Goal: Answer question/provide support: Share knowledge or assist other users

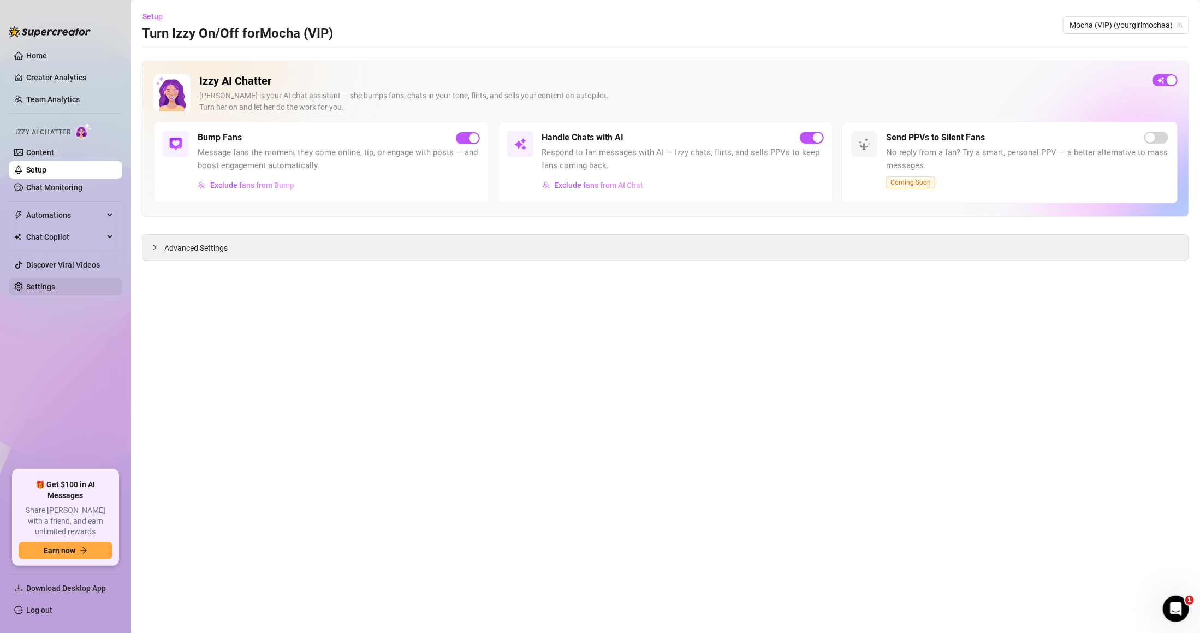
click at [55, 289] on link "Settings" at bounding box center [40, 286] width 29 height 9
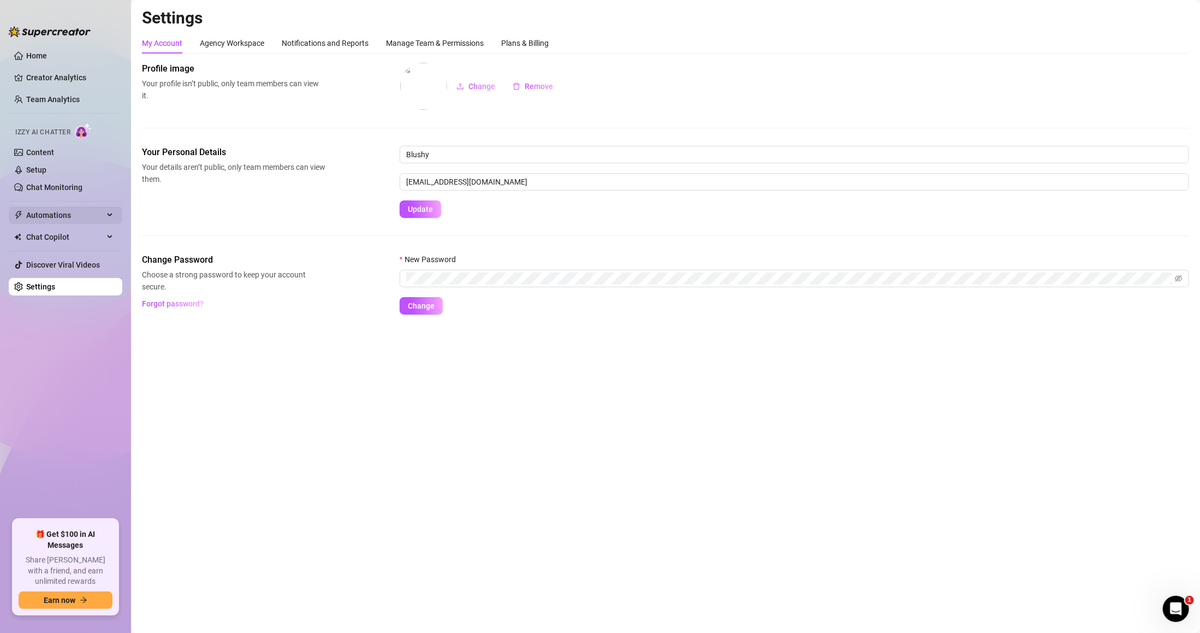
drag, startPoint x: 89, startPoint y: 212, endPoint x: 87, endPoint y: 206, distance: 5.7
click at [89, 211] on span "Automations" at bounding box center [65, 214] width 78 height 17
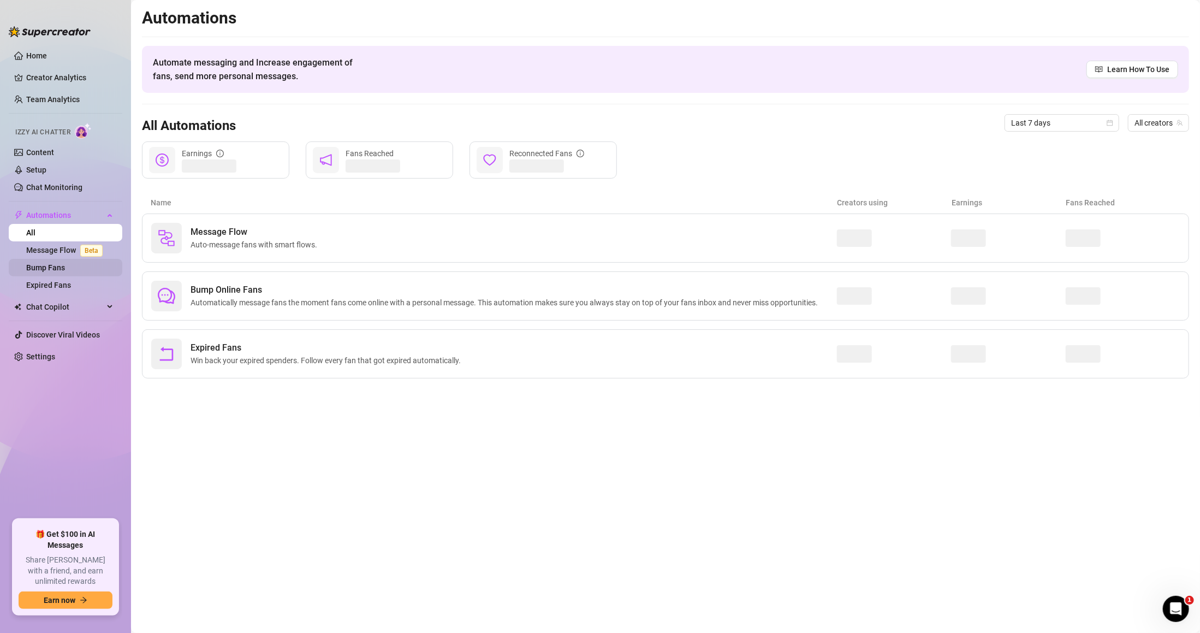
click at [65, 263] on link "Bump Fans" at bounding box center [45, 267] width 39 height 9
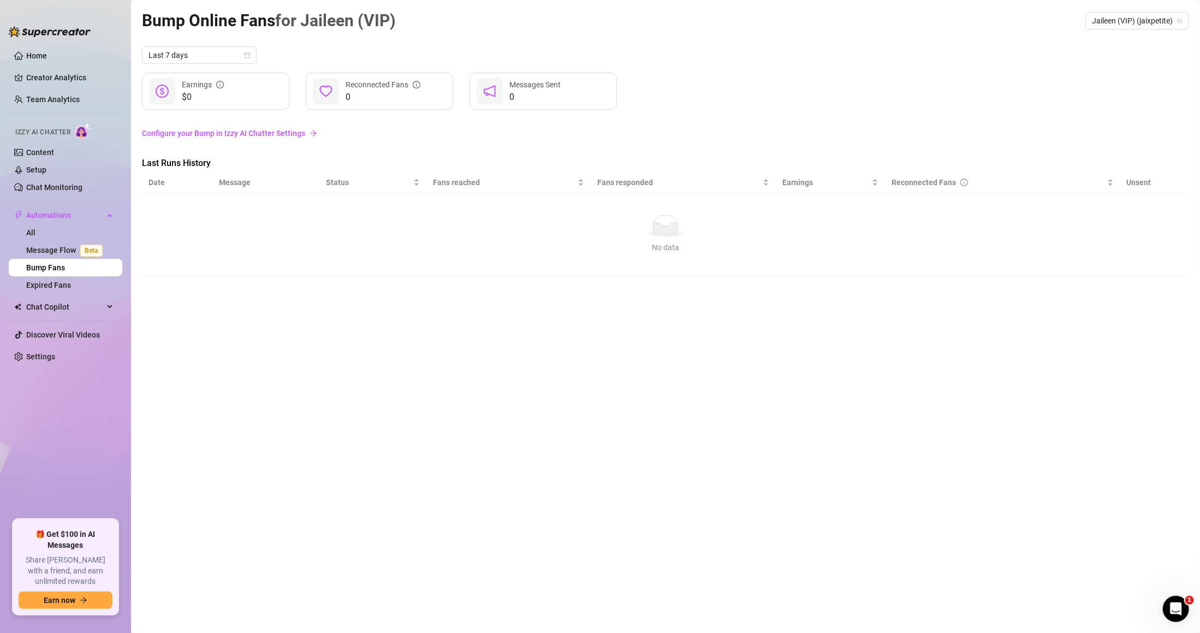
click at [64, 263] on link "Bump Fans" at bounding box center [45, 267] width 39 height 9
click at [59, 263] on link "Bump Fans" at bounding box center [45, 267] width 39 height 9
click at [84, 306] on span "Chat Copilot" at bounding box center [65, 306] width 78 height 17
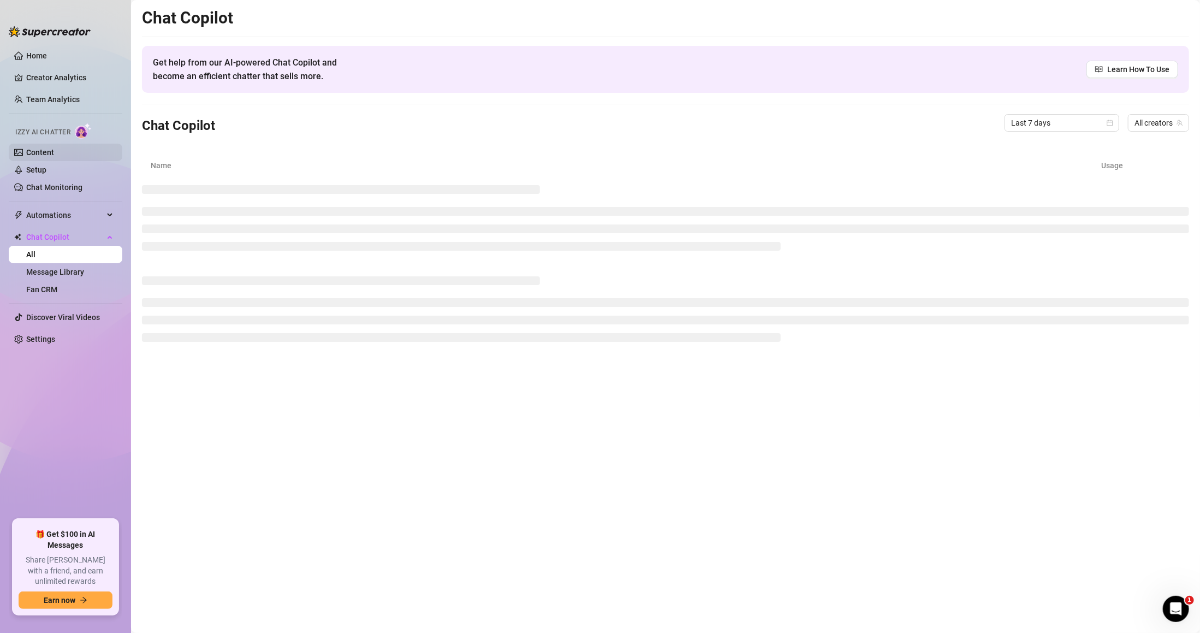
click at [54, 157] on link "Content" at bounding box center [40, 152] width 28 height 9
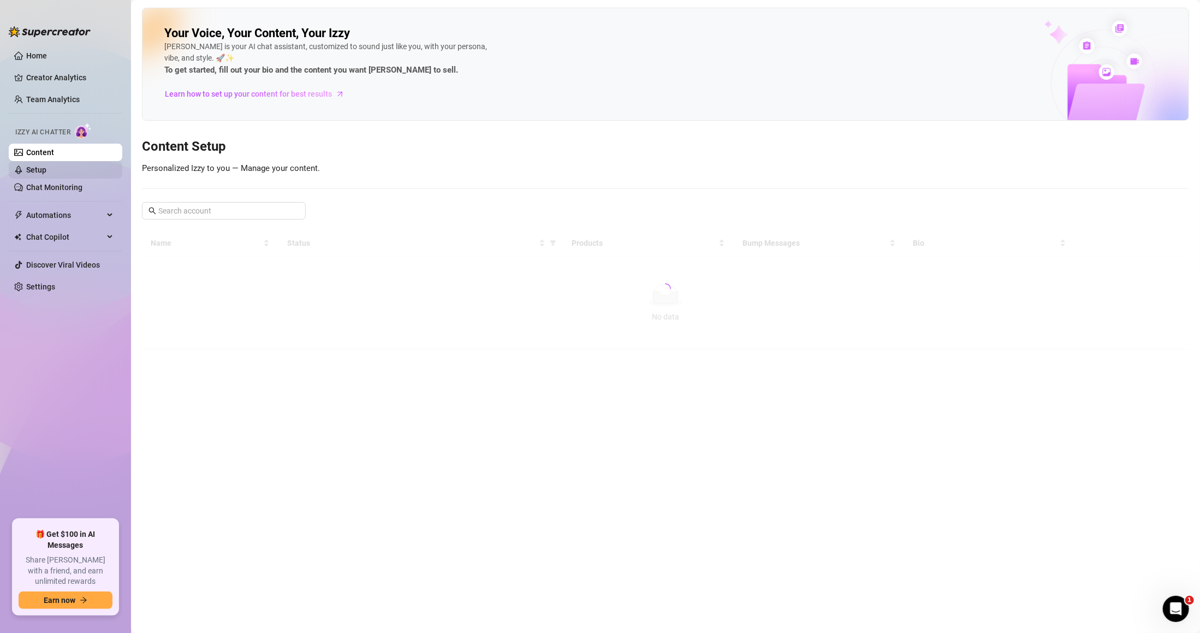
click at [46, 166] on link "Setup" at bounding box center [36, 169] width 20 height 9
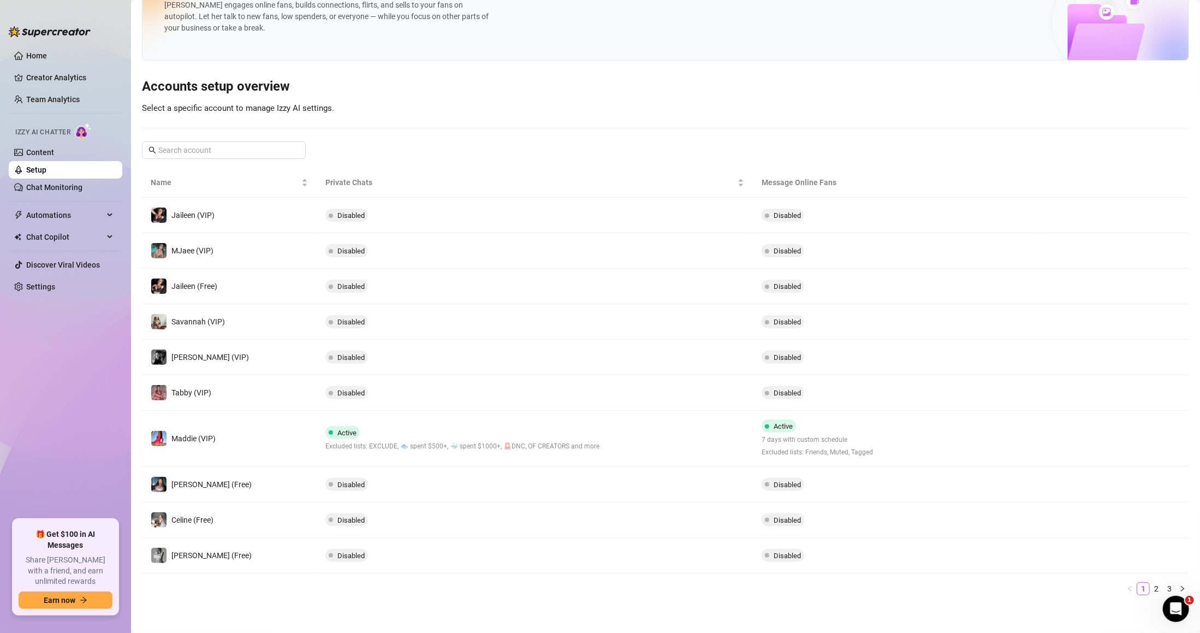
scroll to position [46, 0]
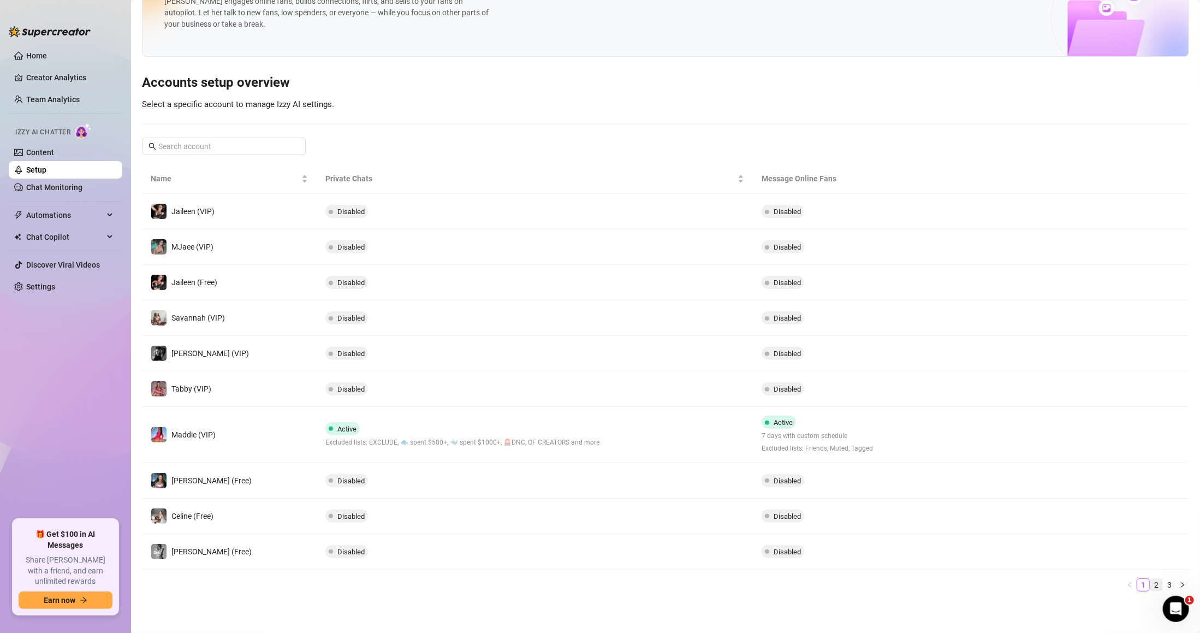
click at [1150, 588] on link "2" at bounding box center [1156, 585] width 12 height 12
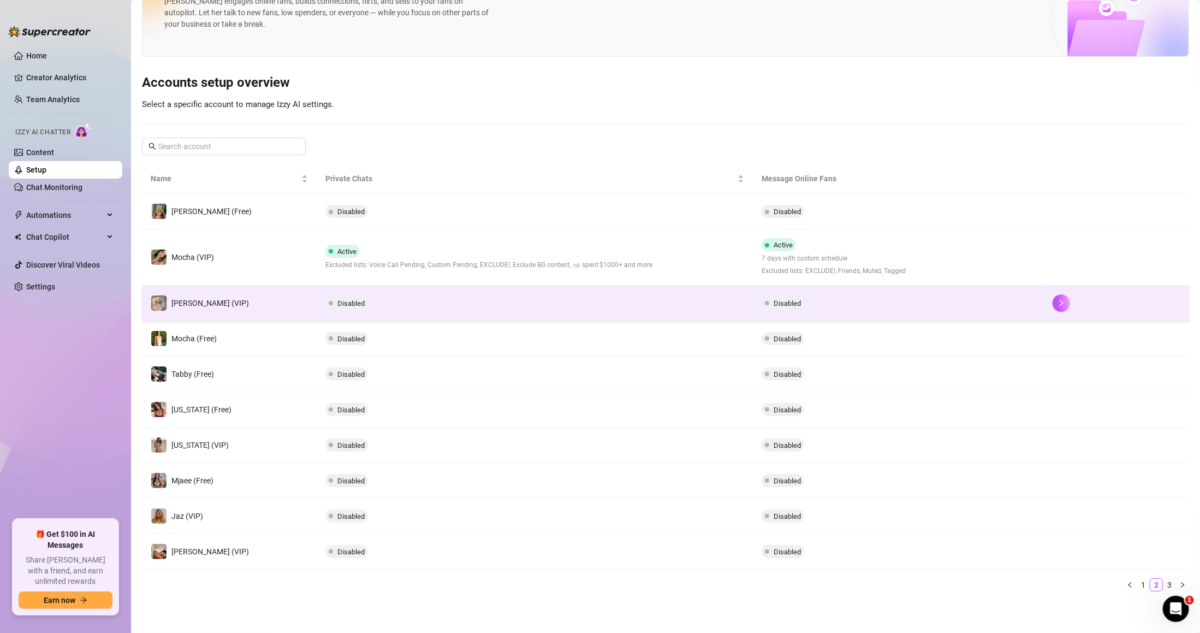
click at [660, 306] on td "Disabled" at bounding box center [535, 302] width 436 height 35
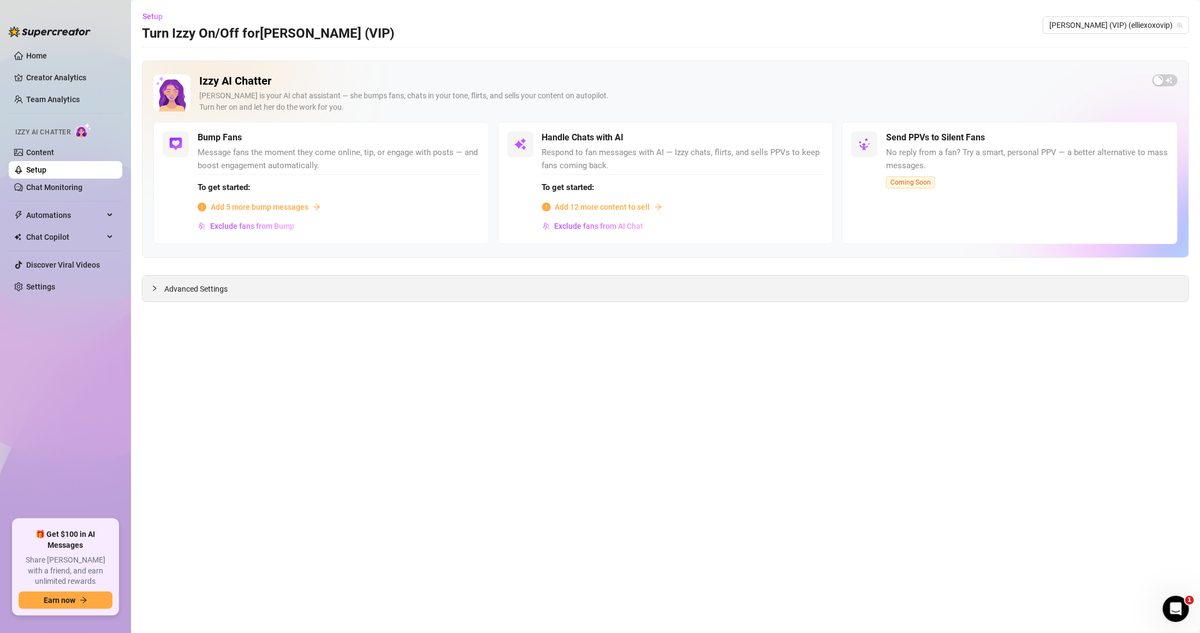
click at [188, 292] on span "Advanced Settings" at bounding box center [195, 289] width 63 height 12
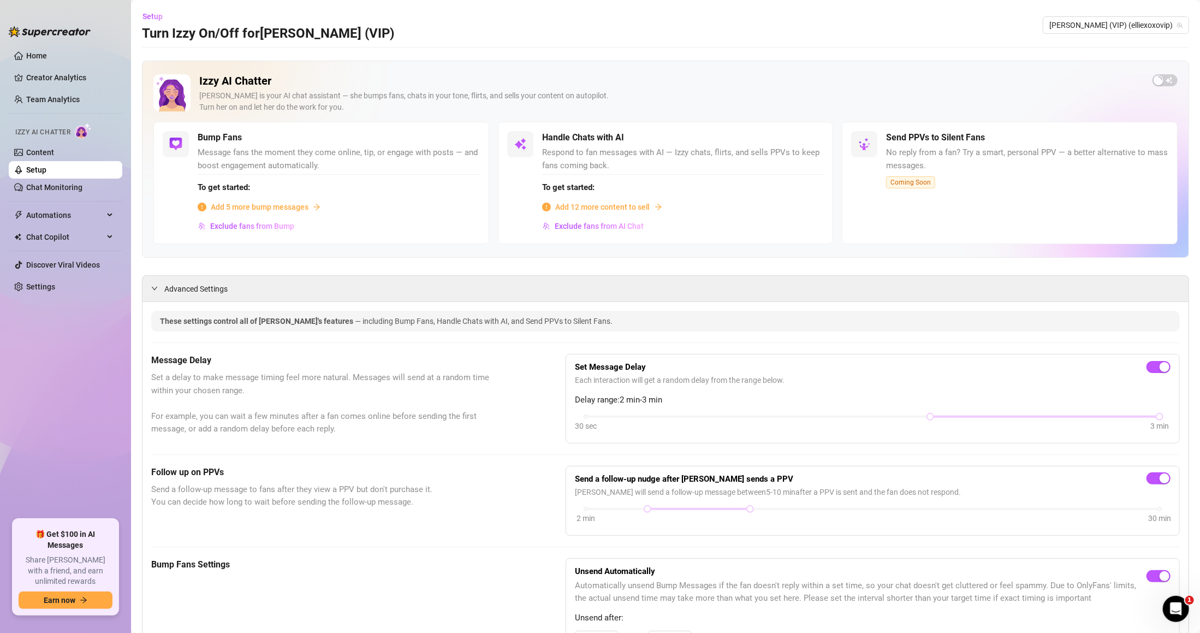
click at [46, 174] on link "Setup" at bounding box center [36, 169] width 20 height 9
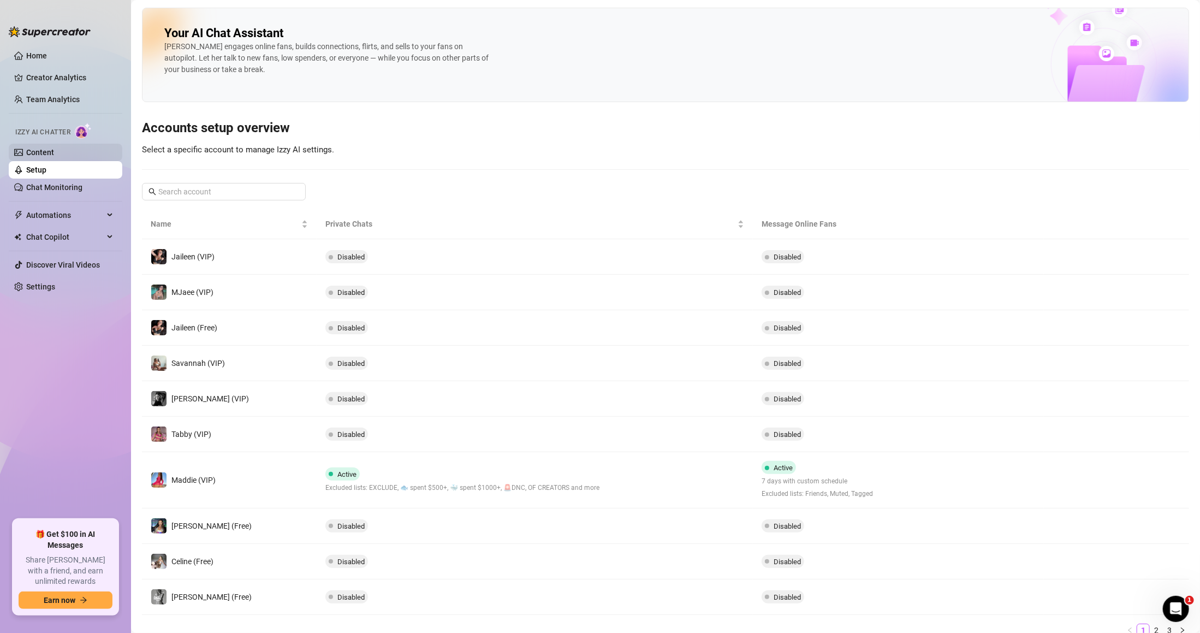
click at [53, 148] on link "Content" at bounding box center [40, 152] width 28 height 9
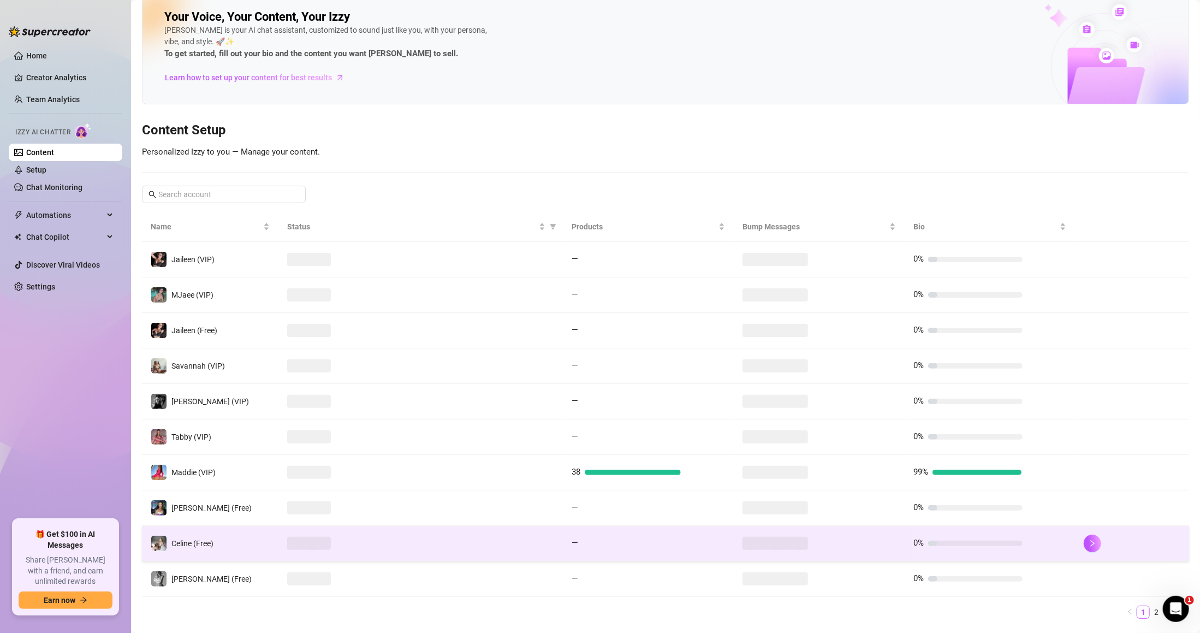
scroll to position [45, 0]
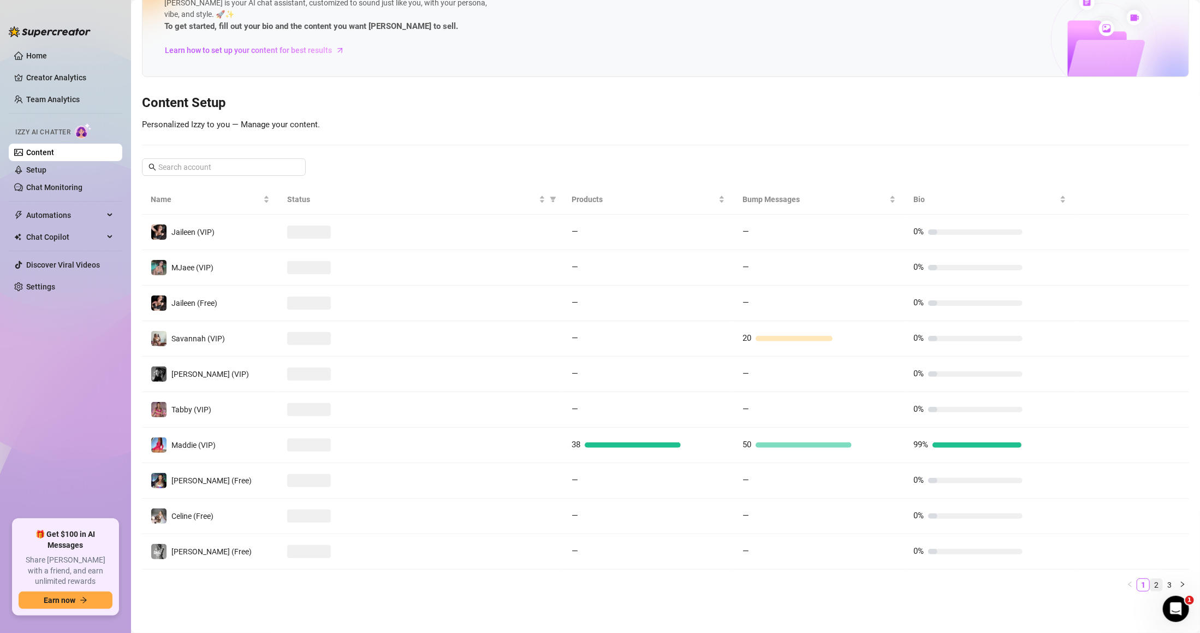
click at [1150, 586] on link "2" at bounding box center [1156, 585] width 12 height 12
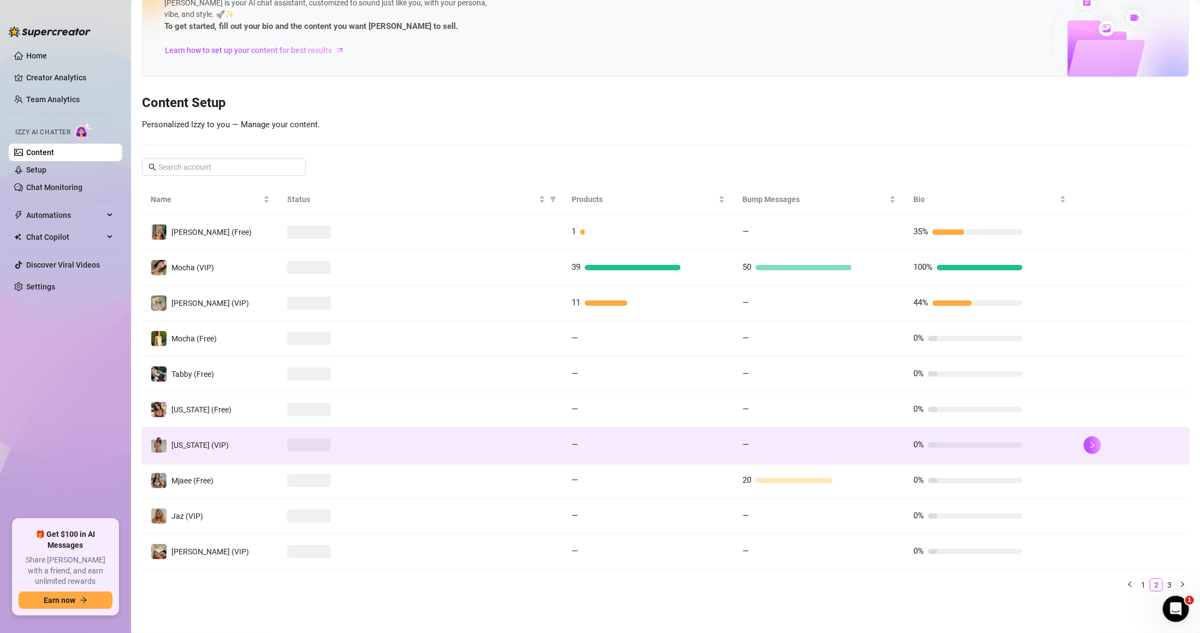
click at [426, 442] on div at bounding box center [420, 444] width 267 height 13
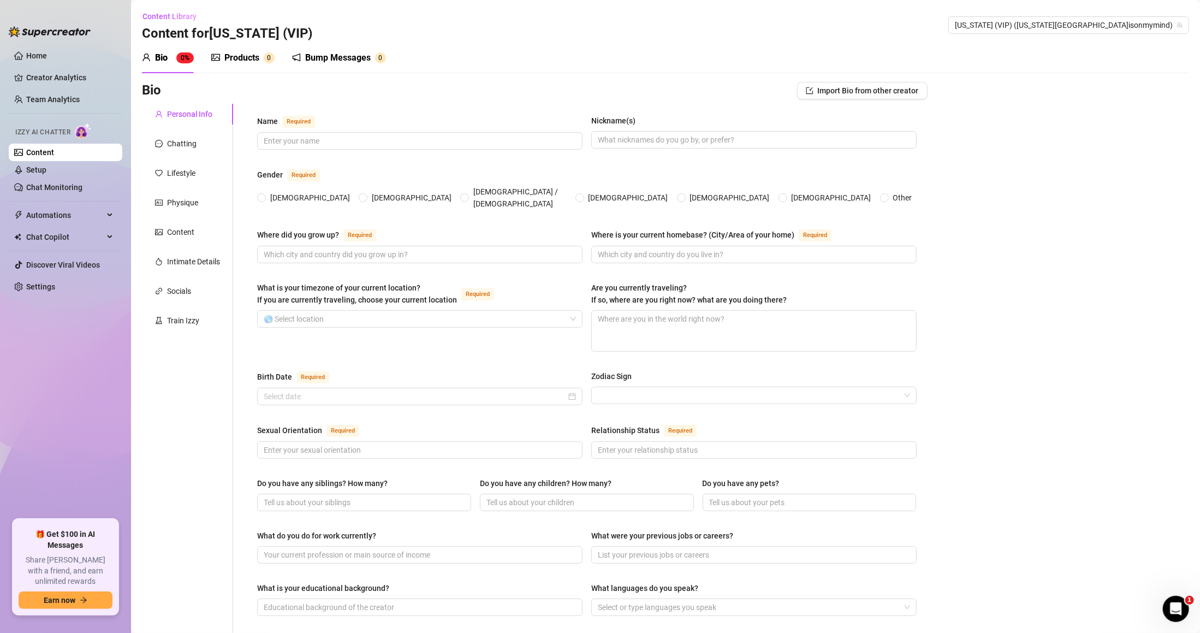
click at [54, 153] on link "Content" at bounding box center [40, 152] width 28 height 9
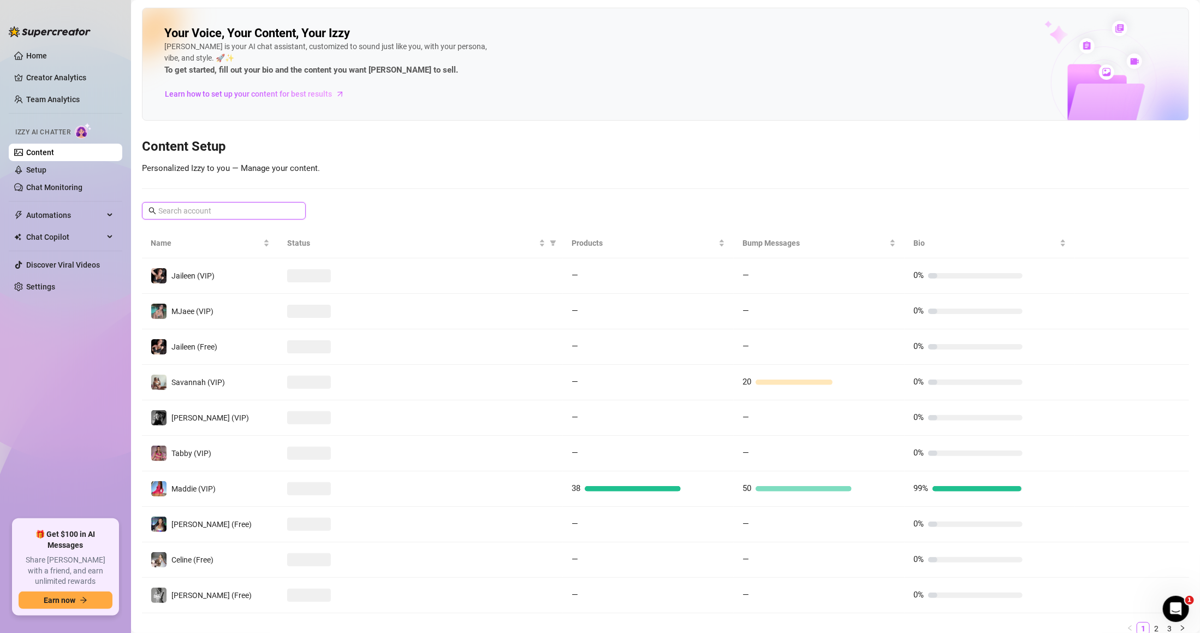
click at [238, 207] on input "text" at bounding box center [224, 211] width 132 height 12
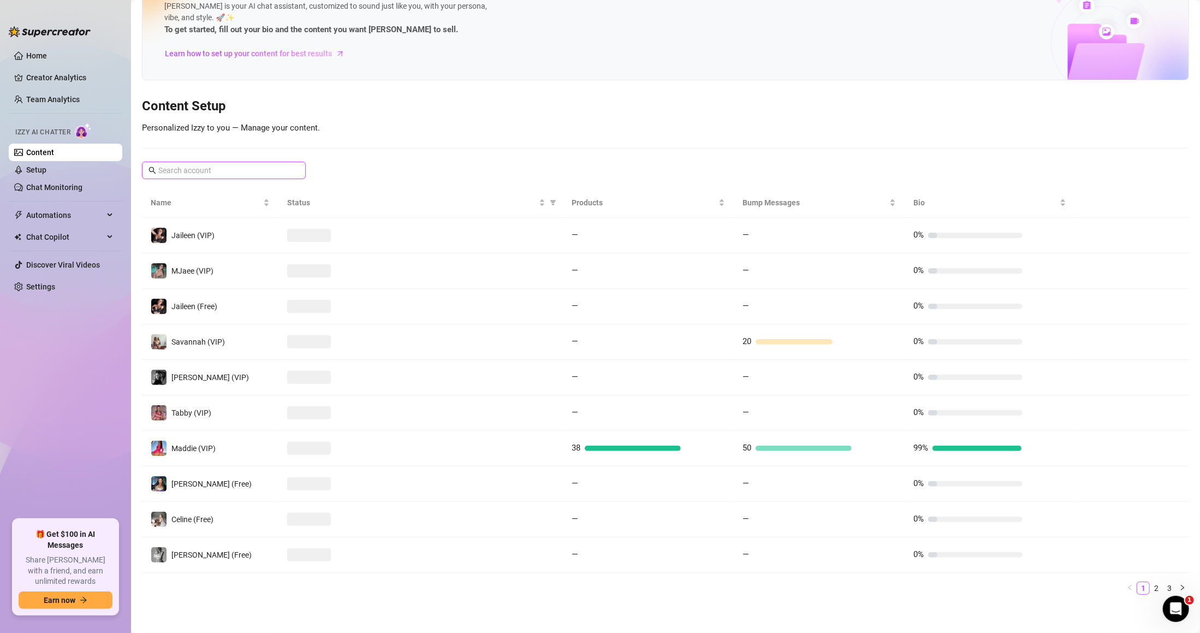
scroll to position [45, 0]
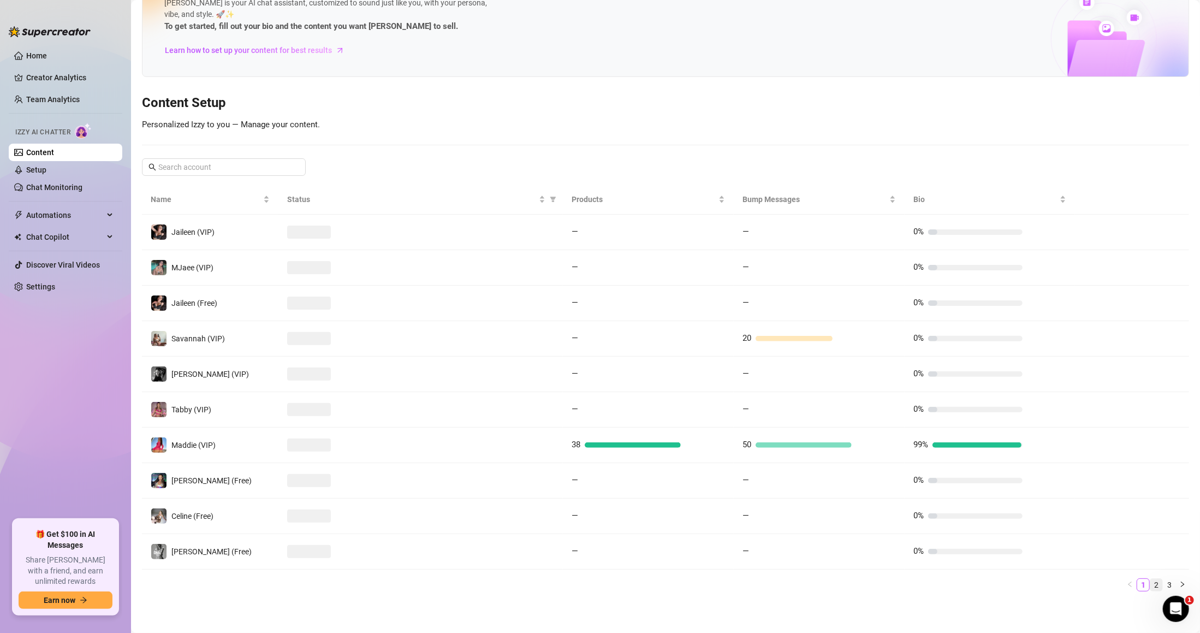
click at [1150, 585] on link "2" at bounding box center [1156, 585] width 12 height 12
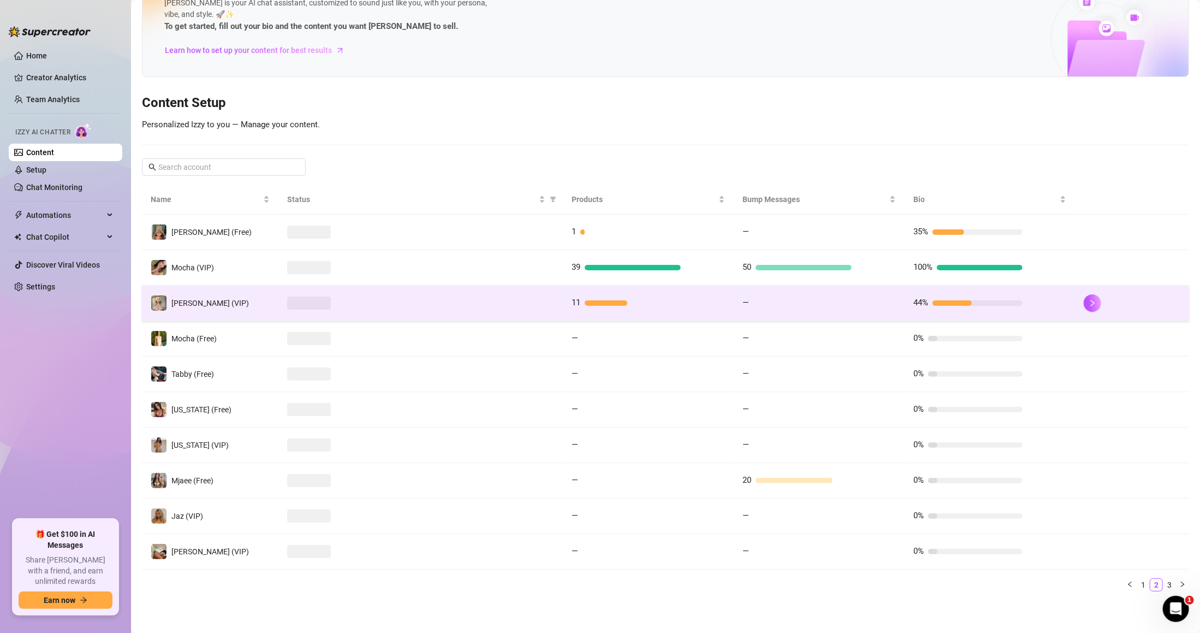
click at [325, 305] on span at bounding box center [309, 302] width 44 height 13
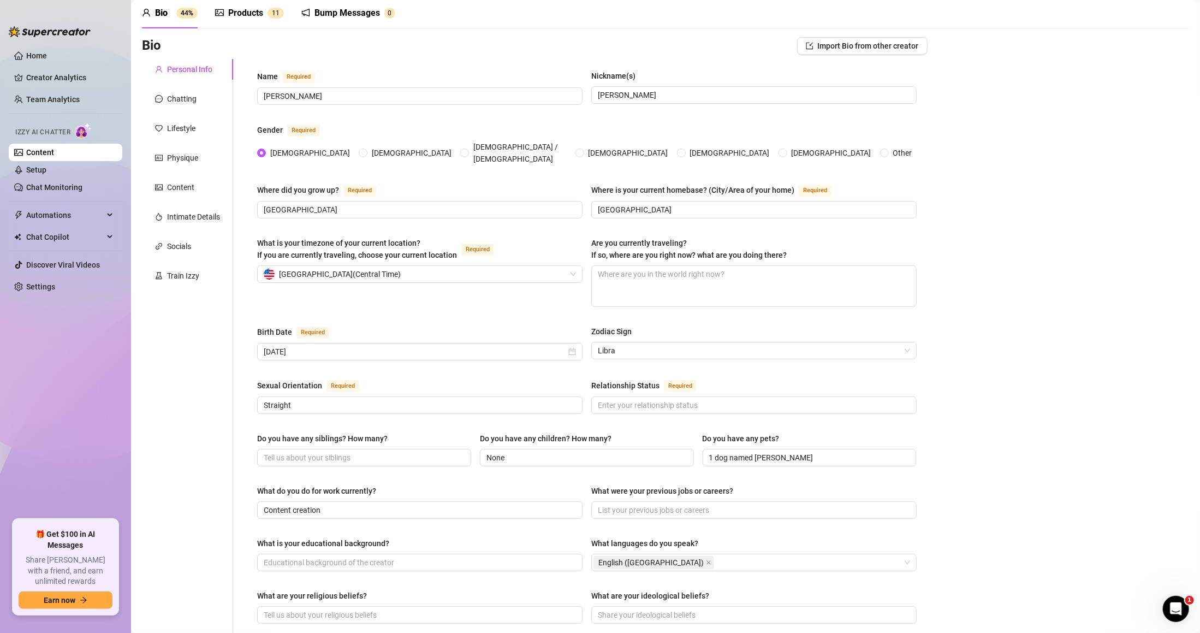
click at [46, 154] on link "Content" at bounding box center [40, 152] width 28 height 9
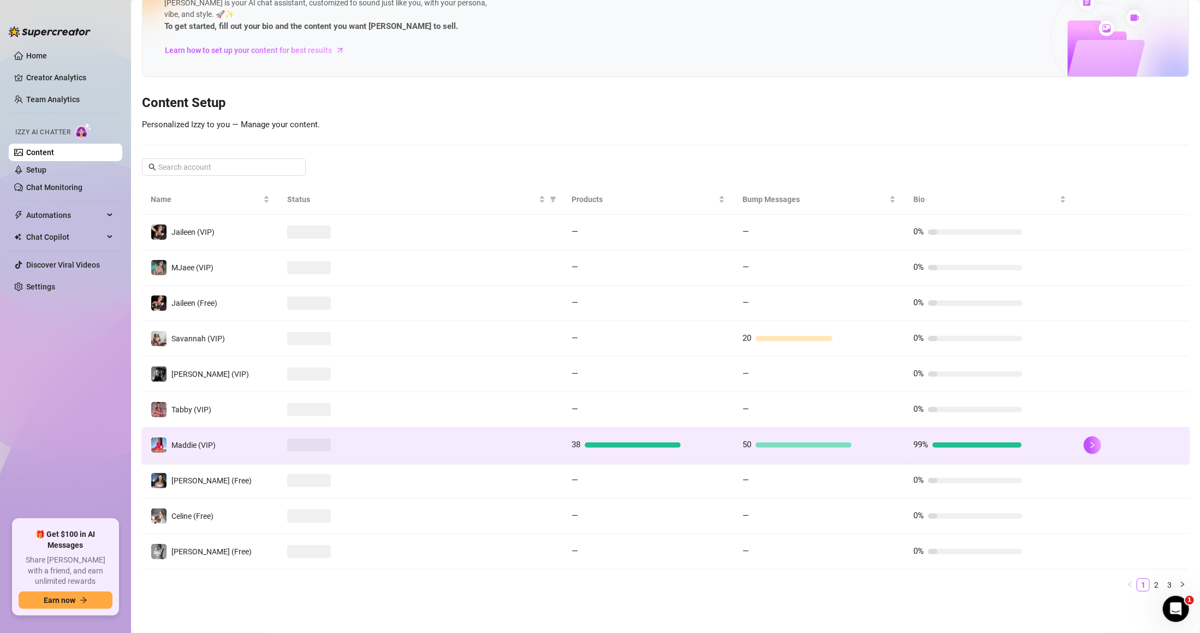
click at [398, 439] on div at bounding box center [420, 444] width 267 height 13
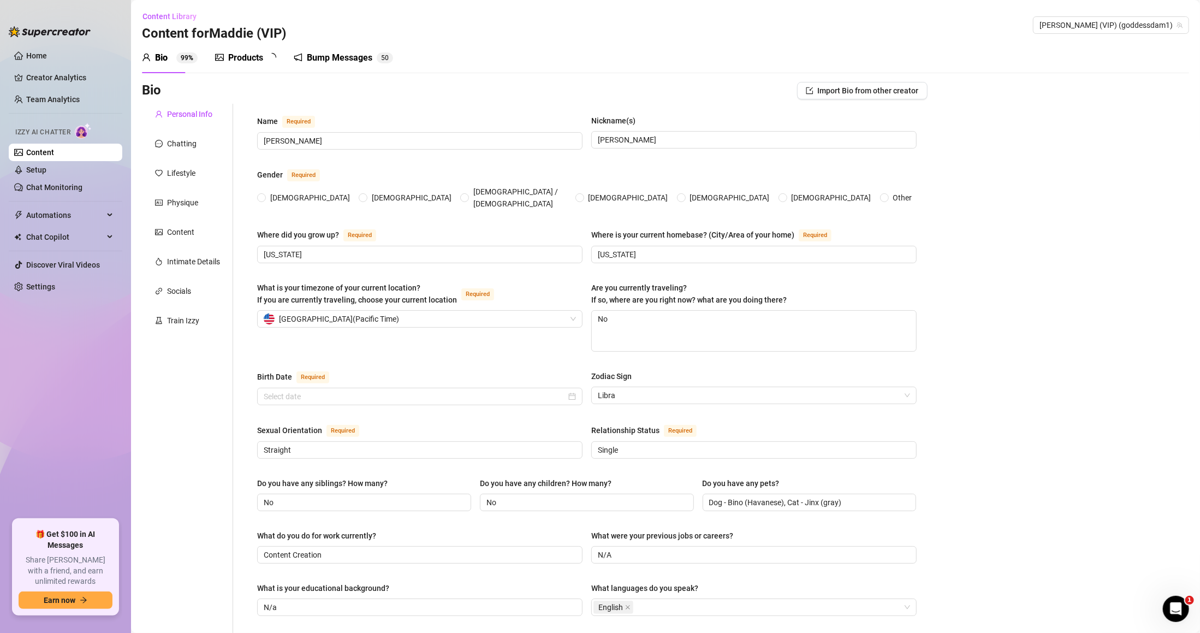
radio input "true"
type input "[DATE]"
click at [200, 316] on div "Train Izzy" at bounding box center [187, 320] width 91 height 21
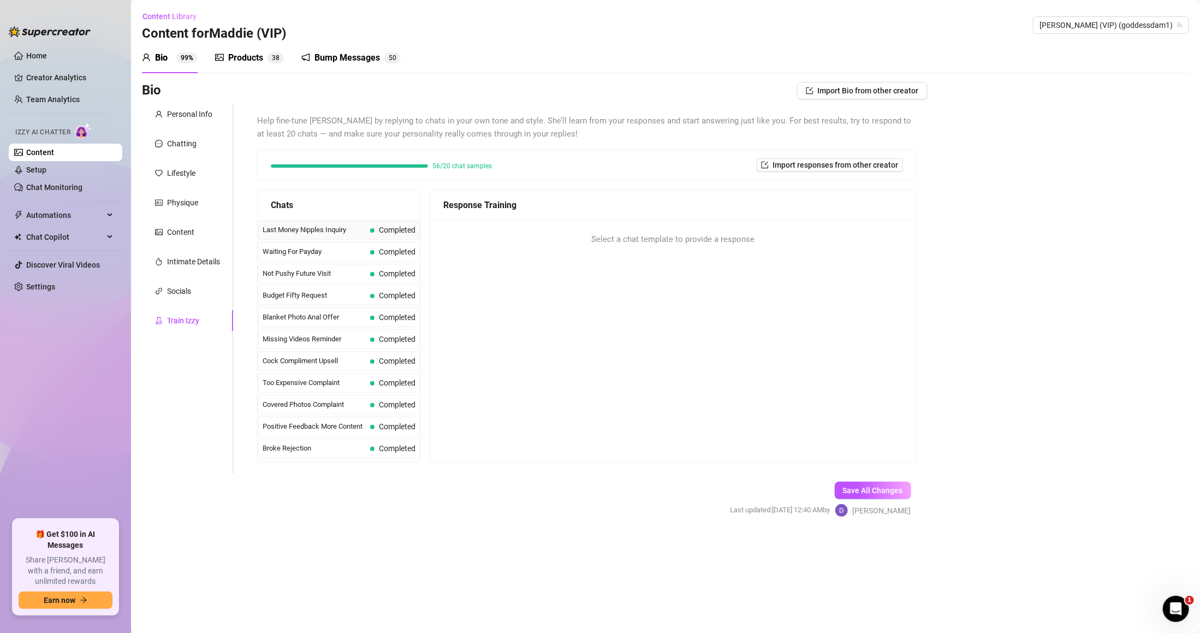
click at [384, 221] on div "Last Money Nipples Inquiry Completed" at bounding box center [339, 230] width 163 height 20
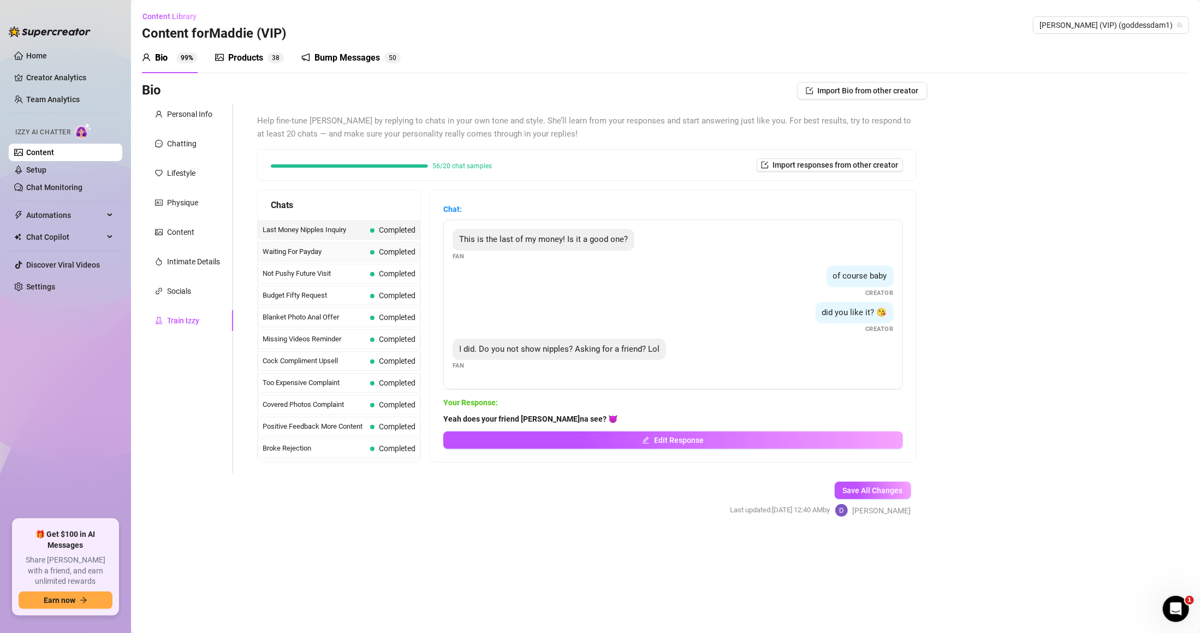
click at [324, 257] on span "Waiting For Payday" at bounding box center [314, 251] width 103 height 11
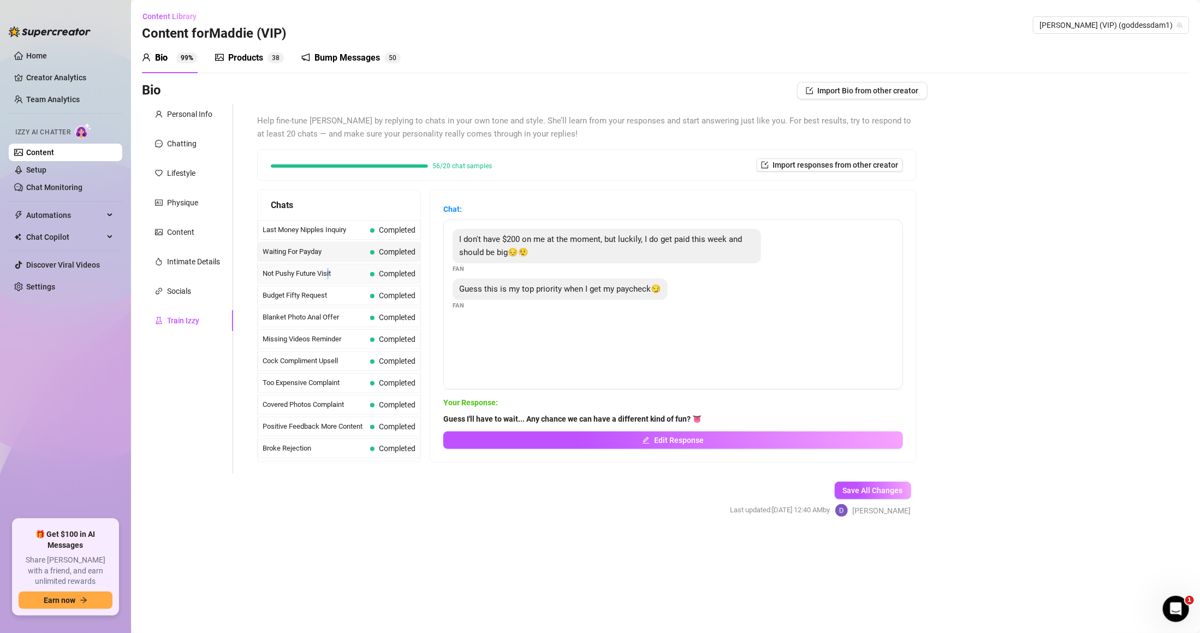
click at [330, 270] on span "Not Pushy Future Visit" at bounding box center [314, 273] width 103 height 11
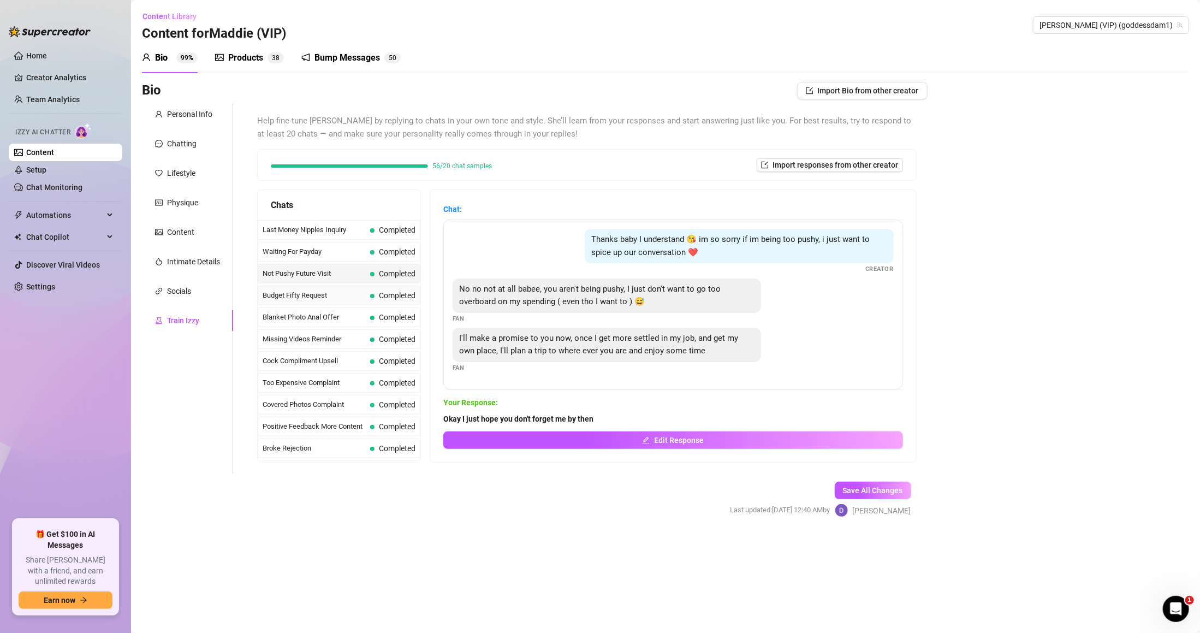
click at [361, 292] on span "Budget Fifty Request" at bounding box center [314, 295] width 103 height 11
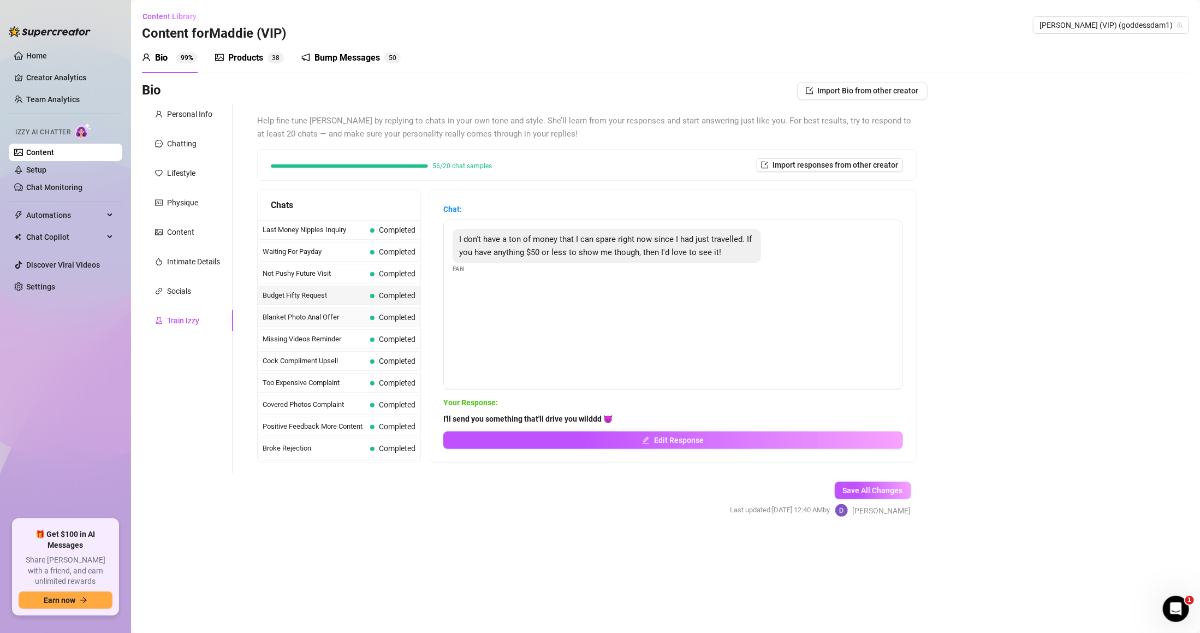
click at [384, 318] on span "Completed" at bounding box center [397, 317] width 37 height 9
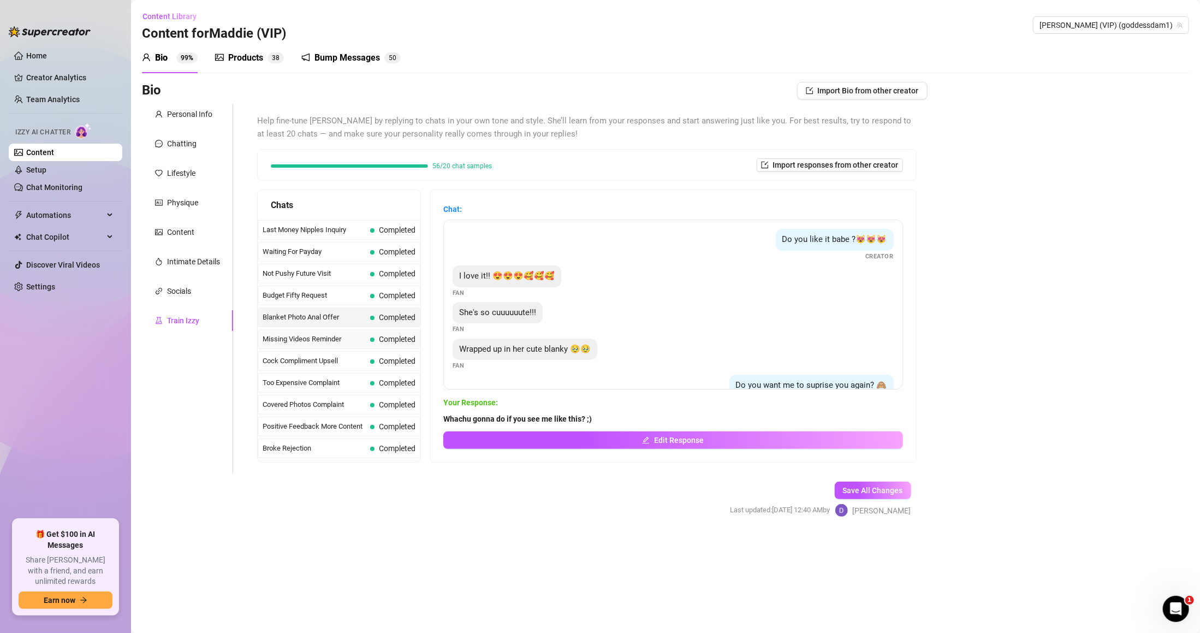
click at [381, 338] on span "Completed" at bounding box center [397, 339] width 37 height 9
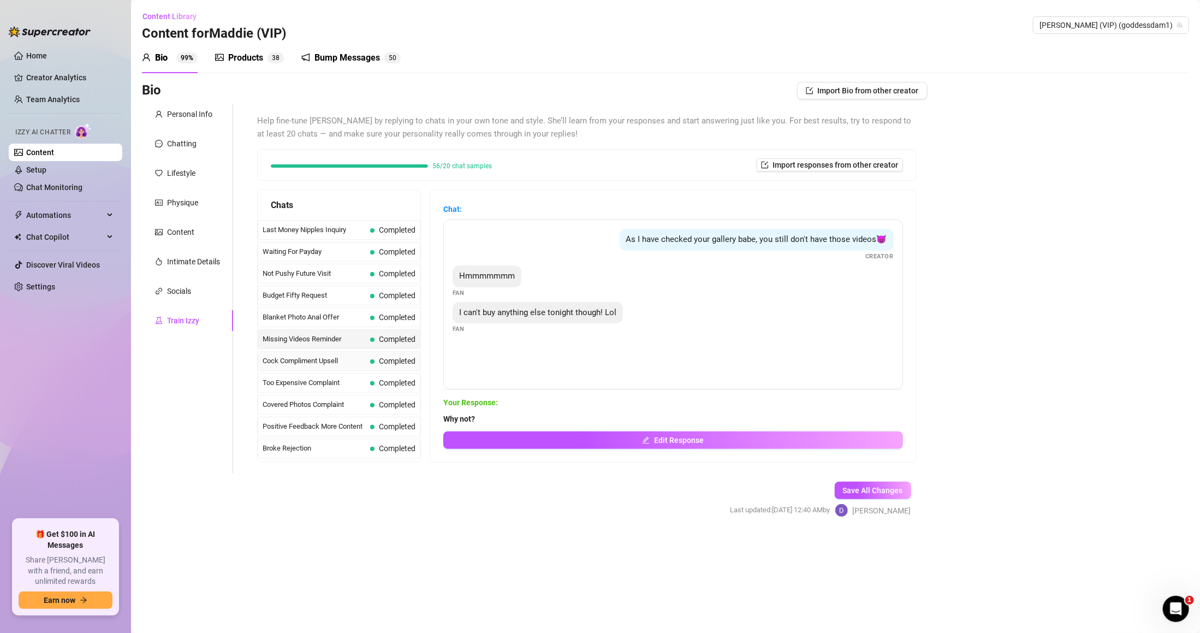
click at [386, 361] on span "Completed" at bounding box center [397, 360] width 37 height 9
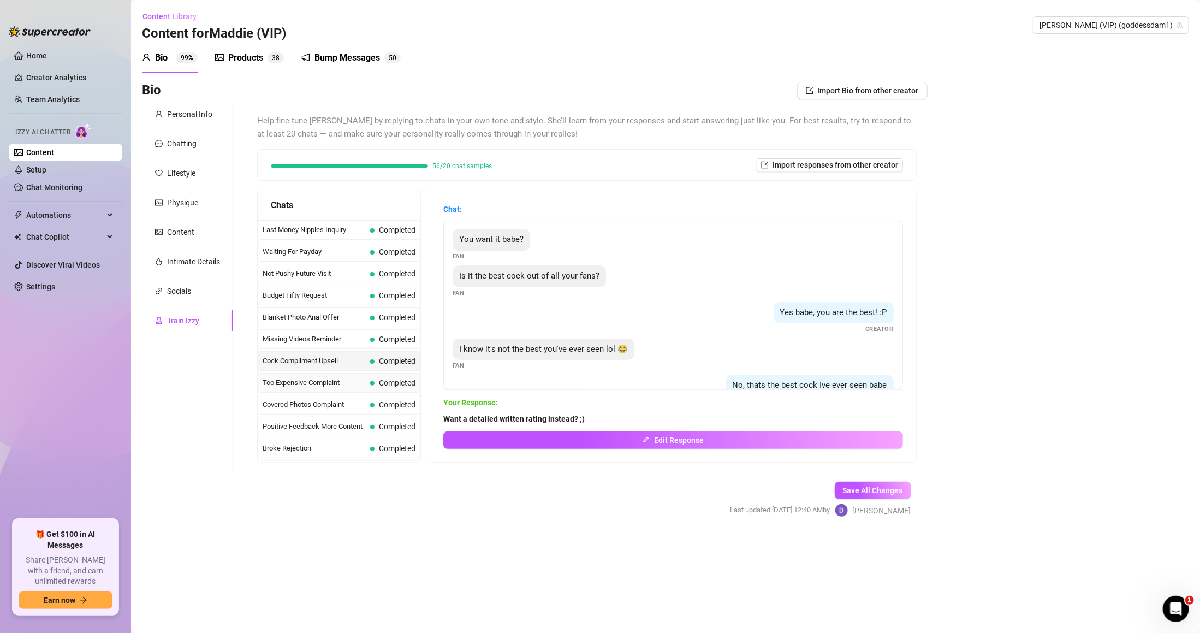
click at [385, 379] on span "Completed" at bounding box center [392, 383] width 45 height 12
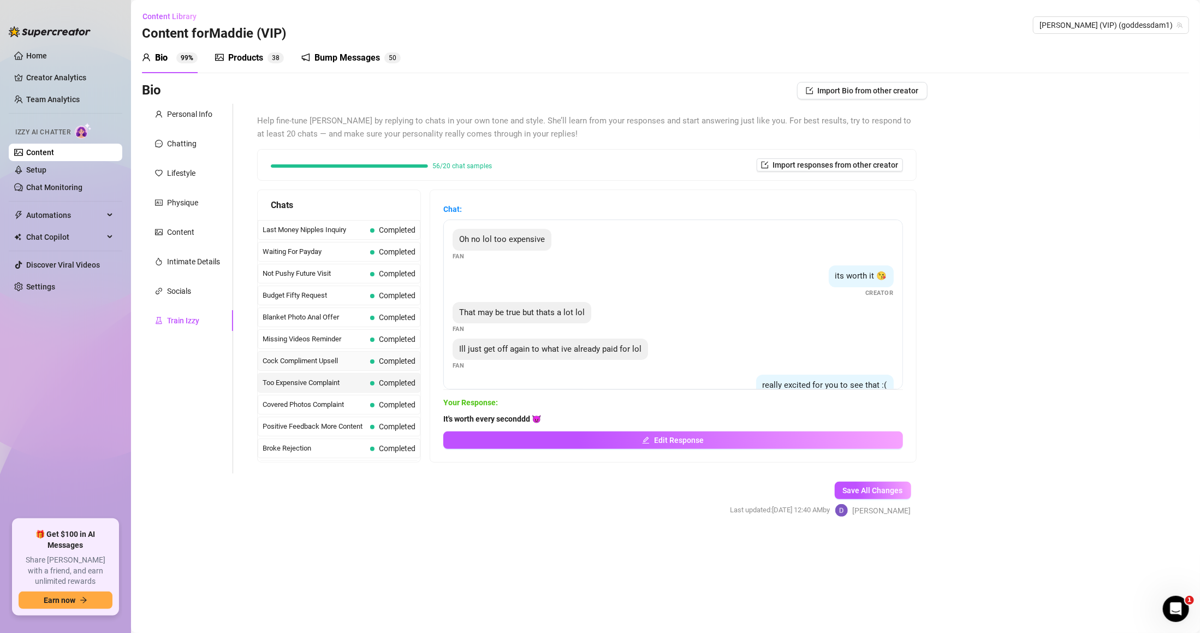
click at [340, 365] on span "Cock Compliment Upsell" at bounding box center [314, 360] width 103 height 11
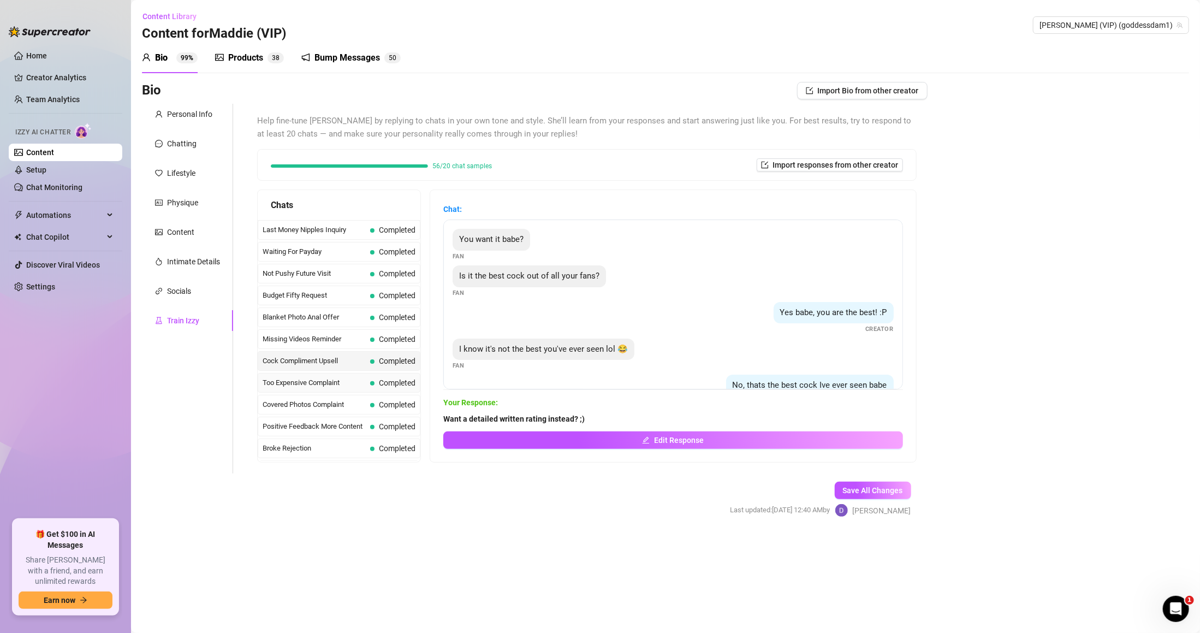
click at [380, 387] on span "Completed" at bounding box center [397, 382] width 37 height 9
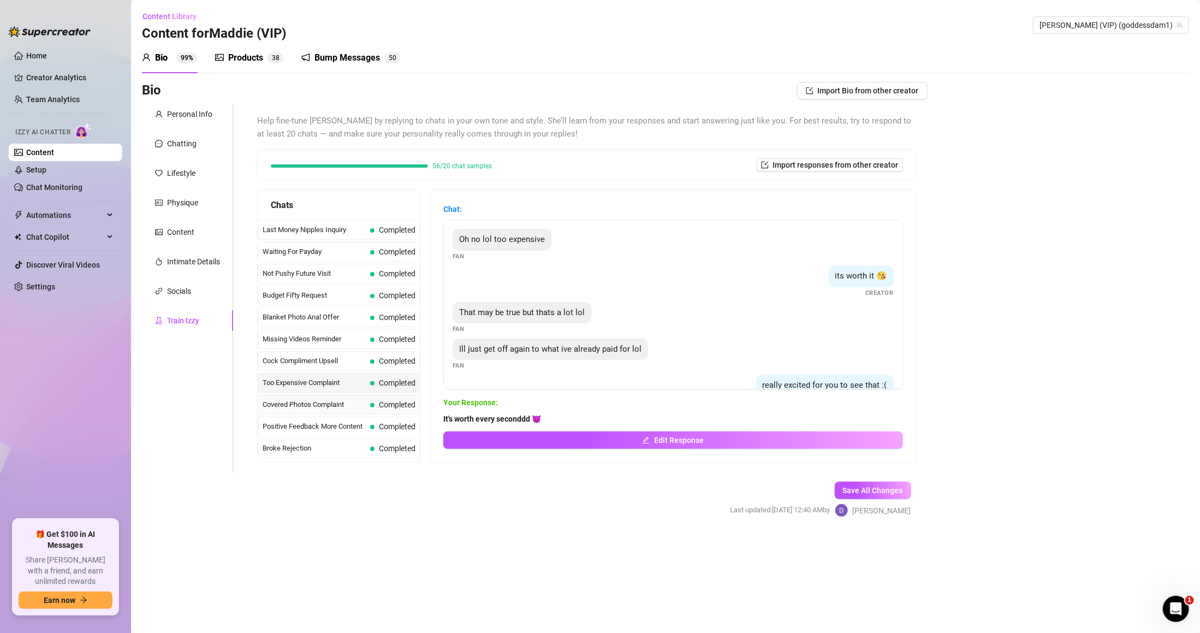
click at [384, 407] on span "Completed" at bounding box center [397, 404] width 37 height 9
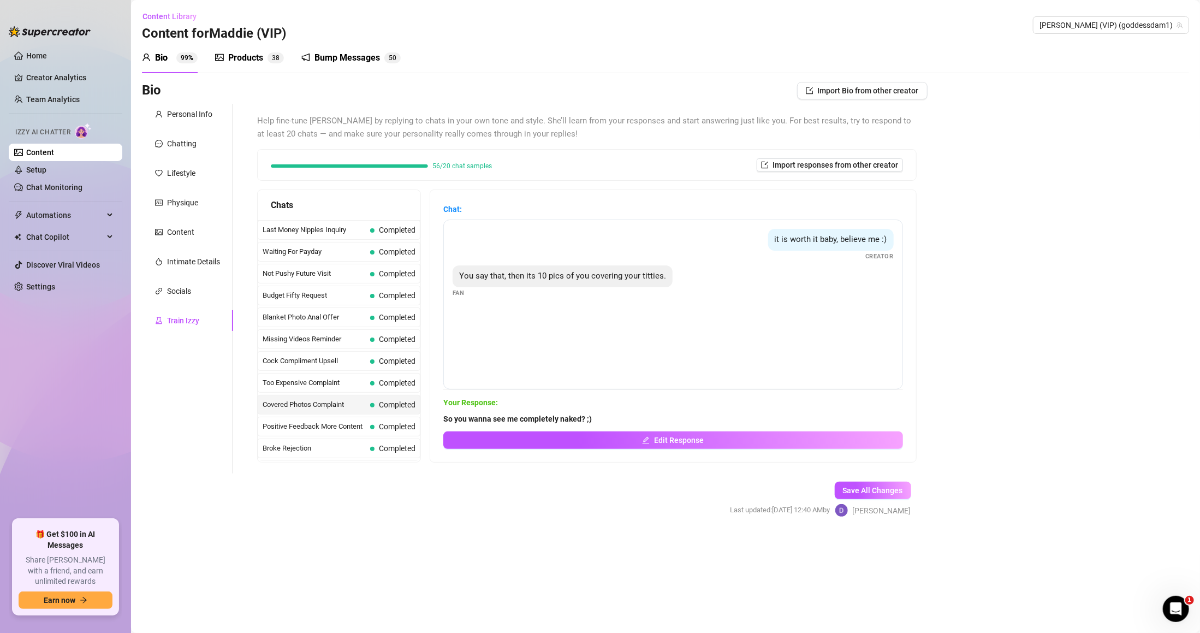
click at [376, 414] on div "Covered Photos Complaint Completed" at bounding box center [339, 405] width 163 height 20
click at [391, 427] on span "Completed" at bounding box center [397, 426] width 37 height 9
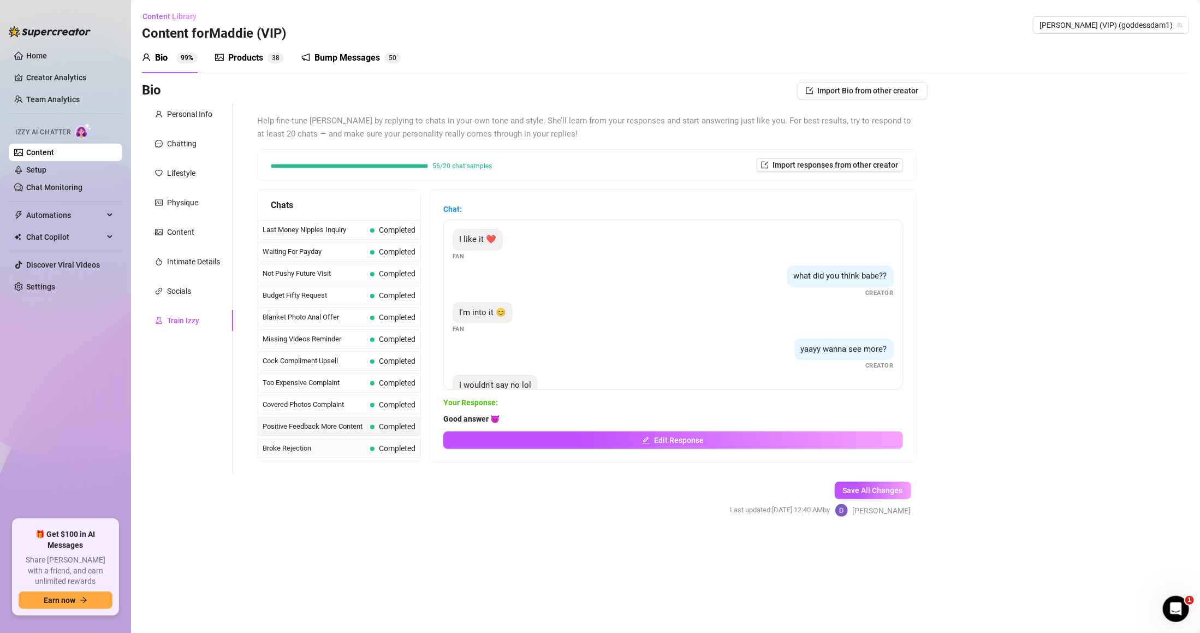
click at [397, 453] on span "Completed" at bounding box center [397, 448] width 37 height 9
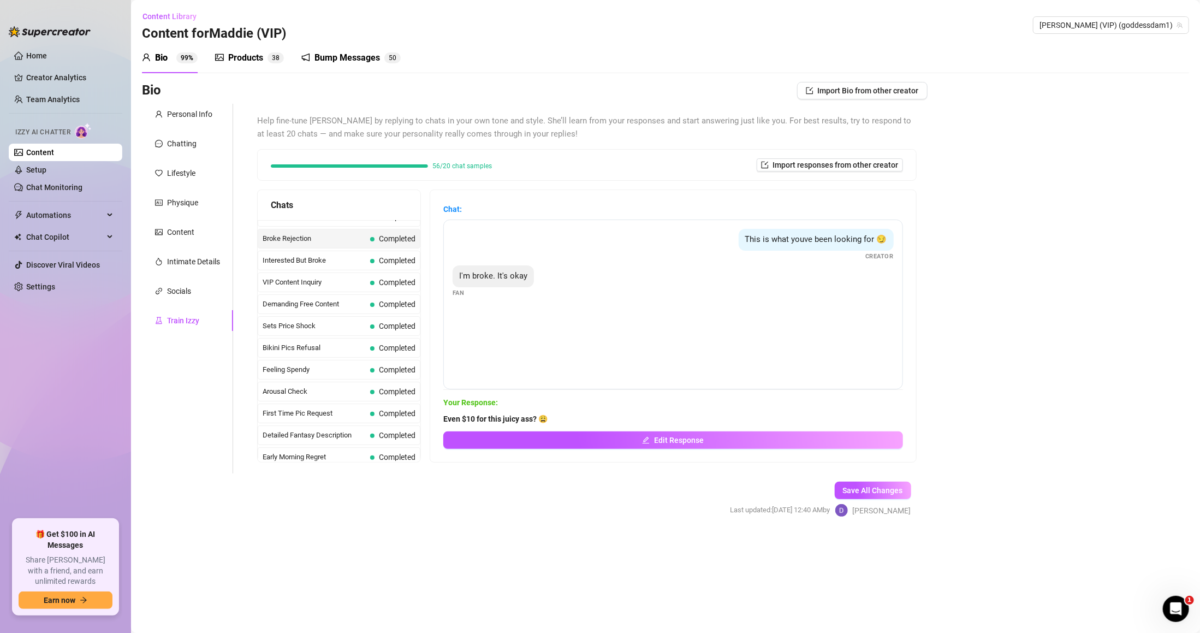
scroll to position [218, 0]
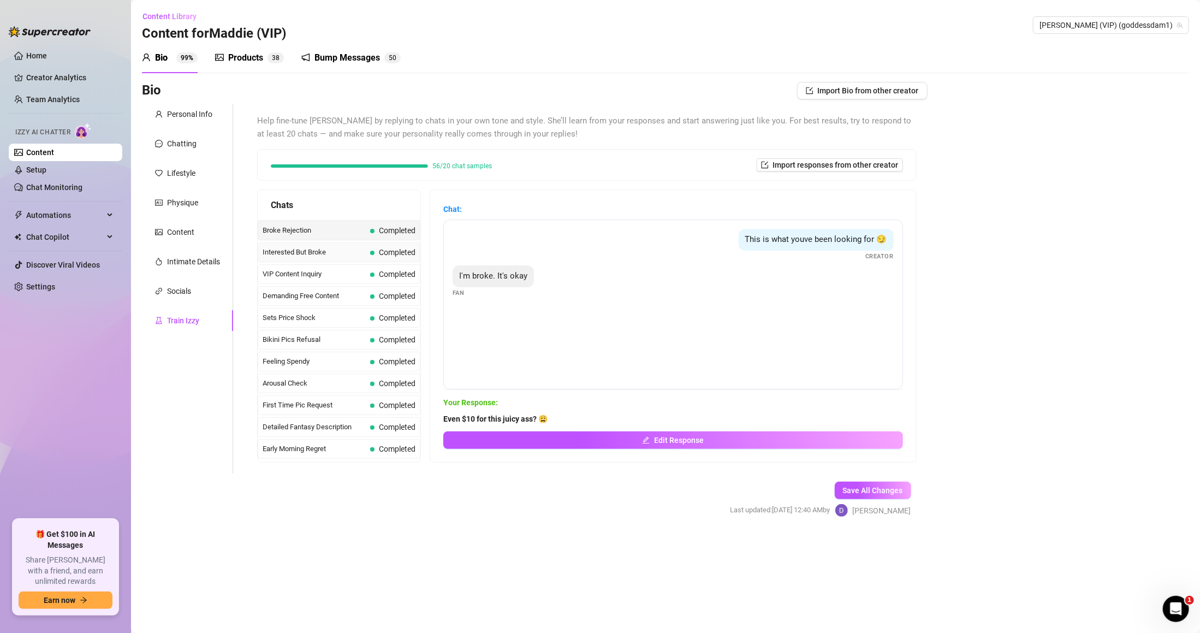
click at [403, 249] on span "Completed" at bounding box center [392, 252] width 45 height 12
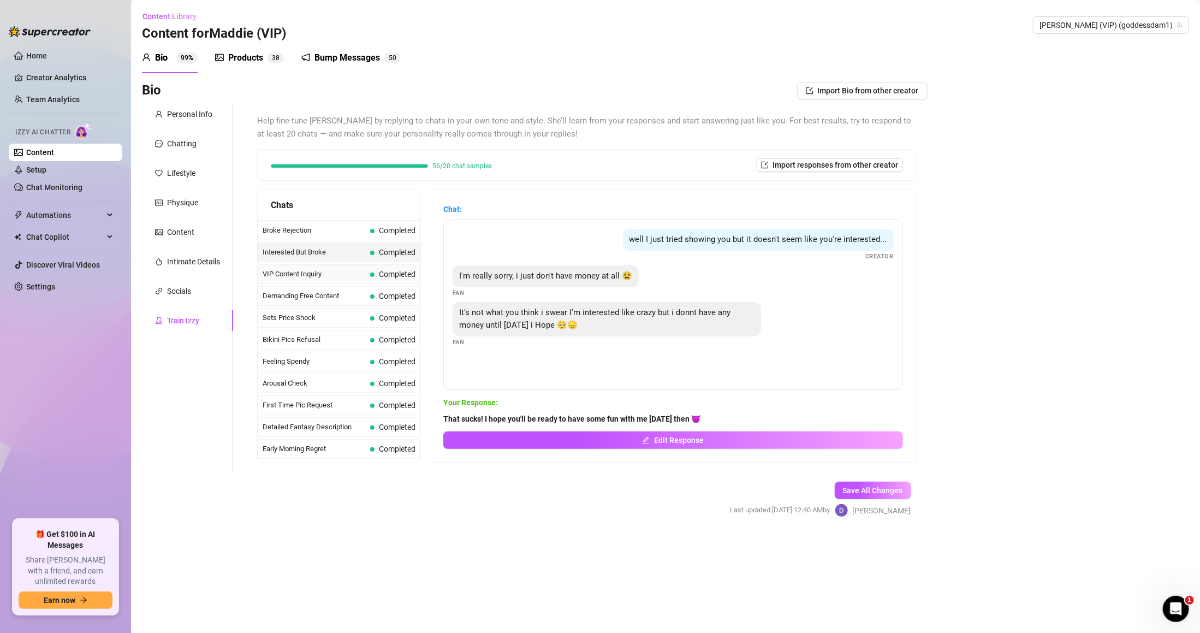
click at [374, 273] on span "Completed" at bounding box center [392, 274] width 45 height 12
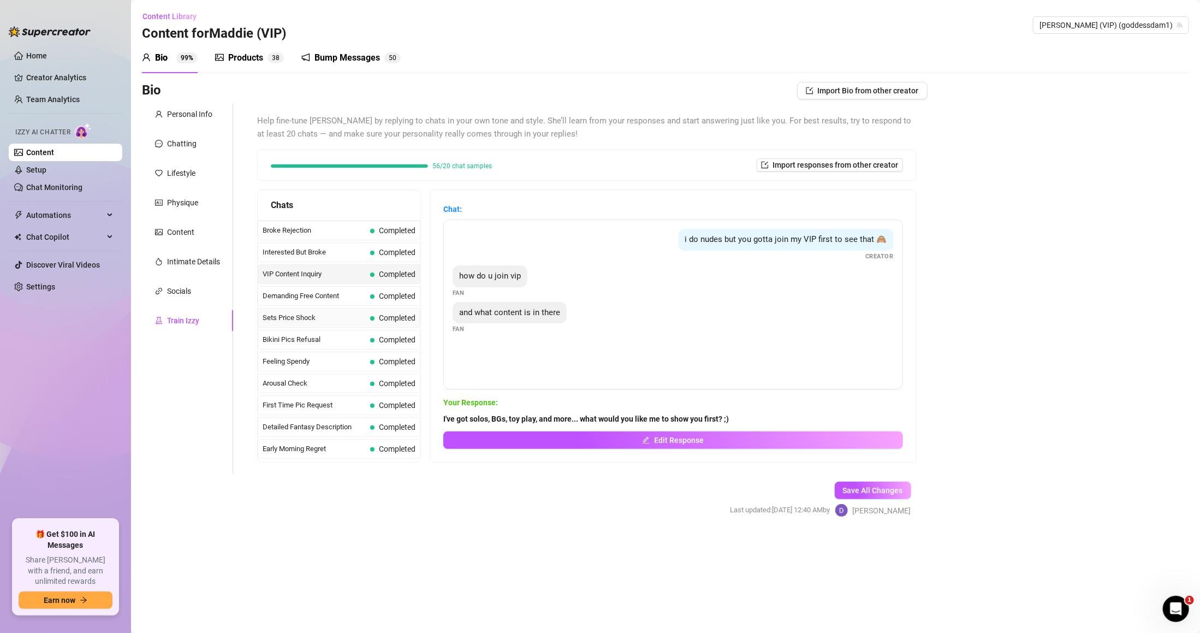
click at [408, 312] on div "Sets Price Shock Completed" at bounding box center [339, 318] width 163 height 20
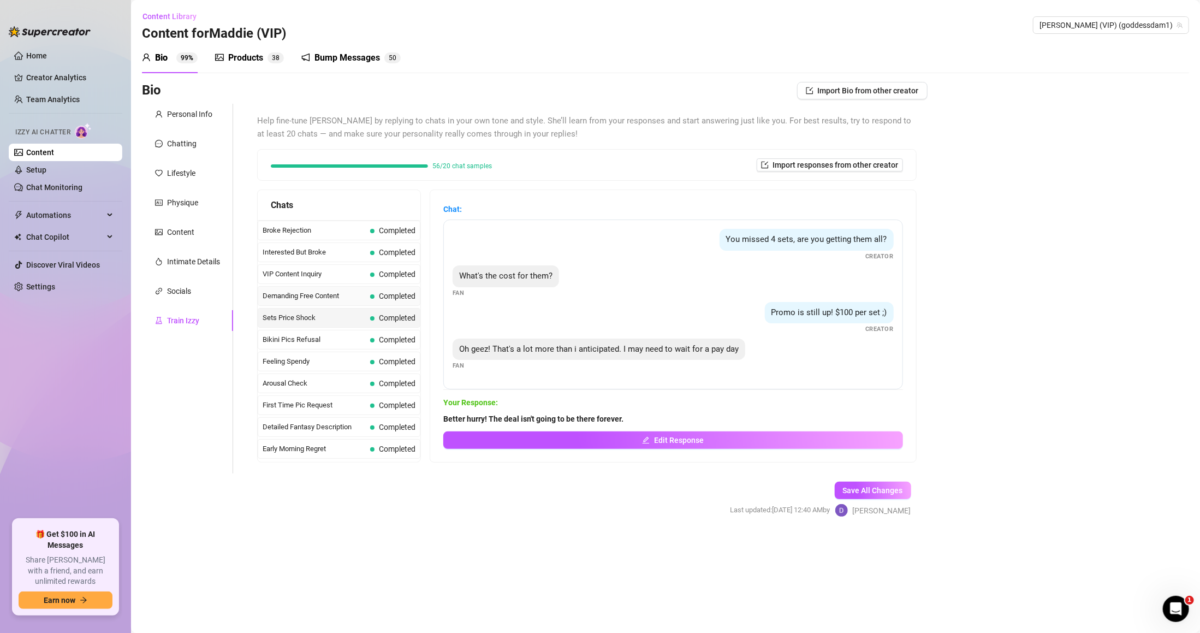
click at [403, 299] on span "Completed" at bounding box center [397, 295] width 37 height 9
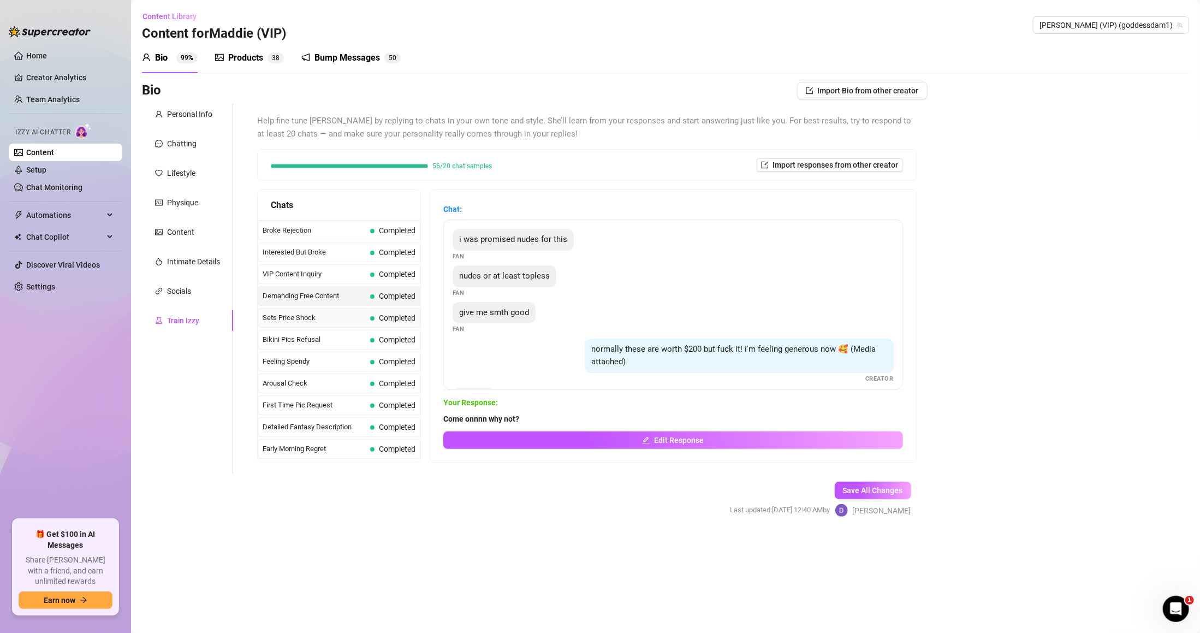
click at [383, 322] on span "Completed" at bounding box center [397, 317] width 37 height 9
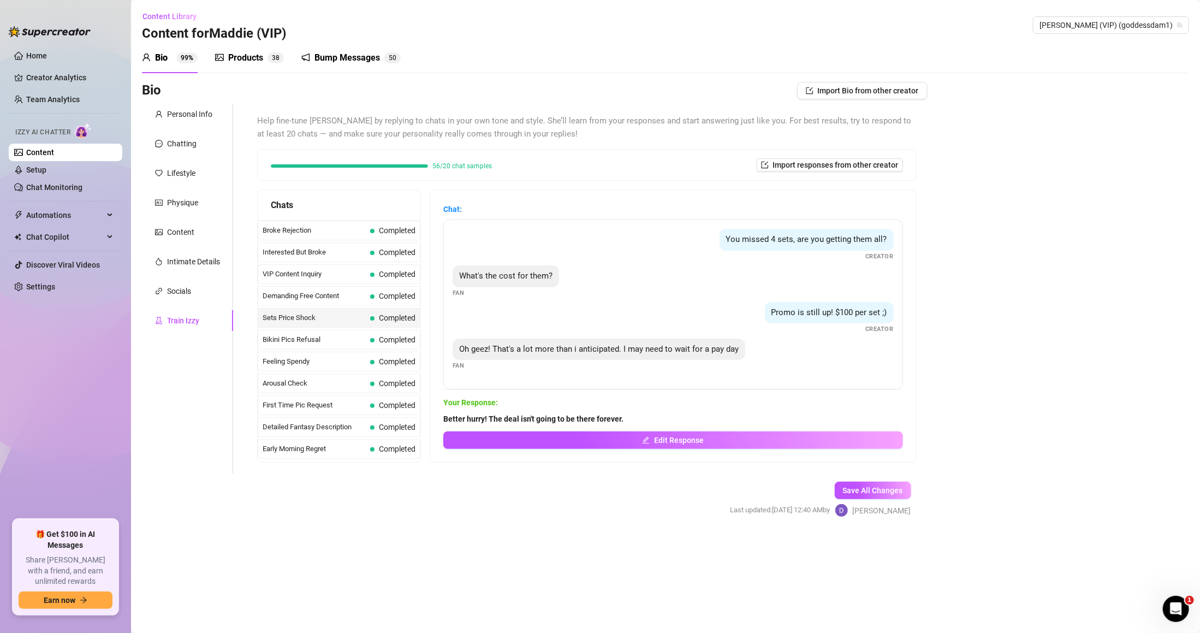
drag, startPoint x: 546, startPoint y: 436, endPoint x: 551, endPoint y: 357, distance: 79.3
click at [551, 357] on div "Chat: You missed 4 sets, are you getting them all? Creator What's the cost for …" at bounding box center [673, 326] width 460 height 246
click at [377, 335] on div "Bikini Pics Refusal Completed" at bounding box center [339, 340] width 163 height 20
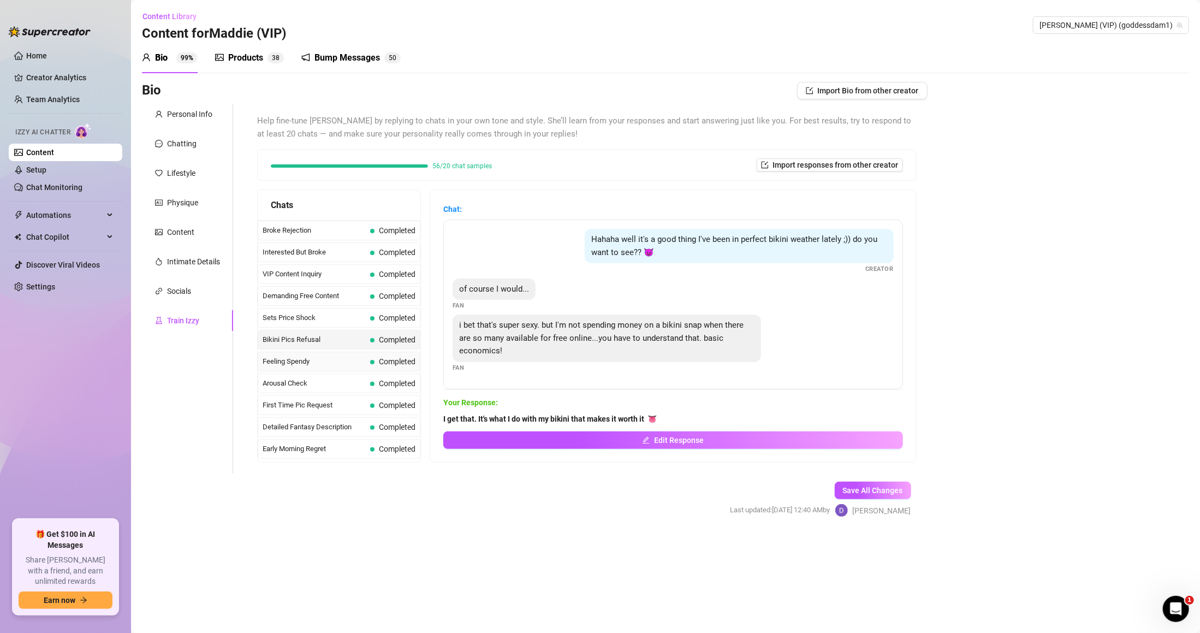
click at [385, 359] on span "Completed" at bounding box center [392, 361] width 45 height 12
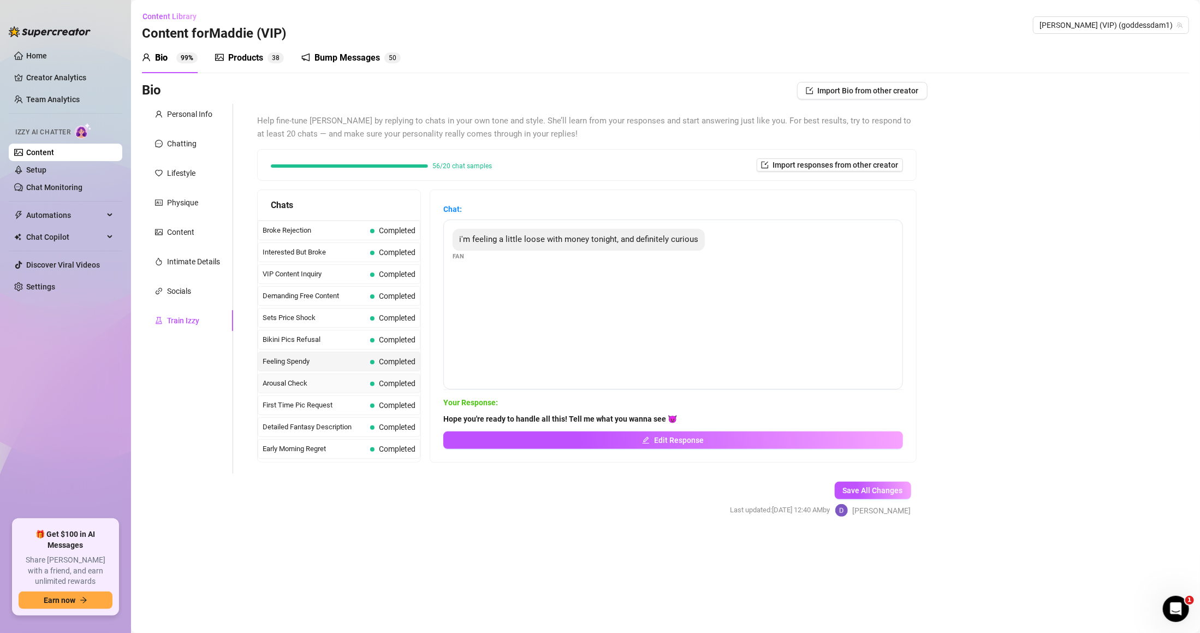
click at [374, 377] on div "Arousal Check Completed" at bounding box center [339, 383] width 163 height 20
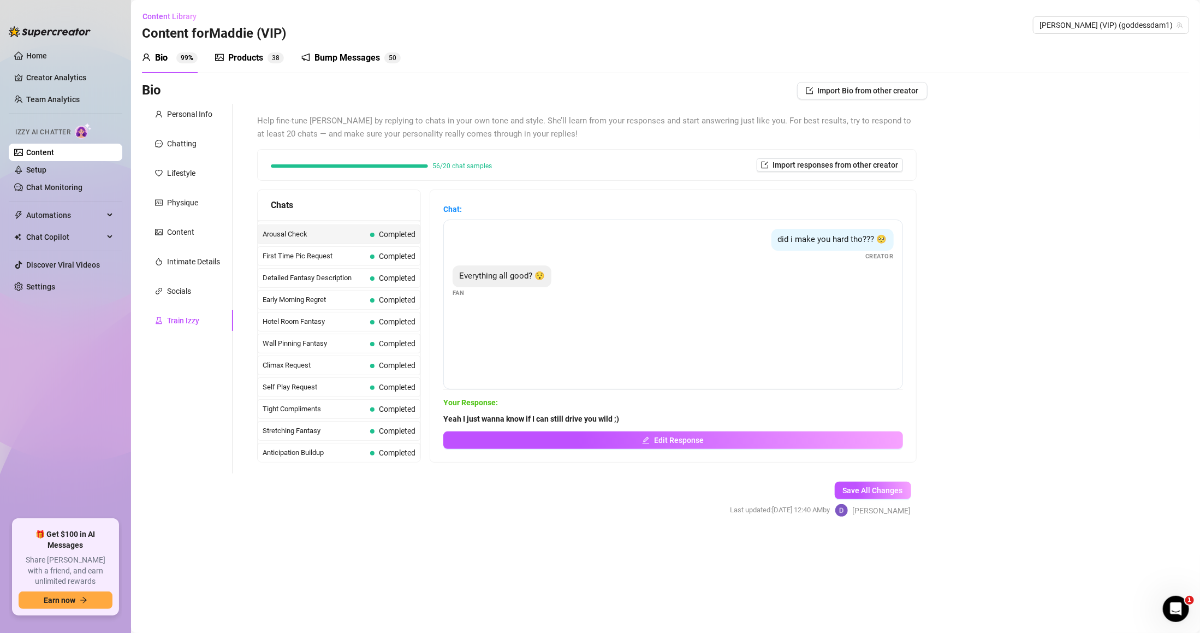
scroll to position [370, 0]
click at [382, 257] on span "Completed" at bounding box center [397, 252] width 37 height 9
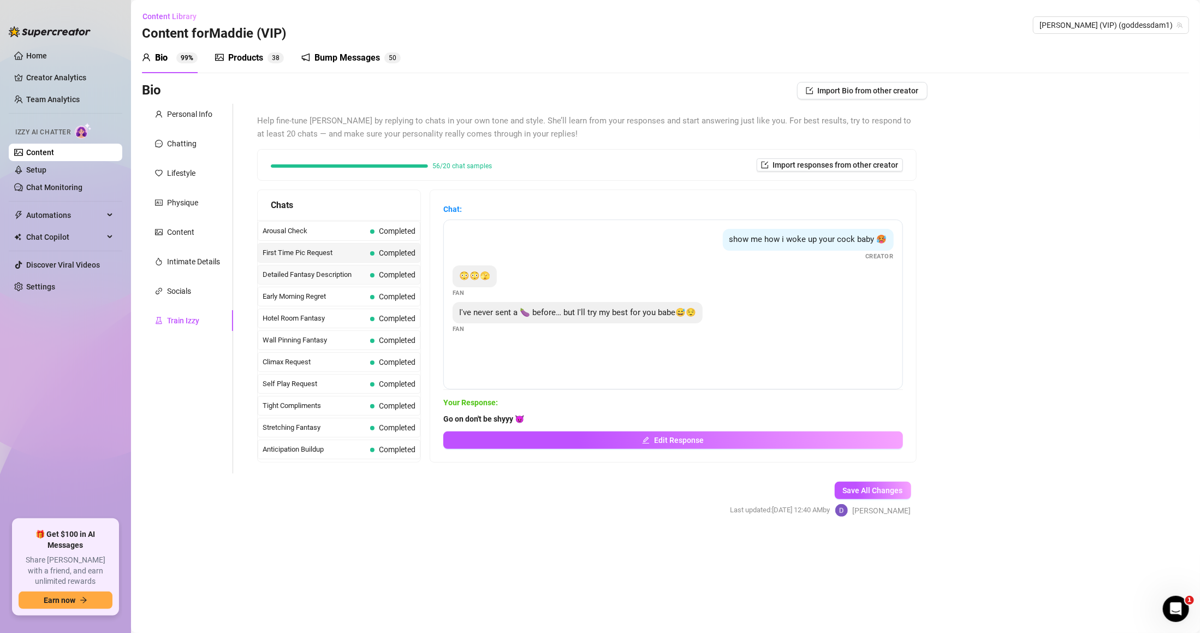
click at [387, 276] on span "Completed" at bounding box center [397, 274] width 37 height 9
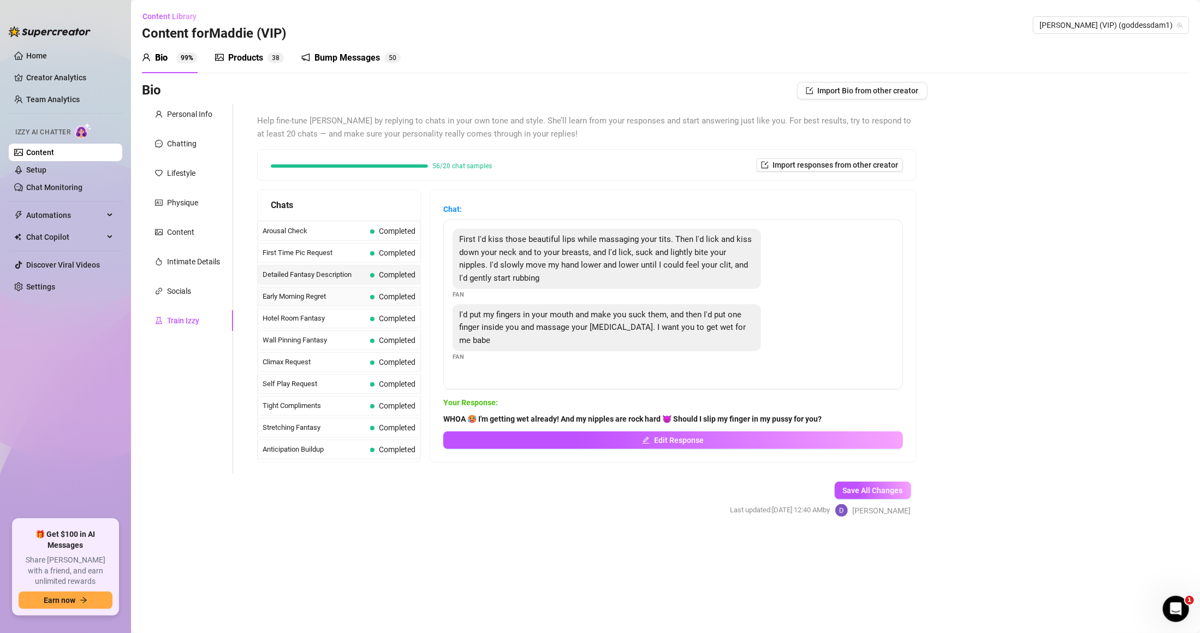
click at [362, 302] on span "Early Morning Regret" at bounding box center [314, 296] width 103 height 11
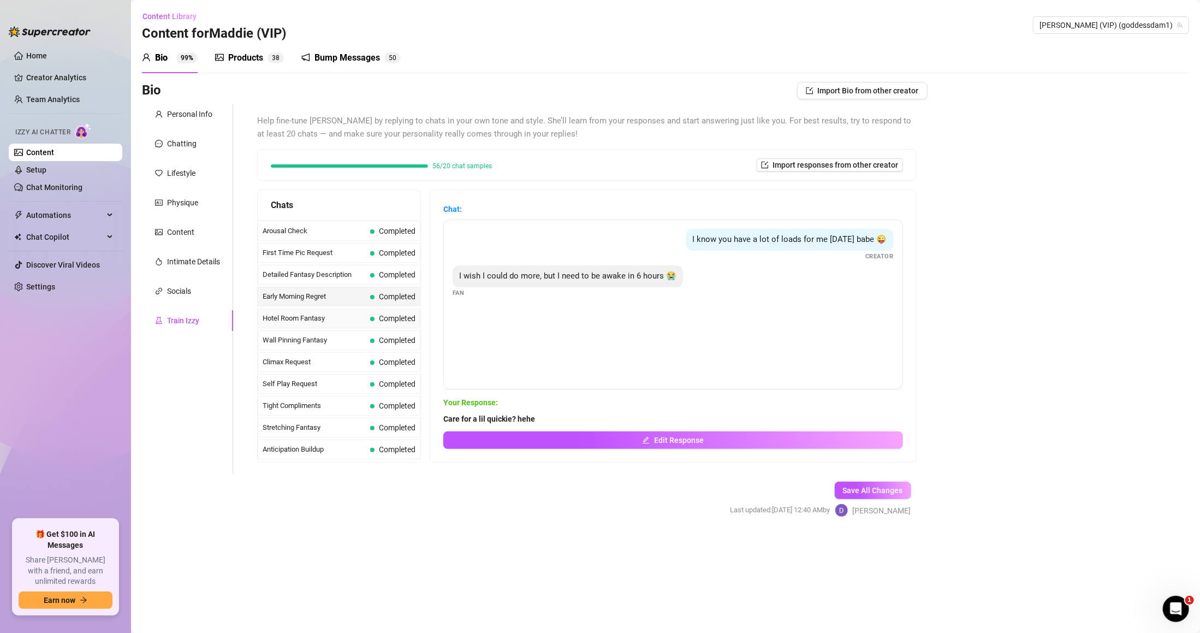
drag, startPoint x: 368, startPoint y: 326, endPoint x: 380, endPoint y: 325, distance: 11.6
click at [376, 326] on div "Hotel Room Fantasy Completed" at bounding box center [339, 318] width 163 height 20
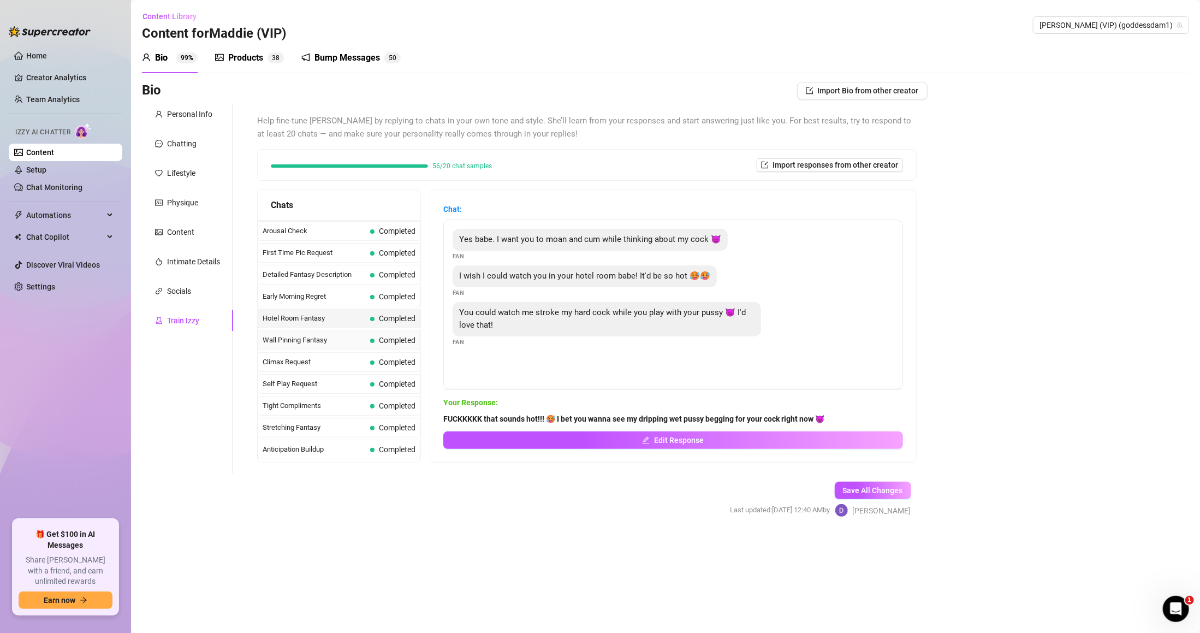
click at [385, 339] on span "Completed" at bounding box center [392, 340] width 45 height 12
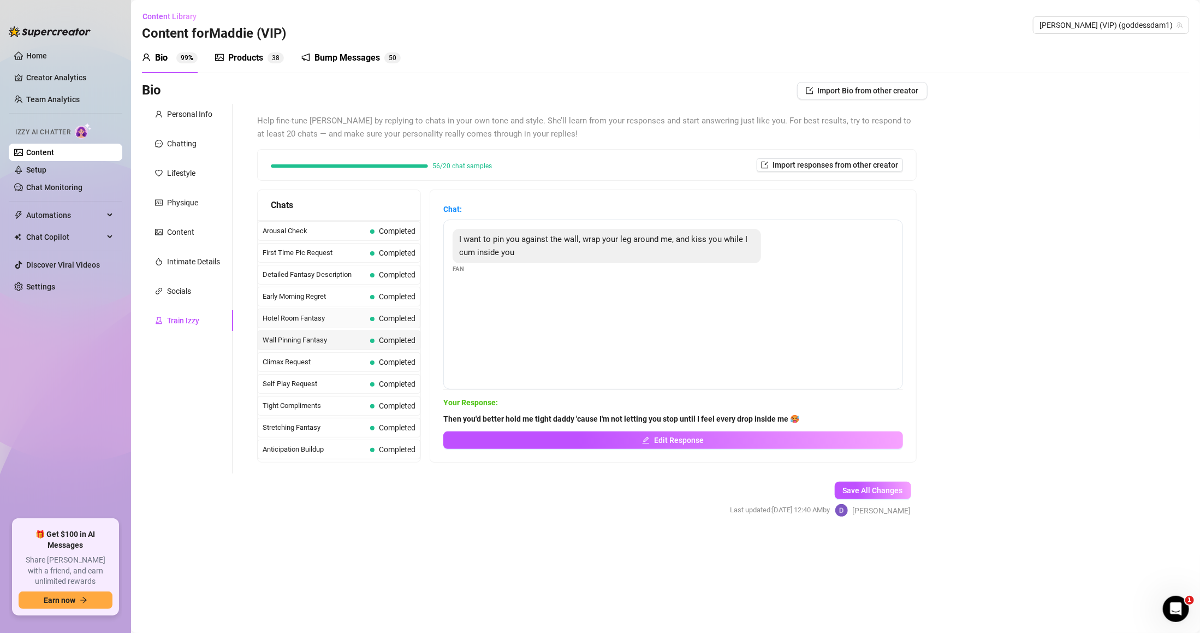
click at [383, 315] on div "Hotel Room Fantasy Completed" at bounding box center [339, 318] width 163 height 20
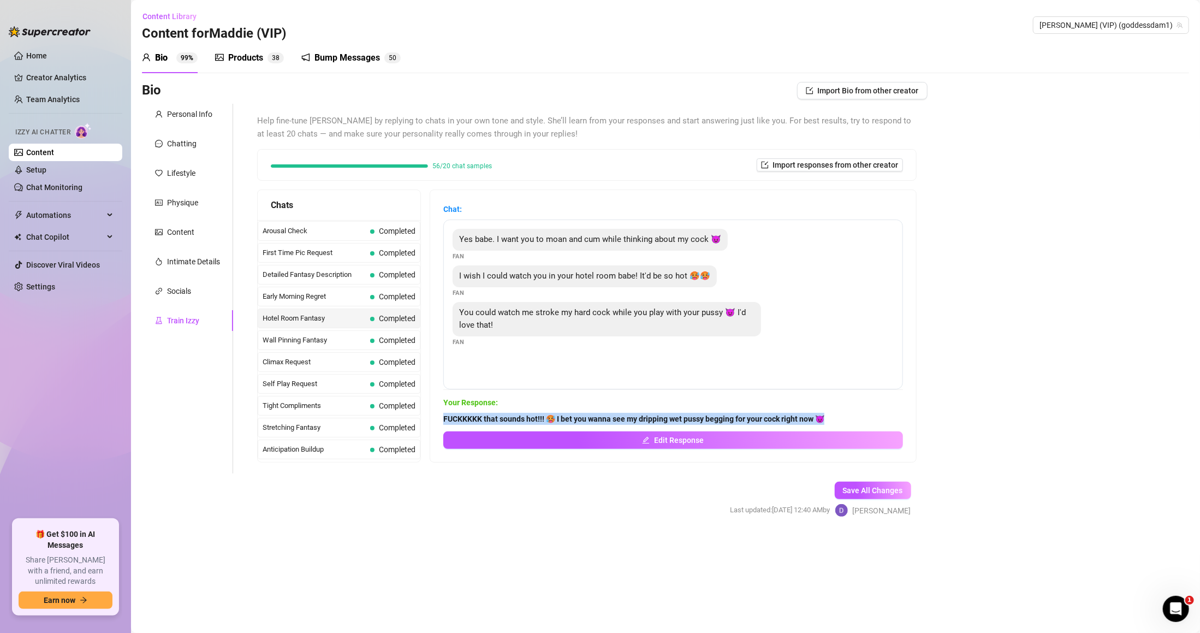
drag, startPoint x: 455, startPoint y: 414, endPoint x: 878, endPoint y: 414, distance: 422.5
click at [878, 414] on span "FUCKKKKK that sounds hot!!! 🥵 I bet you wanna see my dripping wet pussy begging…" at bounding box center [673, 419] width 460 height 12
copy strong "FUCKKKKK that sounds hot!!! 🥵 I bet you wanna see my dripping wet pussy begging…"
click at [362, 344] on span "Wall Pinning Fantasy" at bounding box center [314, 340] width 103 height 11
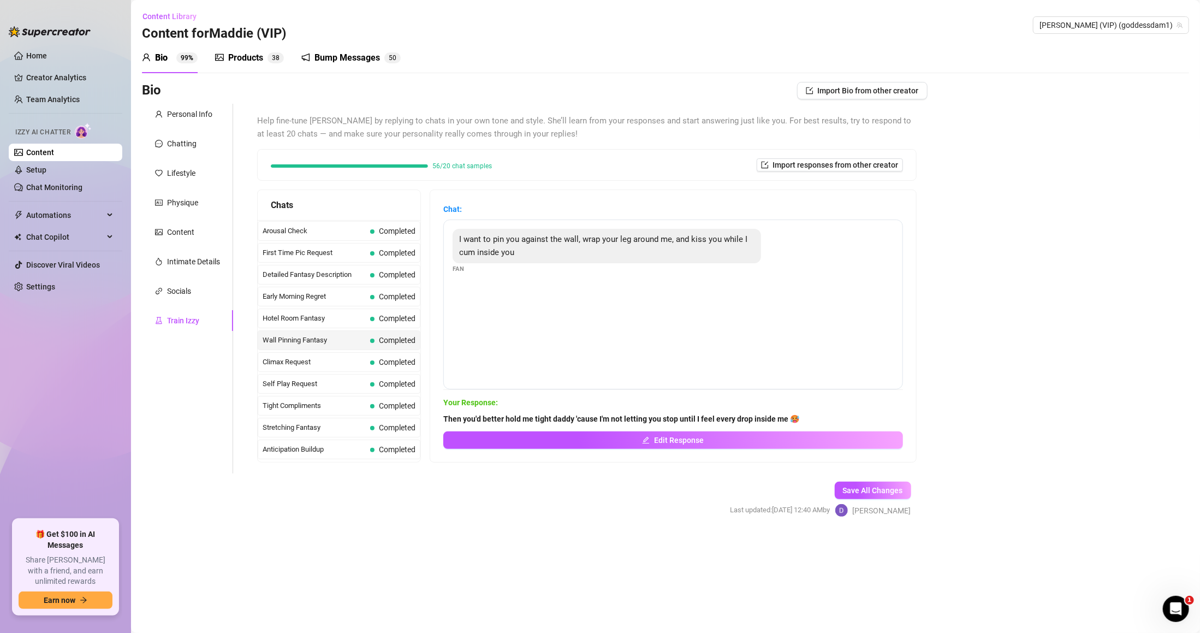
click at [272, 343] on span "Wall Pinning Fantasy" at bounding box center [314, 340] width 103 height 11
drag, startPoint x: 266, startPoint y: 342, endPoint x: 344, endPoint y: 343, distance: 78.1
click at [344, 343] on span "Wall Pinning Fantasy" at bounding box center [314, 340] width 103 height 11
copy span "Wall Pinning Fantasy"
drag, startPoint x: 454, startPoint y: 418, endPoint x: 834, endPoint y: 413, distance: 379.9
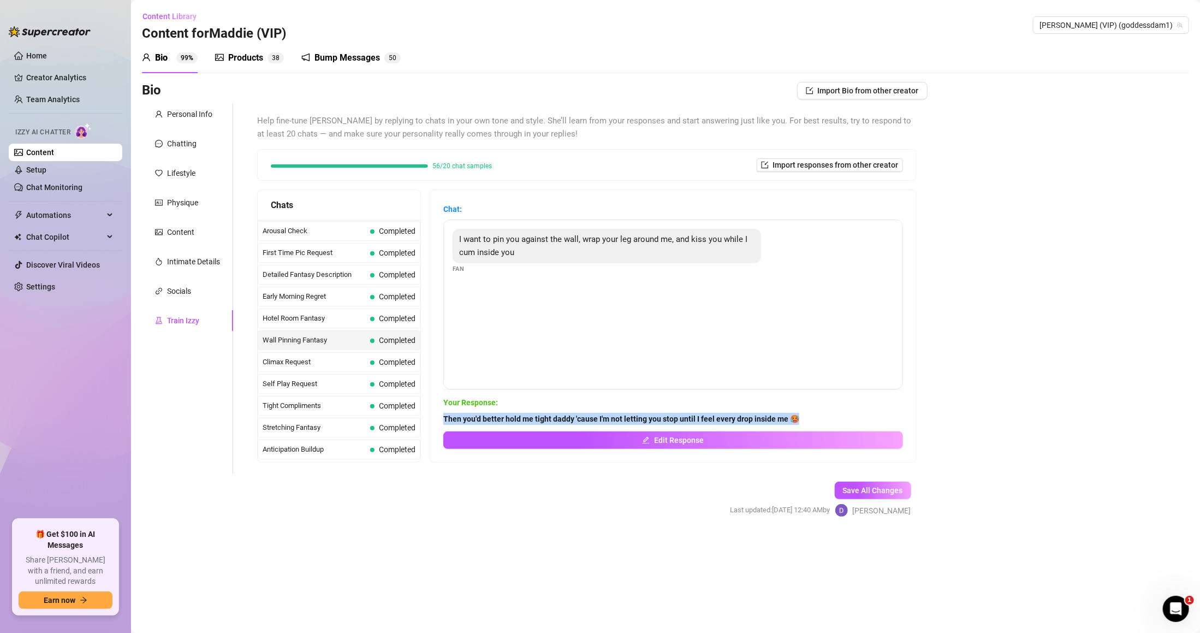
click at [834, 413] on span "Then you'd better hold me tight daddy 'cause I'm not letting you stop until I f…" at bounding box center [673, 419] width 460 height 12
copy strong "Then you'd better hold me tight daddy 'cause I'm not letting you stop until I f…"
click at [367, 365] on div "Climax Request Completed" at bounding box center [339, 362] width 163 height 20
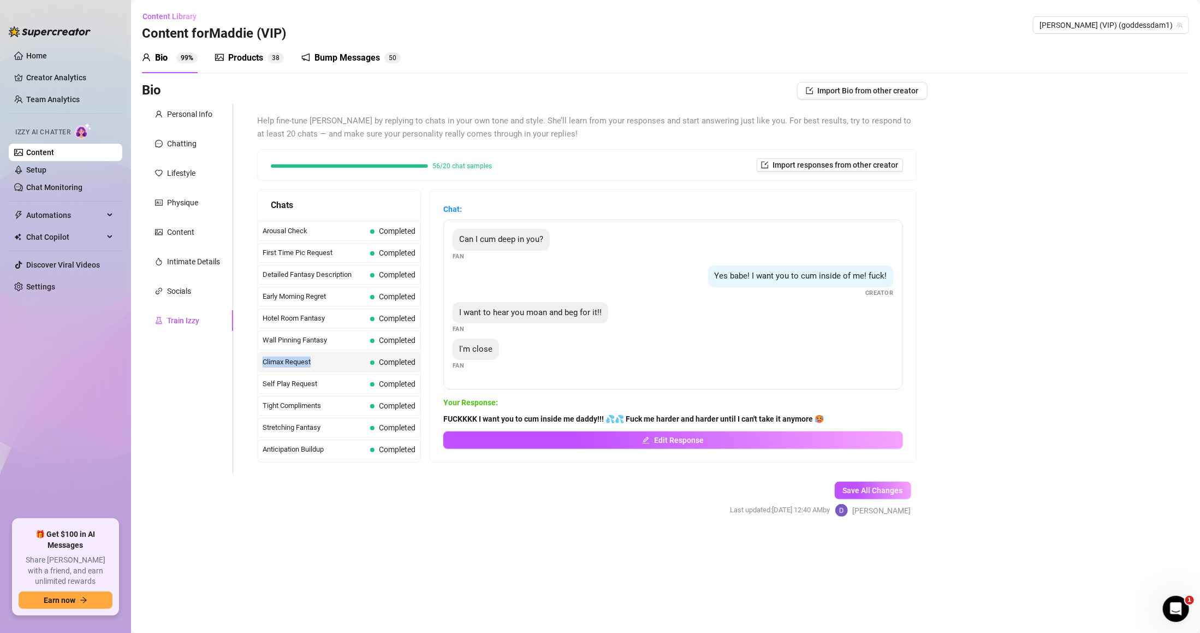
drag, startPoint x: 279, startPoint y: 366, endPoint x: 331, endPoint y: 362, distance: 51.4
click at [331, 362] on div "Climax Request Completed" at bounding box center [339, 362] width 163 height 20
copy span "Climax Request"
drag, startPoint x: 456, startPoint y: 416, endPoint x: 928, endPoint y: 417, distance: 472.2
click at [928, 417] on div "Bio Import Bio from other creator Personal Info Chatting Lifestyle Physique Con…" at bounding box center [665, 309] width 1047 height 454
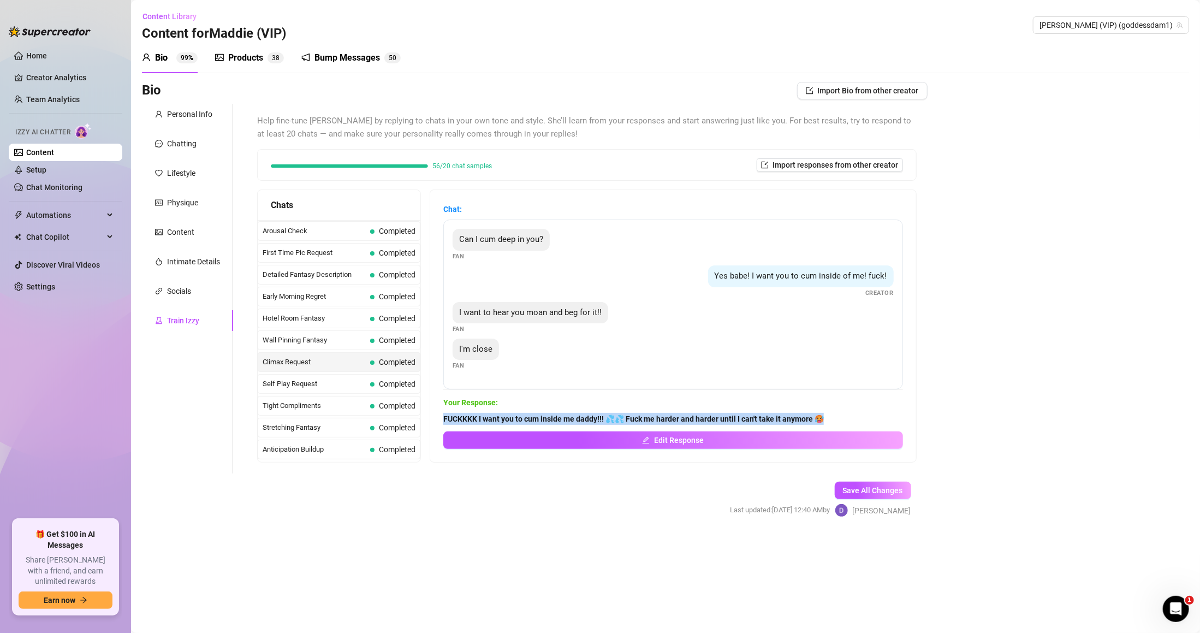
copy strong "FUCKKKK I want you to cum inside me daddy!!! 💦💦 Fuck me harder and harder until…"
click at [313, 385] on span "Self Play Request" at bounding box center [314, 383] width 103 height 11
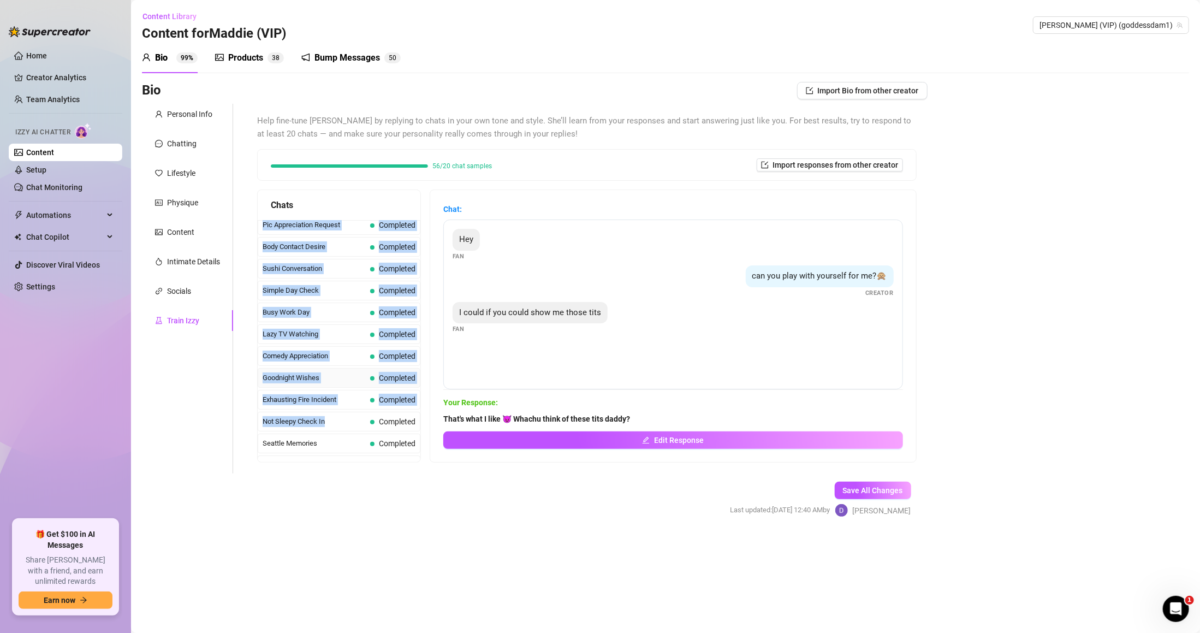
scroll to position [991, 0]
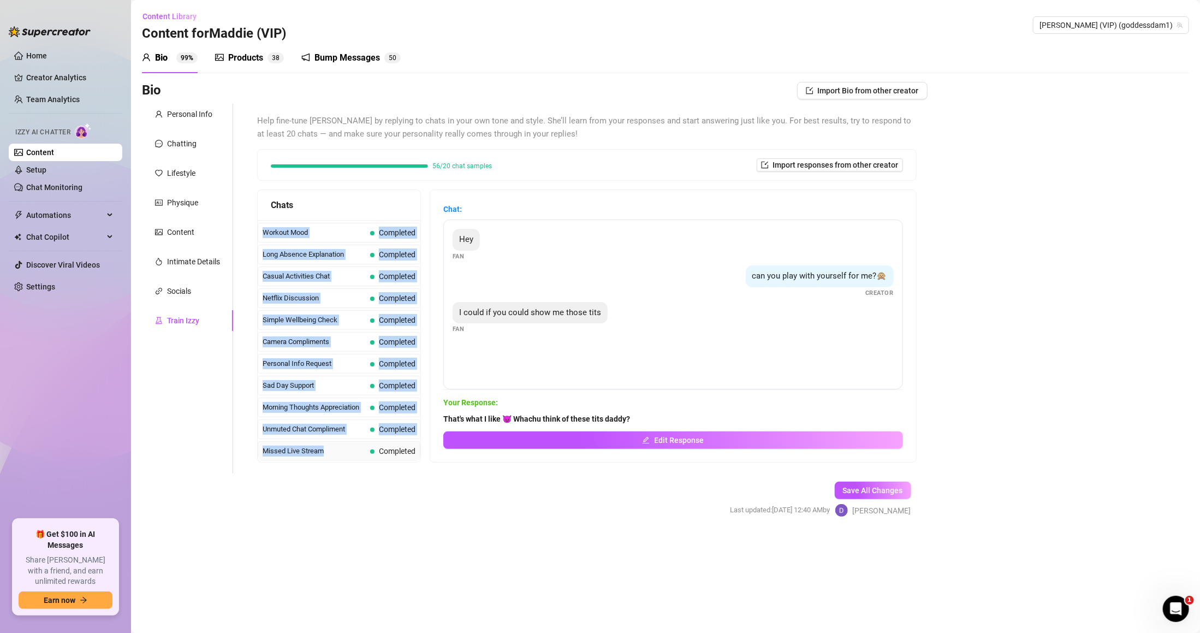
drag, startPoint x: 264, startPoint y: 386, endPoint x: 344, endPoint y: 448, distance: 100.4
copy div "Self Play Request Completed Tight Compliments Completed Stretching Fantasy Comp…"
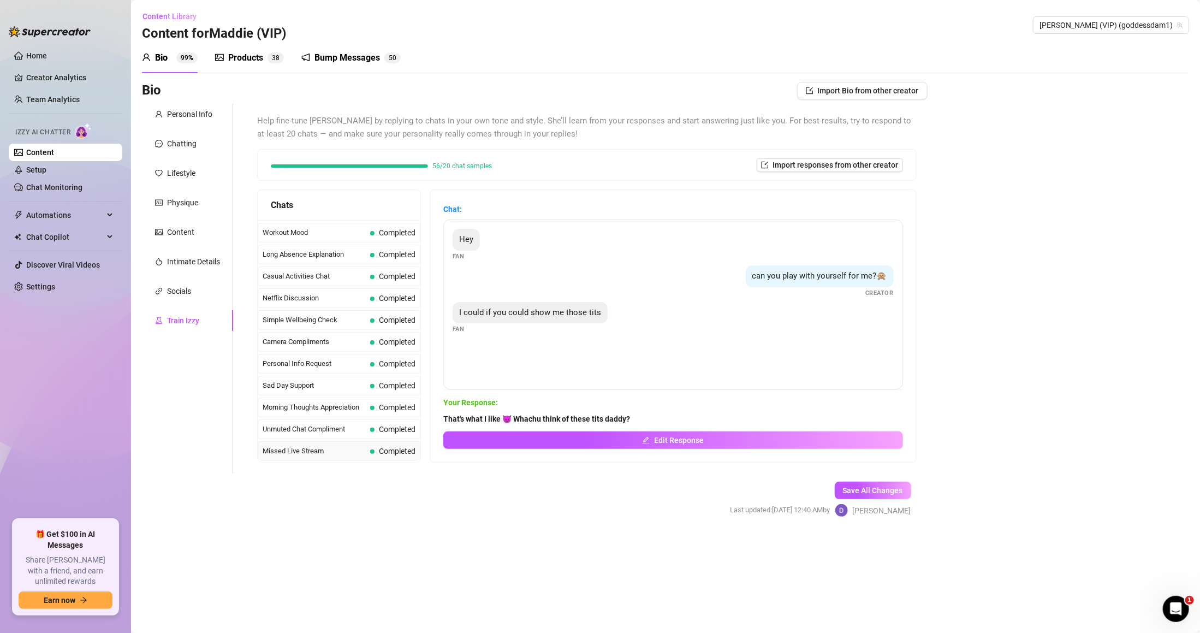
drag, startPoint x: 407, startPoint y: 490, endPoint x: 398, endPoint y: 456, distance: 34.3
click at [406, 490] on form "Personal Info Chatting Lifestyle Physique Content Intimate Details Socials Trai…" at bounding box center [534, 320] width 785 height 432
click at [372, 450] on span at bounding box center [372, 451] width 4 height 4
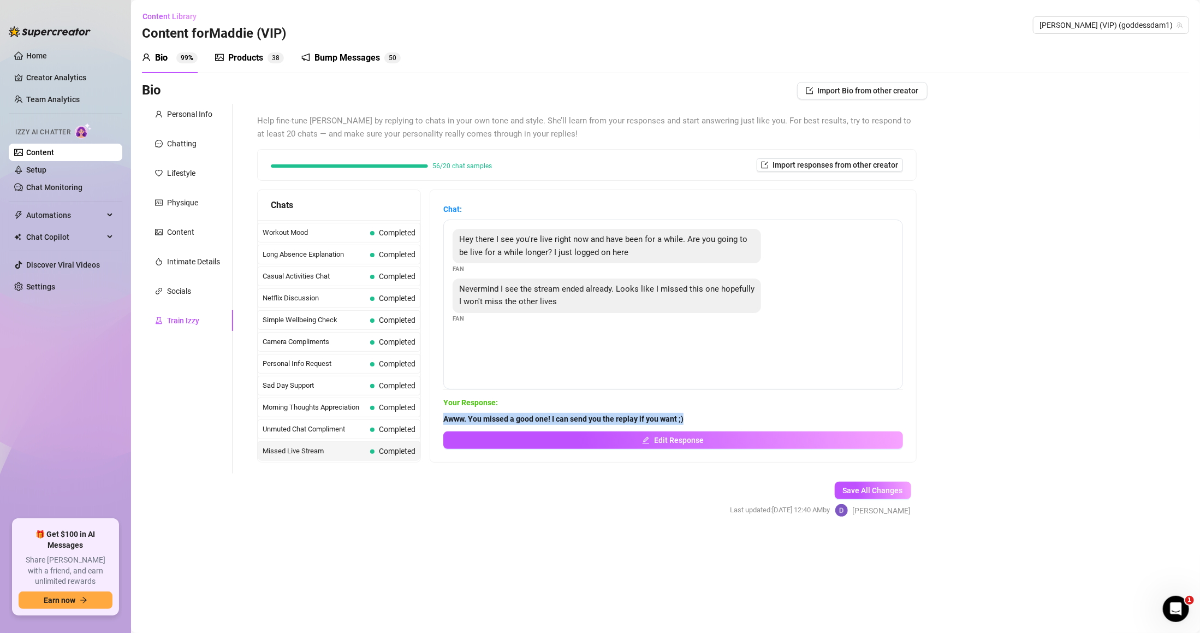
copy strong "Awww. You missed a good one! I can send you the replay if you want ;)"
drag, startPoint x: 447, startPoint y: 416, endPoint x: 698, endPoint y: 413, distance: 251.1
click at [698, 413] on div "Chat: Hey there I see you're live right now and have been for a while. Are you …" at bounding box center [673, 326] width 486 height 272
click at [469, 416] on strong "Awww. You missed a good one! I can send you the replay if you want ;)" at bounding box center [563, 418] width 240 height 9
click at [450, 414] on div "Chat: Hey there I see you're live right now and have been for a while. Are you …" at bounding box center [673, 326] width 486 height 272
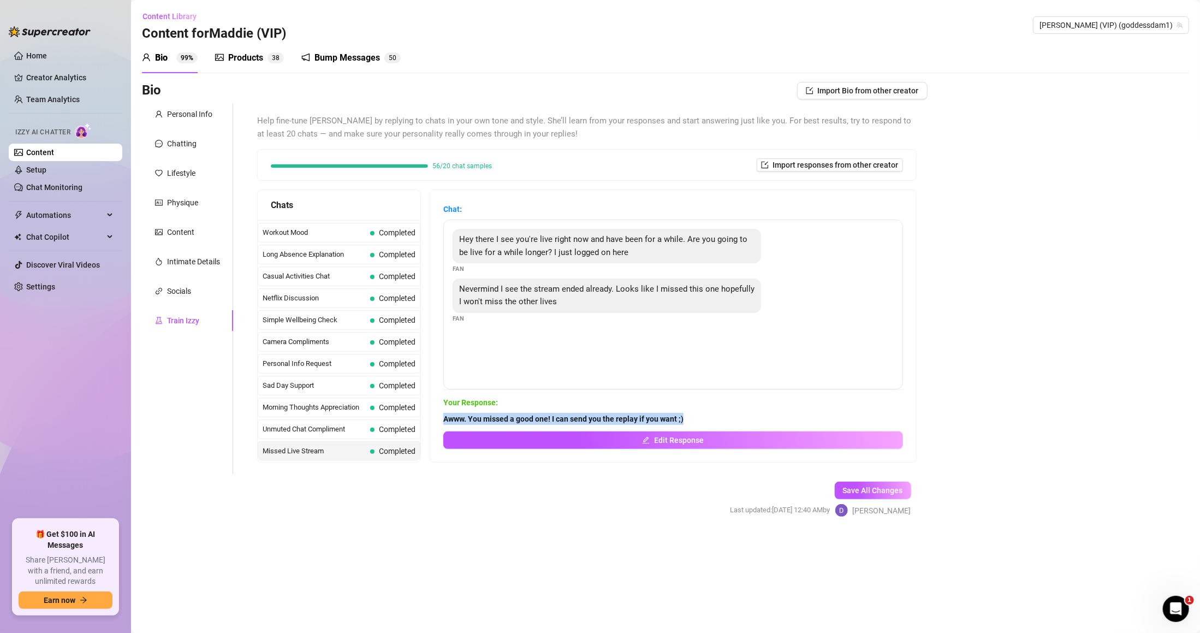
drag, startPoint x: 450, startPoint y: 420, endPoint x: 759, endPoint y: 427, distance: 308.5
click at [759, 427] on div "Chat: Hey there I see you're live right now and have been for a while. Are you …" at bounding box center [673, 326] width 486 height 272
copy strong "Awww. You missed a good one! I can send you the replay if you want ;)"
click at [346, 421] on div "Unmuted Chat Compliment Completed" at bounding box center [339, 429] width 163 height 20
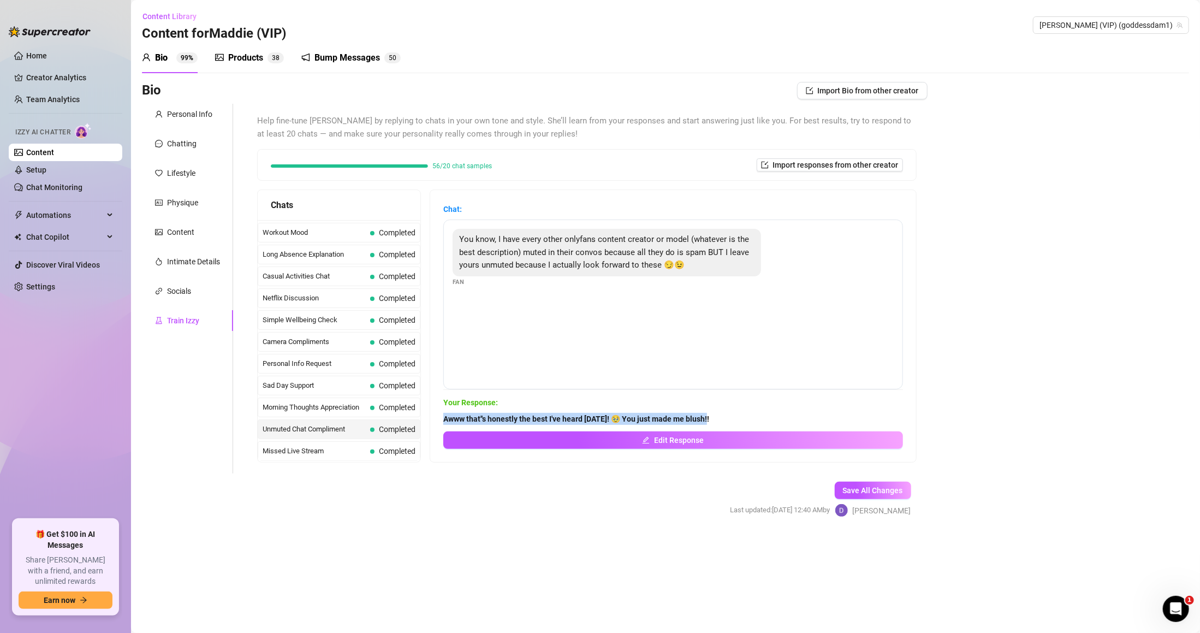
drag, startPoint x: 451, startPoint y: 421, endPoint x: 771, endPoint y: 413, distance: 320.5
click at [771, 413] on div "Chat: You know, I have every other onlyfans content creator or model (whatever …" at bounding box center [673, 326] width 486 height 272
copy strong "Awww that''s honestly the best I've heard [DATE]! 🥹 You just made me blush!!"
click at [389, 400] on div "Morning Thoughts Appreciation Completed" at bounding box center [339, 407] width 163 height 20
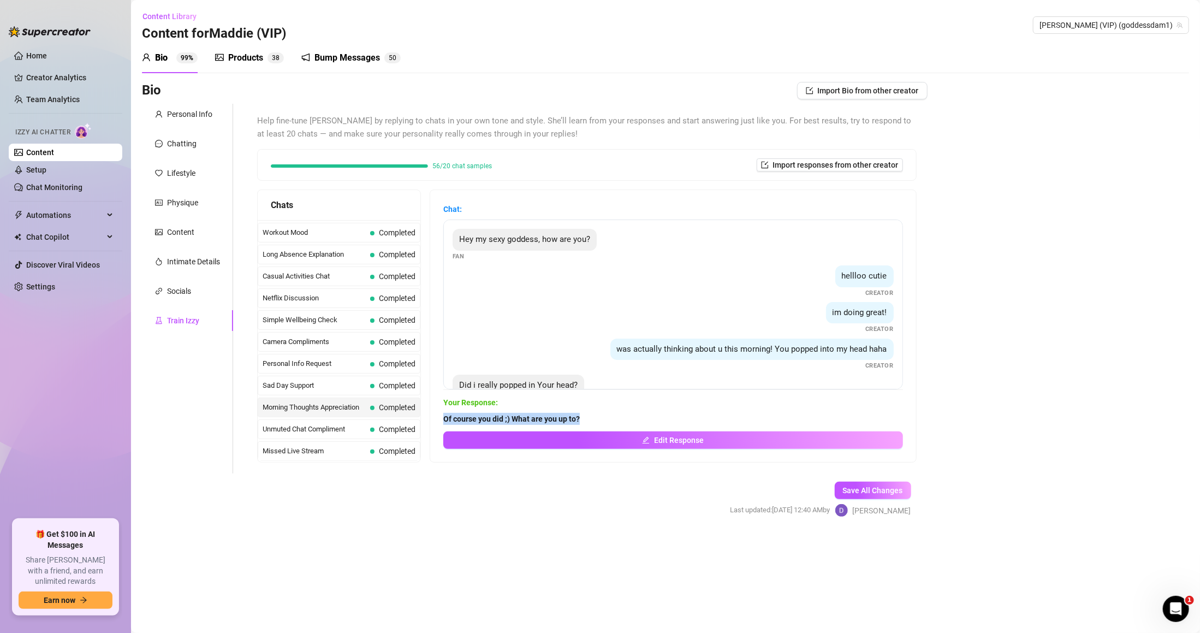
drag, startPoint x: 460, startPoint y: 417, endPoint x: 621, endPoint y: 413, distance: 161.6
click at [621, 413] on div "Chat: Hey my sexy goddess, how are you? Fan hellloo cutie Creator im doing grea…" at bounding box center [673, 326] width 486 height 272
copy strong "Of course you did ;) What are you up to?"
click at [342, 385] on span "Sad Day Support" at bounding box center [314, 385] width 103 height 11
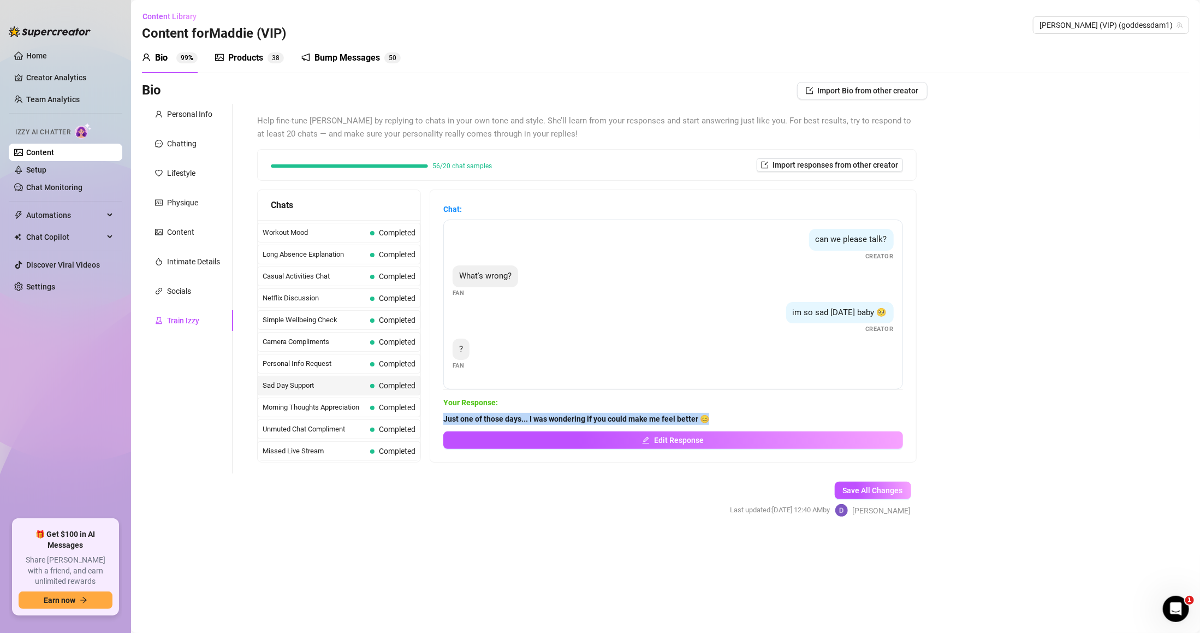
drag, startPoint x: 480, startPoint y: 416, endPoint x: 764, endPoint y: 416, distance: 283.3
click at [764, 416] on div "Chat: can we please talk? Creator What's wrong? Fan im so sad [DATE] baby 🥺 Cre…" at bounding box center [673, 326] width 486 height 272
click at [315, 359] on span "Personal Info Request" at bounding box center [314, 363] width 103 height 11
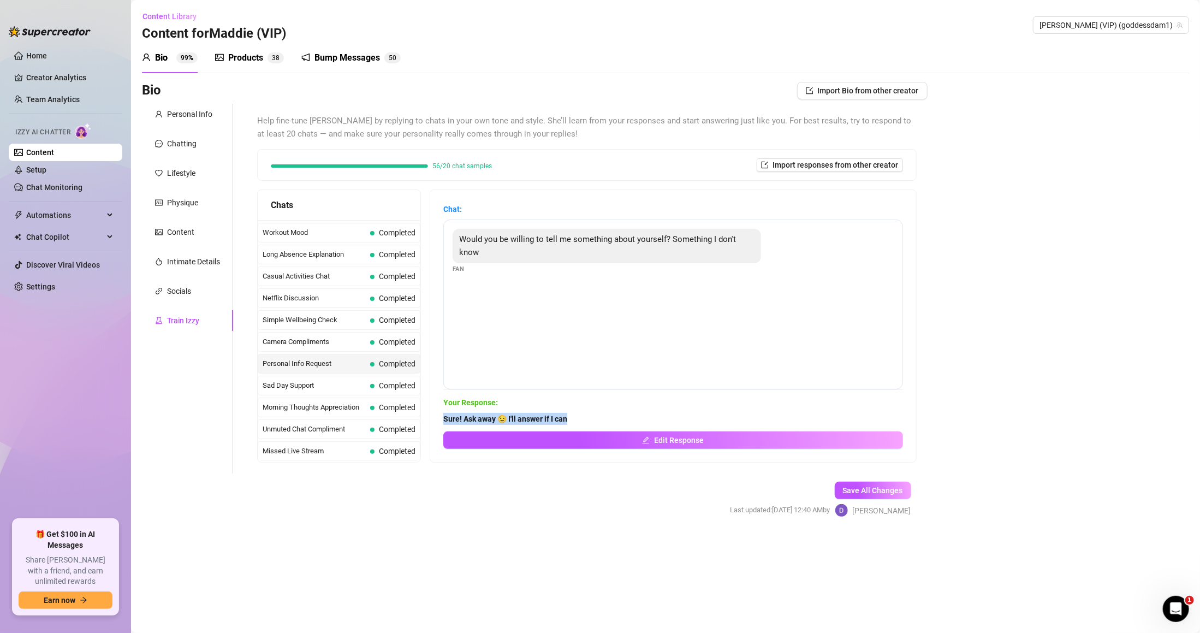
drag, startPoint x: 462, startPoint y: 414, endPoint x: 704, endPoint y: 412, distance: 241.8
click at [711, 414] on div "Chat: Would you be willing to tell me something about yourself? Something I don…" at bounding box center [673, 326] width 486 height 272
click at [334, 341] on span "Camera Compliments" at bounding box center [314, 341] width 103 height 11
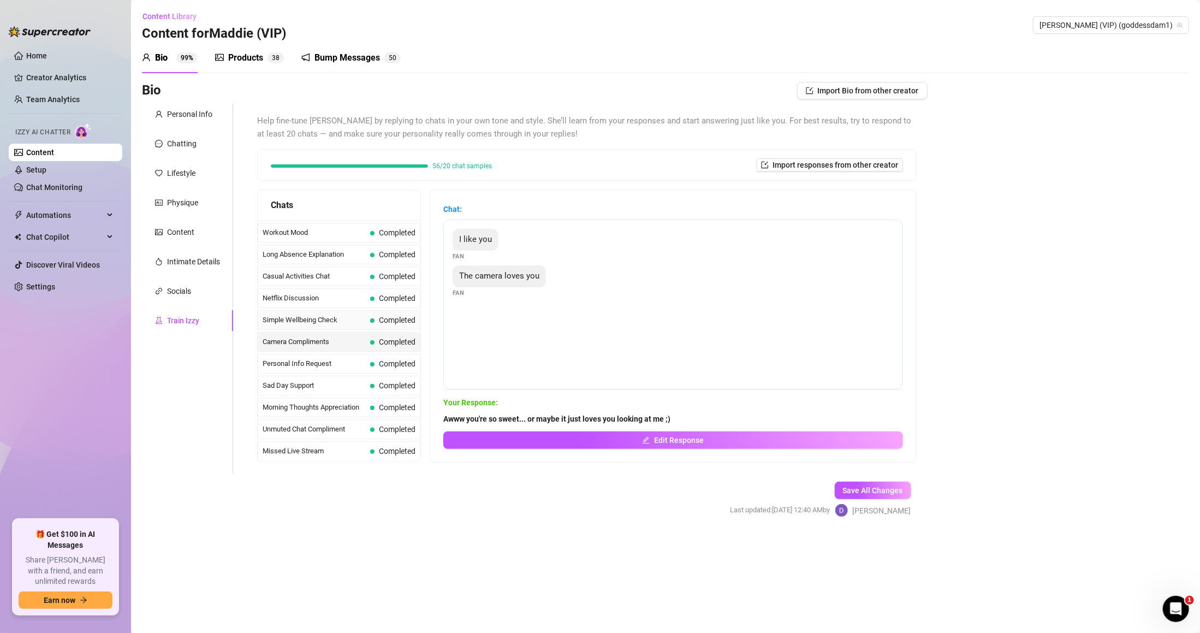
click at [330, 319] on span "Simple Wellbeing Check" at bounding box center [314, 319] width 103 height 11
drag, startPoint x: 454, startPoint y: 414, endPoint x: 658, endPoint y: 416, distance: 204.2
click at [658, 416] on span "I'm great! How's your day been so far?" at bounding box center [673, 419] width 460 height 12
click at [311, 341] on span "Camera Compliments" at bounding box center [314, 341] width 103 height 11
drag, startPoint x: 443, startPoint y: 411, endPoint x: 716, endPoint y: 416, distance: 273.0
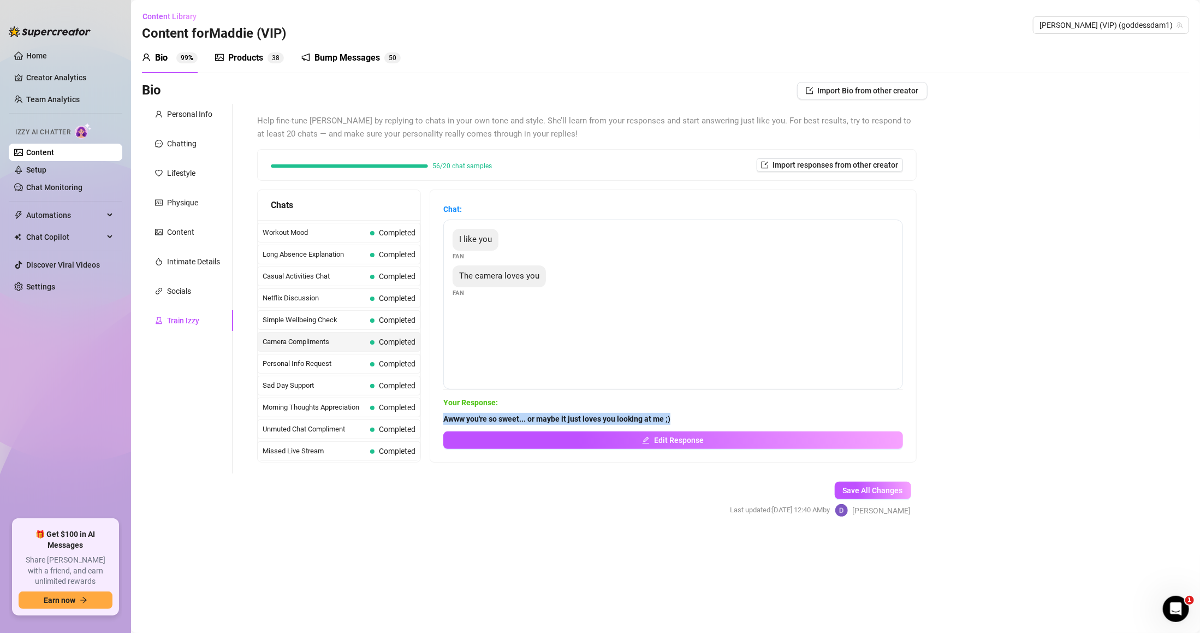
click at [716, 416] on div "Chat: I like you Fan The camera loves you Fan Your Response: Awww you're so swe…" at bounding box center [673, 326] width 486 height 272
drag, startPoint x: 265, startPoint y: 336, endPoint x: 353, endPoint y: 342, distance: 87.6
click at [353, 342] on div "Camera Compliments Completed" at bounding box center [339, 342] width 163 height 20
click at [306, 293] on span "Netflix Discussion" at bounding box center [314, 298] width 103 height 11
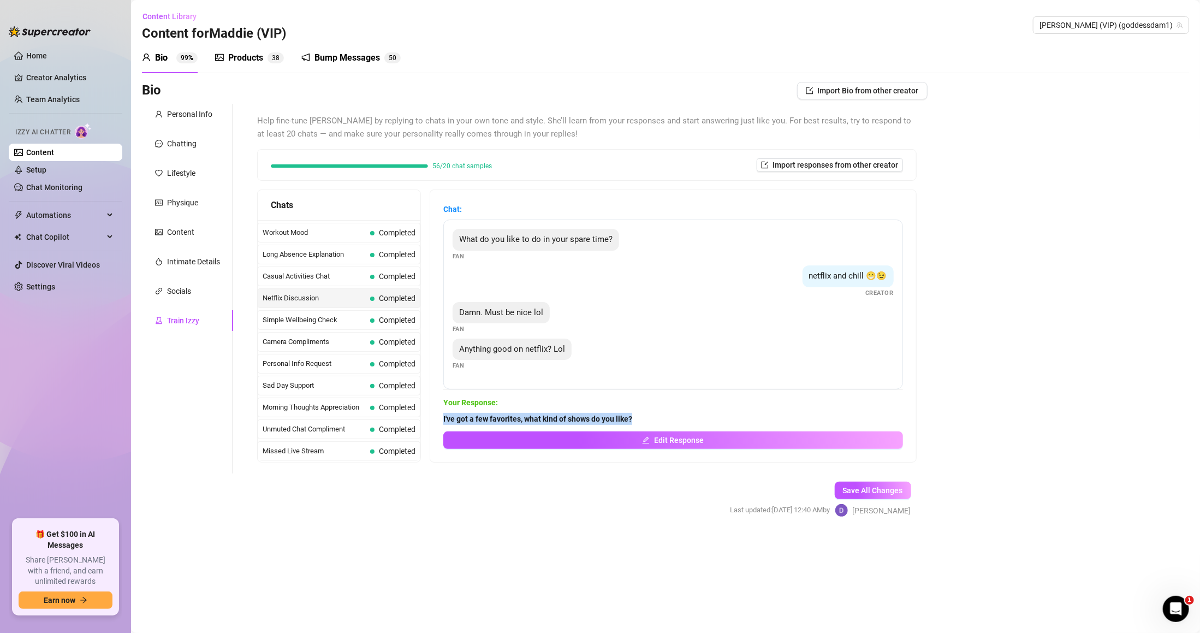
drag, startPoint x: 452, startPoint y: 412, endPoint x: 743, endPoint y: 412, distance: 291.5
click at [743, 412] on div "Chat: What do you like to do in your spare time? Fan netflix and chill 😁😉 Creat…" at bounding box center [673, 326] width 486 height 272
click at [313, 279] on div "Casual Activities Chat Completed" at bounding box center [339, 276] width 163 height 20
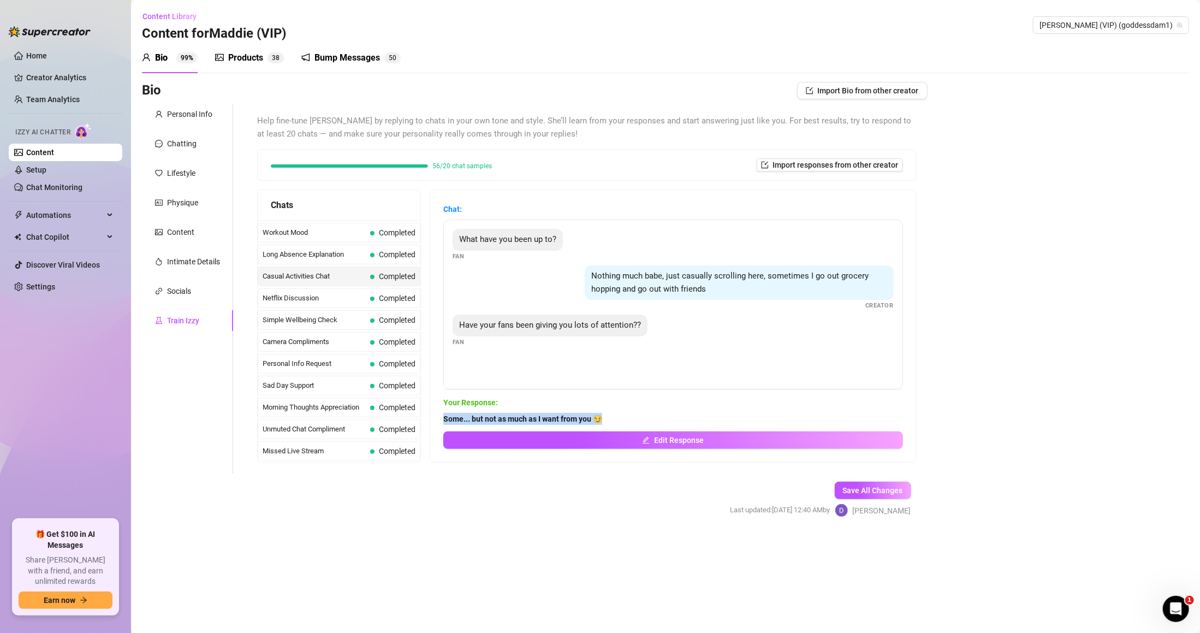
drag, startPoint x: 448, startPoint y: 421, endPoint x: 660, endPoint y: 413, distance: 212.5
click at [660, 413] on div "Chat: What have you been up to? Fan Nothing much babe, just casually scrolling …" at bounding box center [673, 326] width 486 height 272
click at [325, 260] on div "Long Absence Explanation Completed" at bounding box center [339, 255] width 163 height 20
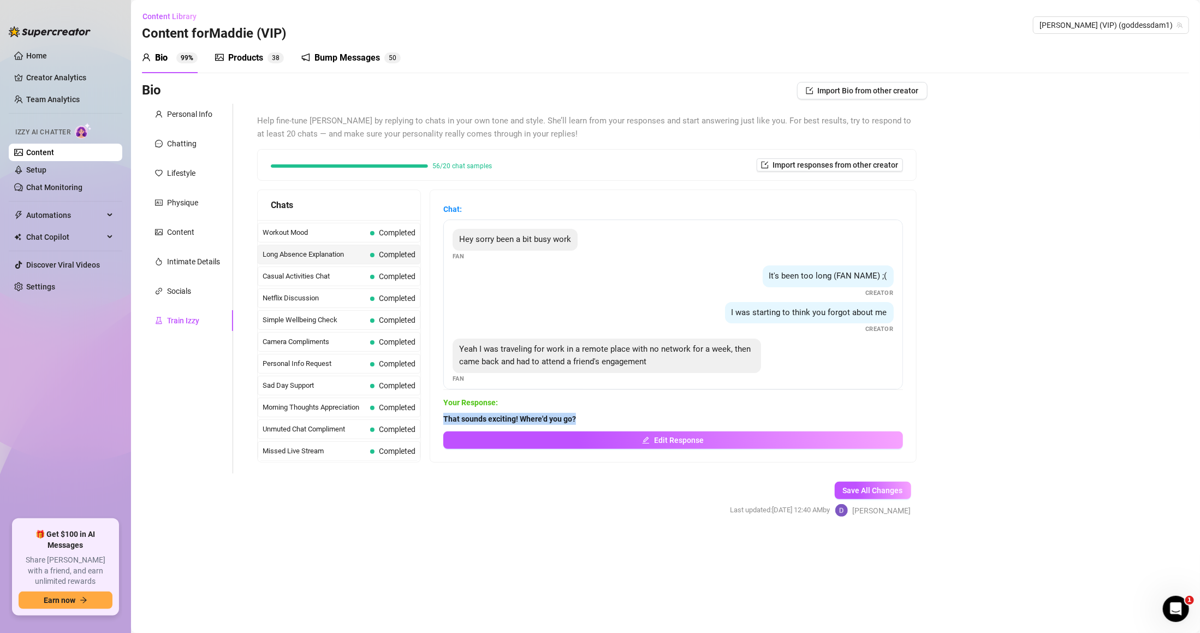
drag, startPoint x: 460, startPoint y: 414, endPoint x: 693, endPoint y: 420, distance: 233.2
click at [693, 420] on div "Chat: Hey sorry been a bit busy work Fan It's been too long (FAN NAME) ;( Creat…" at bounding box center [673, 326] width 486 height 272
click at [319, 231] on span "Workout Mood" at bounding box center [314, 232] width 103 height 11
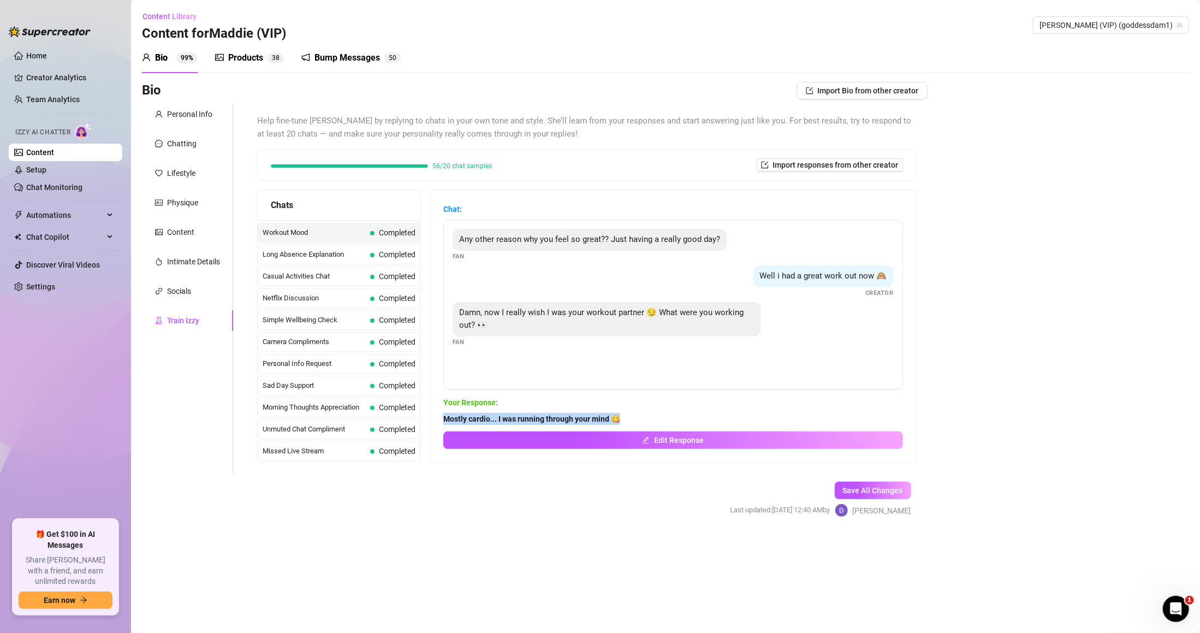
drag, startPoint x: 459, startPoint y: 416, endPoint x: 663, endPoint y: 414, distance: 203.6
click at [663, 414] on div "Chat: Any other reason why you feel so great?? Just having a really good day? F…" at bounding box center [673, 326] width 486 height 272
click at [348, 437] on span "Lifesaving Award News" at bounding box center [314, 431] width 103 height 11
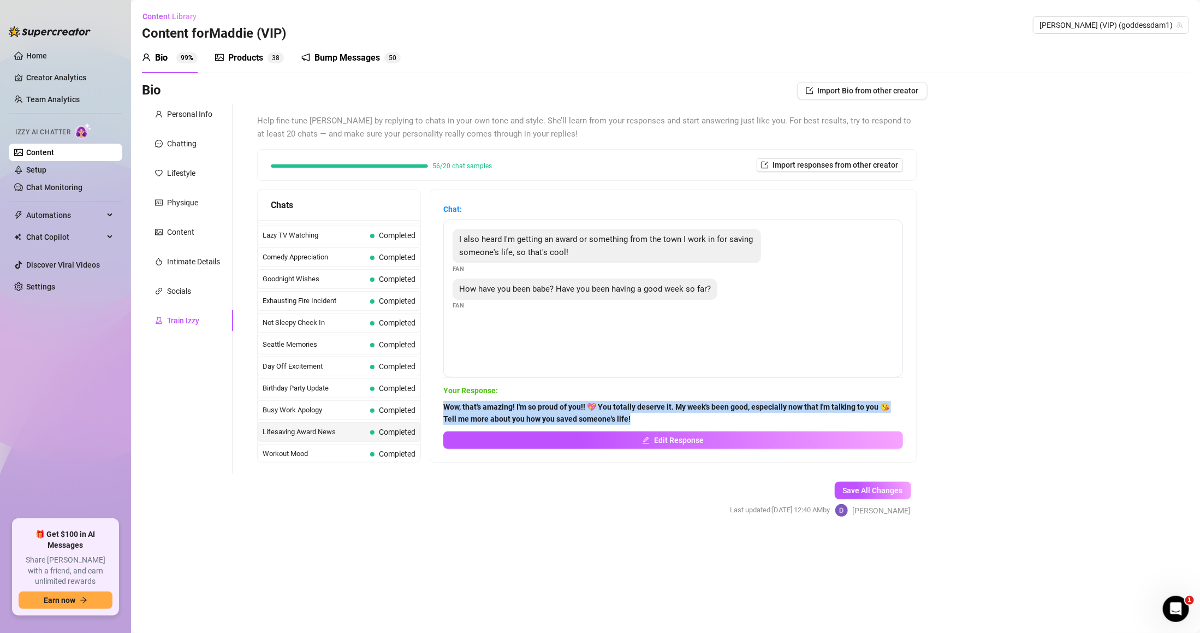
drag, startPoint x: 450, startPoint y: 401, endPoint x: 662, endPoint y: 414, distance: 212.7
click at [662, 414] on div "Chat: I also heard I'm getting an award or something from the town I work in fo…" at bounding box center [673, 326] width 486 height 272
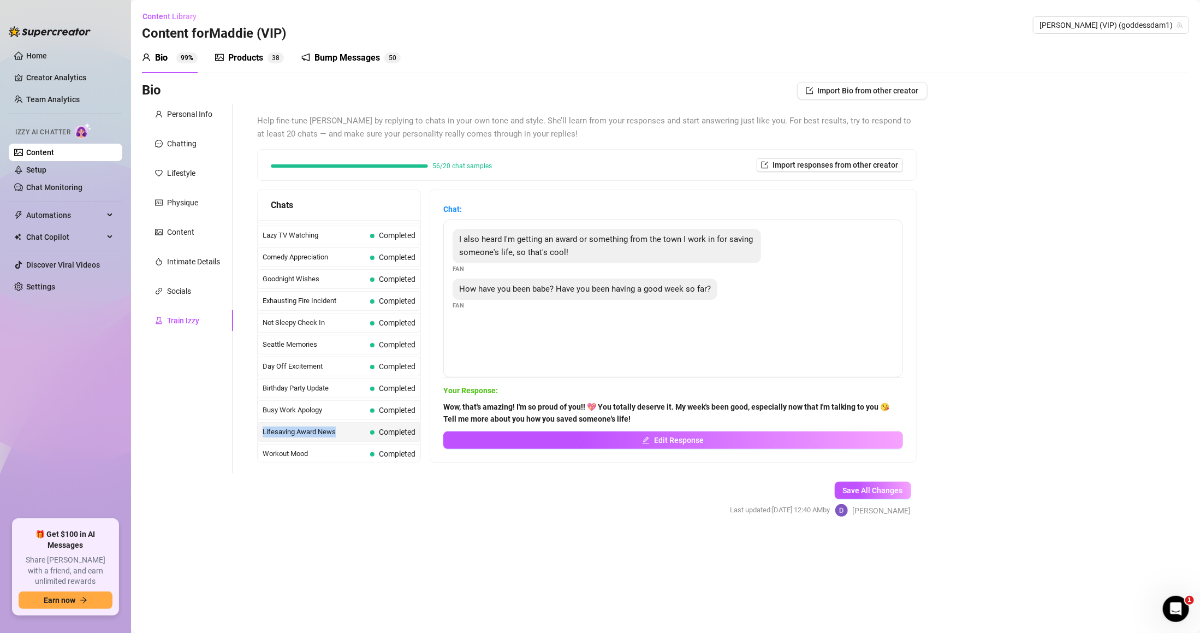
drag, startPoint x: 259, startPoint y: 440, endPoint x: 344, endPoint y: 445, distance: 85.3
click at [344, 442] on div "Lifesaving Award News Completed" at bounding box center [339, 432] width 163 height 20
click at [329, 415] on span "Busy Work Apology" at bounding box center [314, 409] width 103 height 11
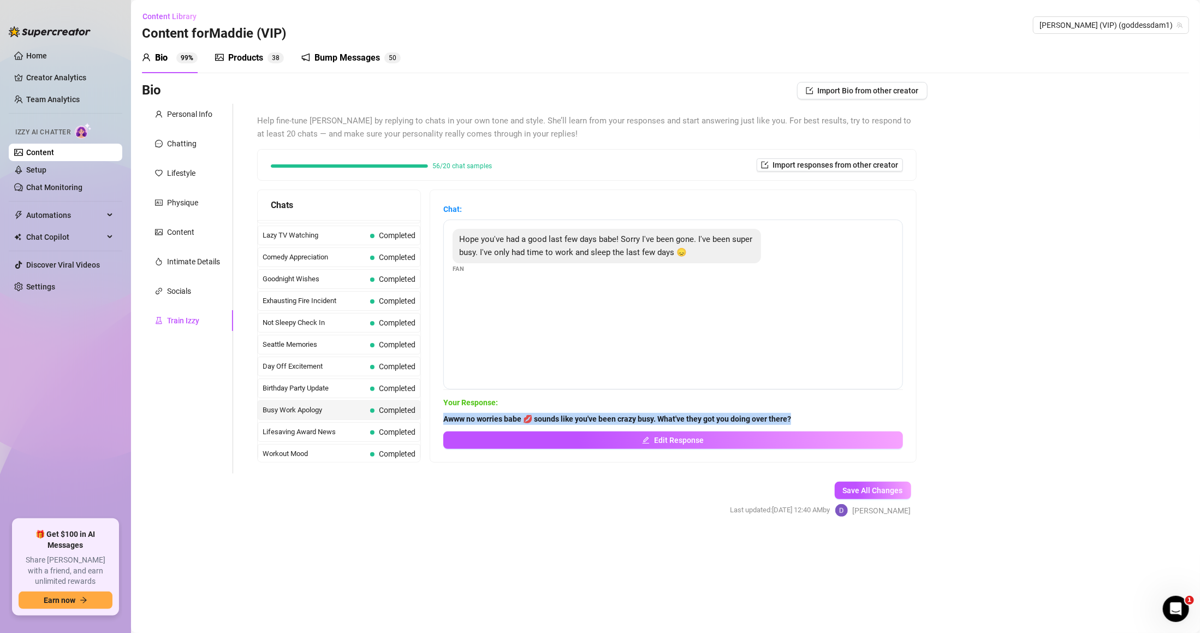
drag, startPoint x: 444, startPoint y: 422, endPoint x: 859, endPoint y: 419, distance: 414.9
click at [859, 419] on div "Chat: Hope you've had a good last few days babe! Sorry I've been gone. I've bee…" at bounding box center [673, 326] width 486 height 272
click at [332, 394] on span "Birthday Party Update" at bounding box center [314, 388] width 103 height 11
drag, startPoint x: 457, startPoint y: 414, endPoint x: 718, endPoint y: 410, distance: 261.5
click at [718, 410] on div "Your Response: Oooh nice 😊 hope you had fun! Whose birthday was it? Edit Respon…" at bounding box center [673, 422] width 460 height 52
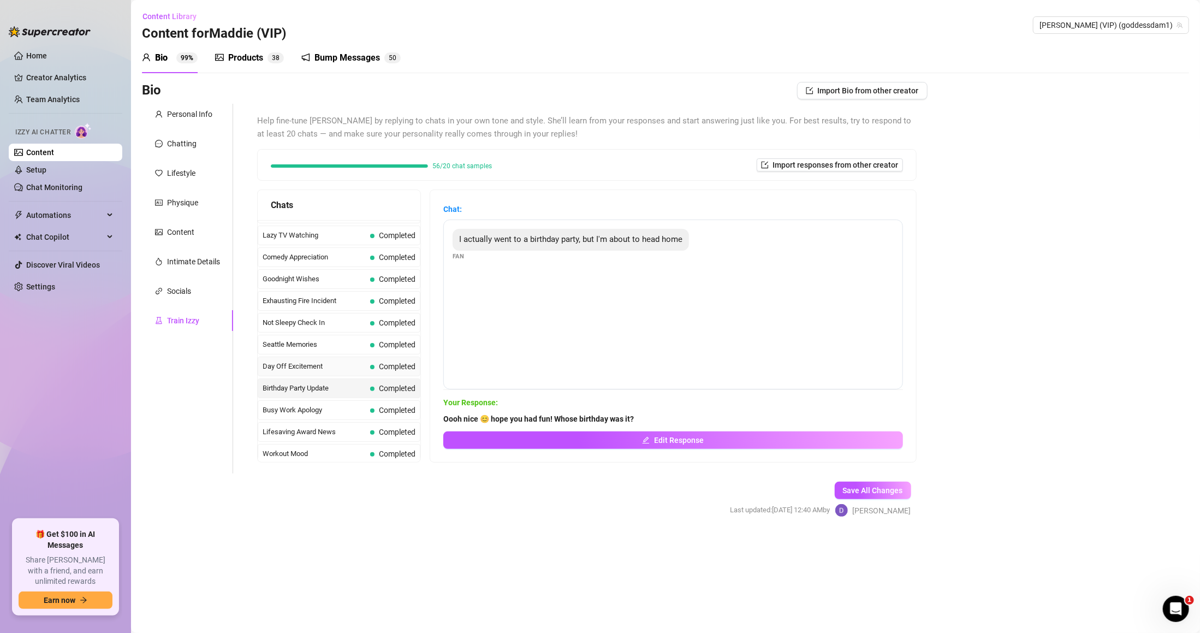
click at [341, 372] on span "Day Off Excitement" at bounding box center [314, 366] width 103 height 11
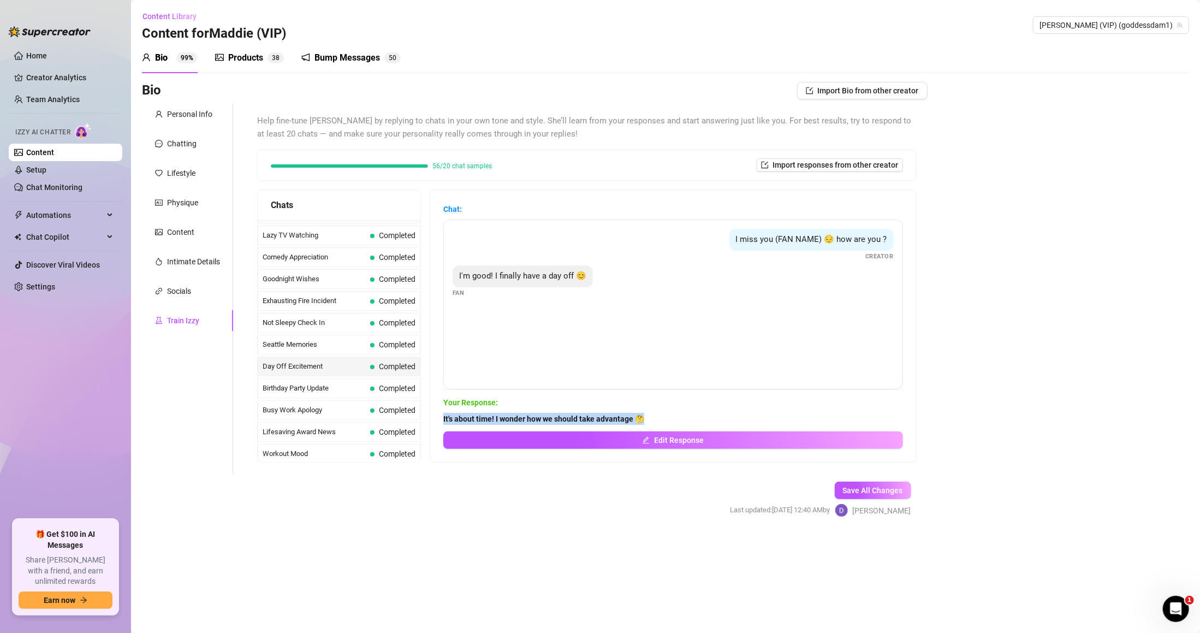
drag, startPoint x: 450, startPoint y: 418, endPoint x: 771, endPoint y: 413, distance: 321.0
click at [771, 413] on div "Chat: I miss you (FAN NAME) 😔 how are you ? Creator I'm good! I finally have a …" at bounding box center [673, 326] width 486 height 272
click at [370, 354] on div "Seattle Memories Completed" at bounding box center [339, 345] width 163 height 20
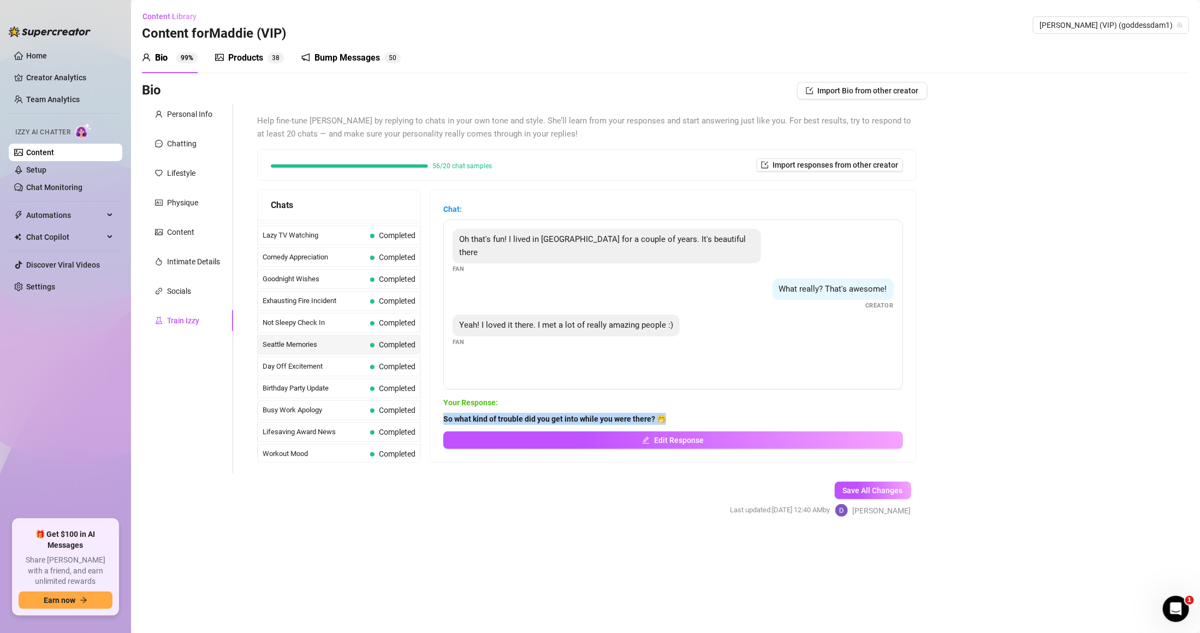
drag, startPoint x: 450, startPoint y: 416, endPoint x: 767, endPoint y: 413, distance: 317.7
click at [770, 413] on div "Chat: Oh that's fun! I lived in [GEOGRAPHIC_DATA] for a couple of years. It's b…" at bounding box center [673, 326] width 486 height 272
click at [338, 325] on span "Not Sleepy Check In" at bounding box center [314, 322] width 103 height 11
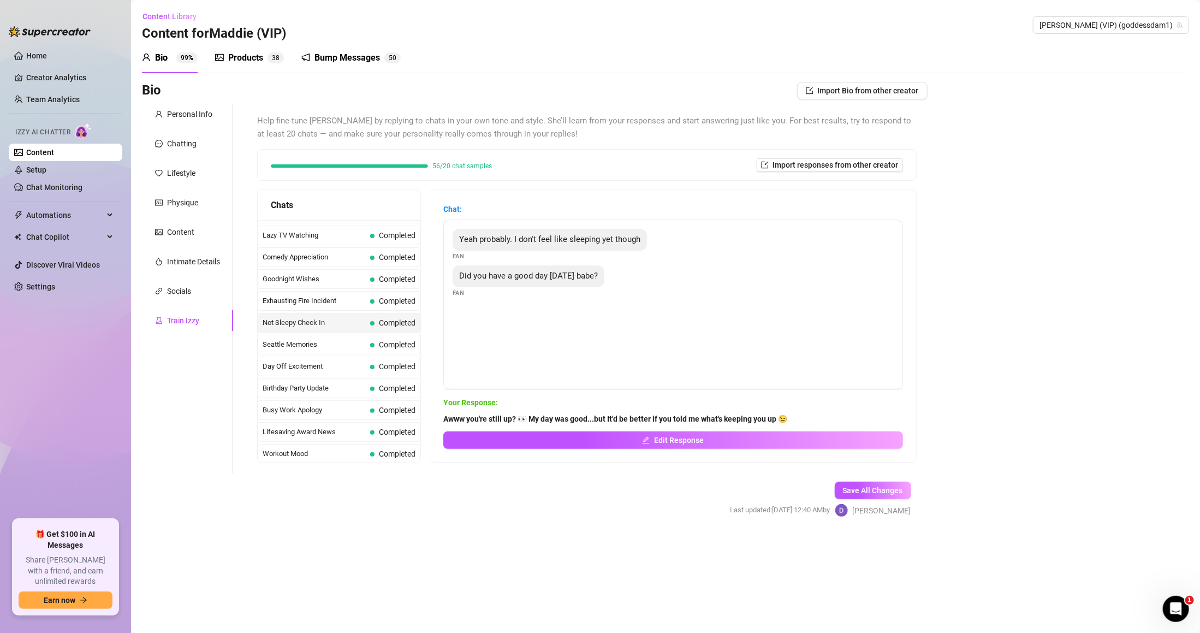
drag, startPoint x: 444, startPoint y: 414, endPoint x: 840, endPoint y: 405, distance: 395.8
click at [840, 405] on div "Chat: Yeah probably. I don't feel like sleeping yet though Fan Did you have a g…" at bounding box center [673, 326] width 486 height 272
click at [838, 404] on span "Your Response:" at bounding box center [673, 402] width 460 height 12
drag, startPoint x: 811, startPoint y: 420, endPoint x: 439, endPoint y: 421, distance: 371.7
click at [439, 421] on div "Chats Last Money Nipples Inquiry Completed Waiting For Payday Completed Not Pus…" at bounding box center [586, 325] width 659 height 273
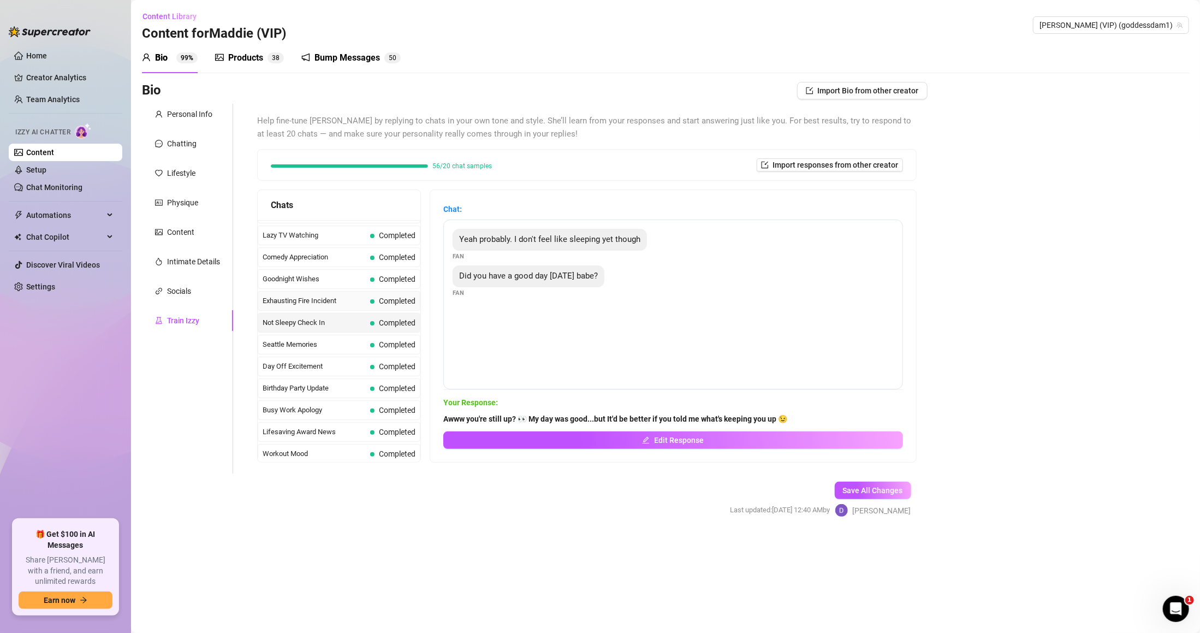
click at [322, 306] on span "Exhausting Fire Incident" at bounding box center [314, 300] width 103 height 11
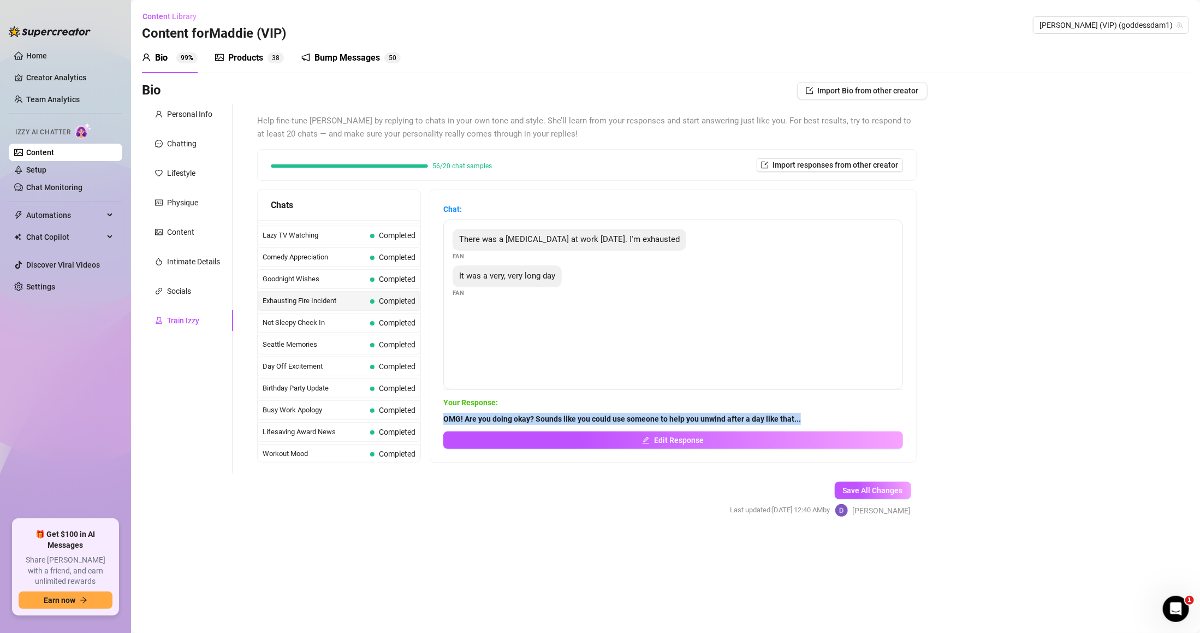
drag, startPoint x: 450, startPoint y: 416, endPoint x: 849, endPoint y: 421, distance: 399.0
click at [849, 421] on div "Chat: There was a [MEDICAL_DATA] at work [DATE]. I'm exhausted Fan It was a ver…" at bounding box center [673, 326] width 486 height 272
click at [341, 284] on span "Goodnight Wishes" at bounding box center [314, 278] width 103 height 11
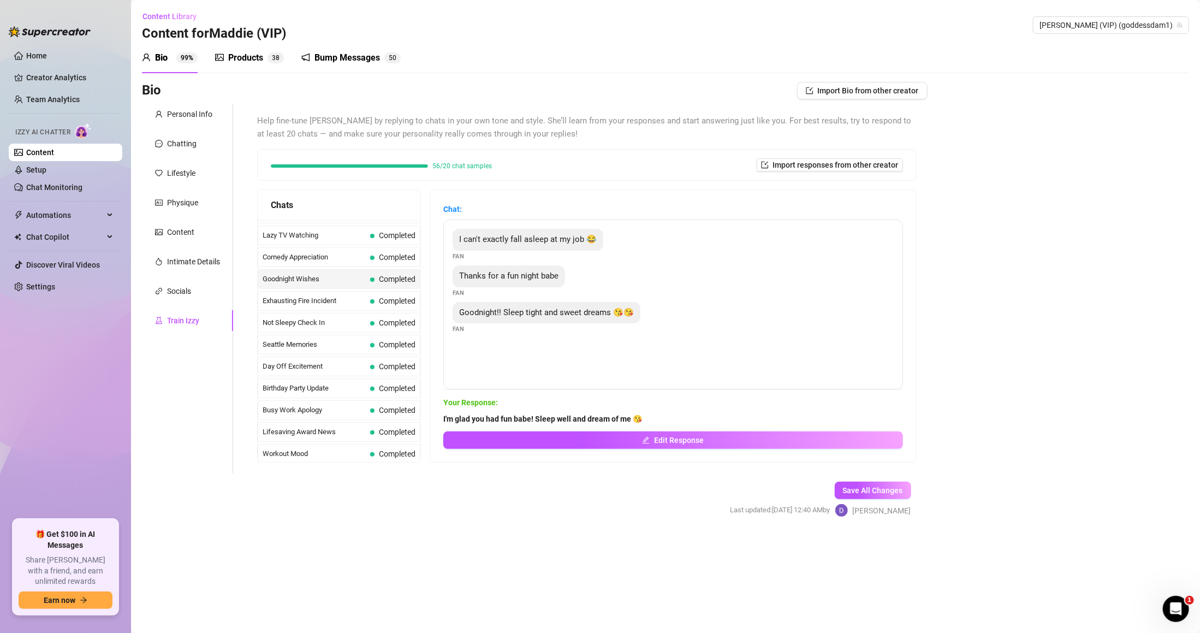
drag, startPoint x: 451, startPoint y: 417, endPoint x: 680, endPoint y: 407, distance: 229.5
click at [680, 407] on div "Chat: I can't exactly fall asleep at my job 😂 Fan Thanks for a fun night babe F…" at bounding box center [673, 326] width 486 height 272
drag, startPoint x: 671, startPoint y: 413, endPoint x: 453, endPoint y: 418, distance: 218.9
click at [453, 418] on div "Chat: I can't exactly fall asleep at my job 😂 Fan Thanks for a fun night babe F…" at bounding box center [673, 326] width 486 height 272
click at [350, 267] on div "Comedy Appreciation Completed" at bounding box center [339, 257] width 163 height 20
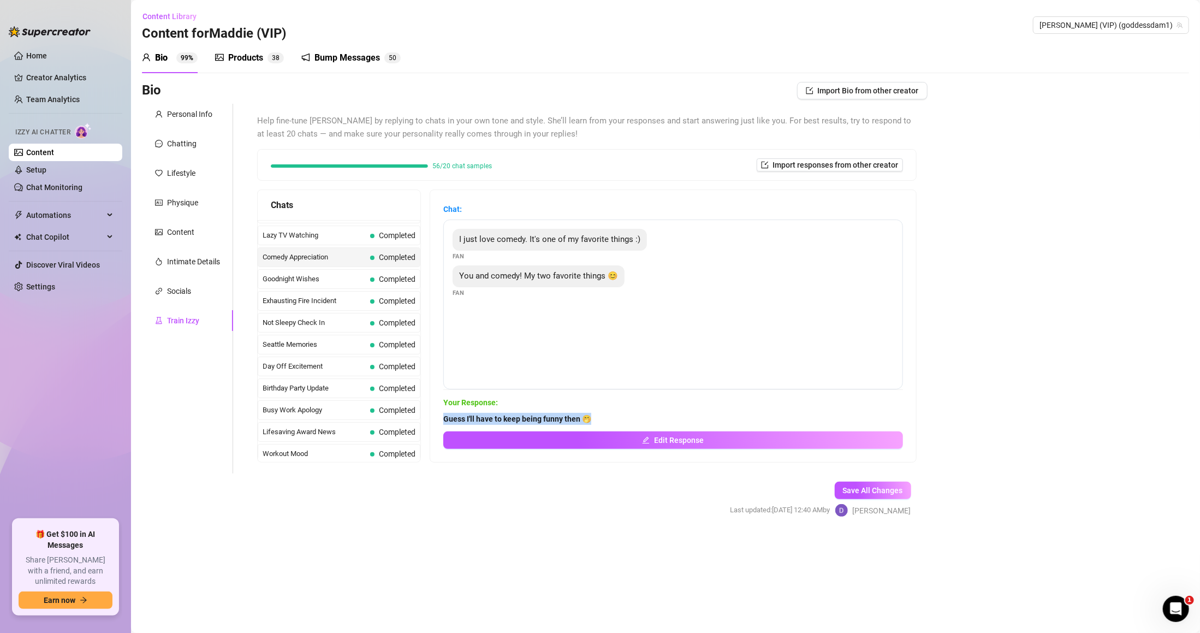
drag, startPoint x: 453, startPoint y: 414, endPoint x: 626, endPoint y: 419, distance: 172.6
click at [626, 419] on div "Chat: I just love comedy. It's one of my favorite things :) Fan You and comedy!…" at bounding box center [673, 326] width 486 height 272
click at [349, 257] on div "Comedy Appreciation Completed" at bounding box center [339, 257] width 163 height 20
drag, startPoint x: 346, startPoint y: 241, endPoint x: 387, endPoint y: 271, distance: 50.4
click at [346, 241] on span "Lazy TV Watching" at bounding box center [314, 235] width 103 height 11
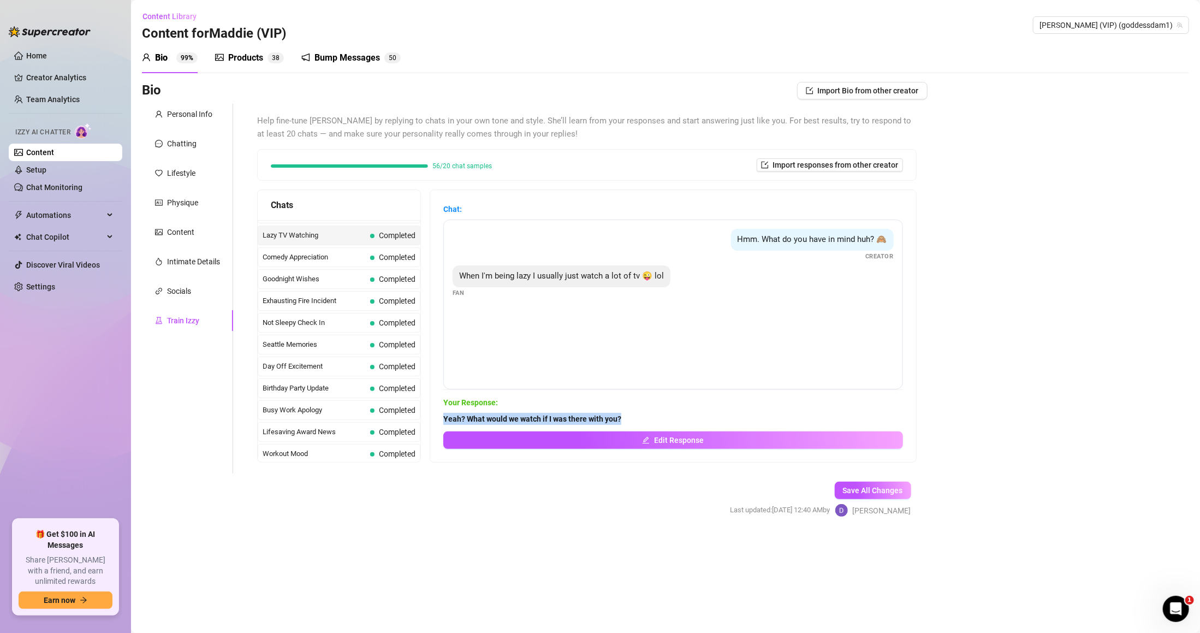
drag, startPoint x: 454, startPoint y: 420, endPoint x: 653, endPoint y: 421, distance: 199.8
click at [653, 421] on div "Chat: Hmm. What do you have in mind huh? 🙈 Creator When I'm being lazy I usuall…" at bounding box center [673, 326] width 486 height 272
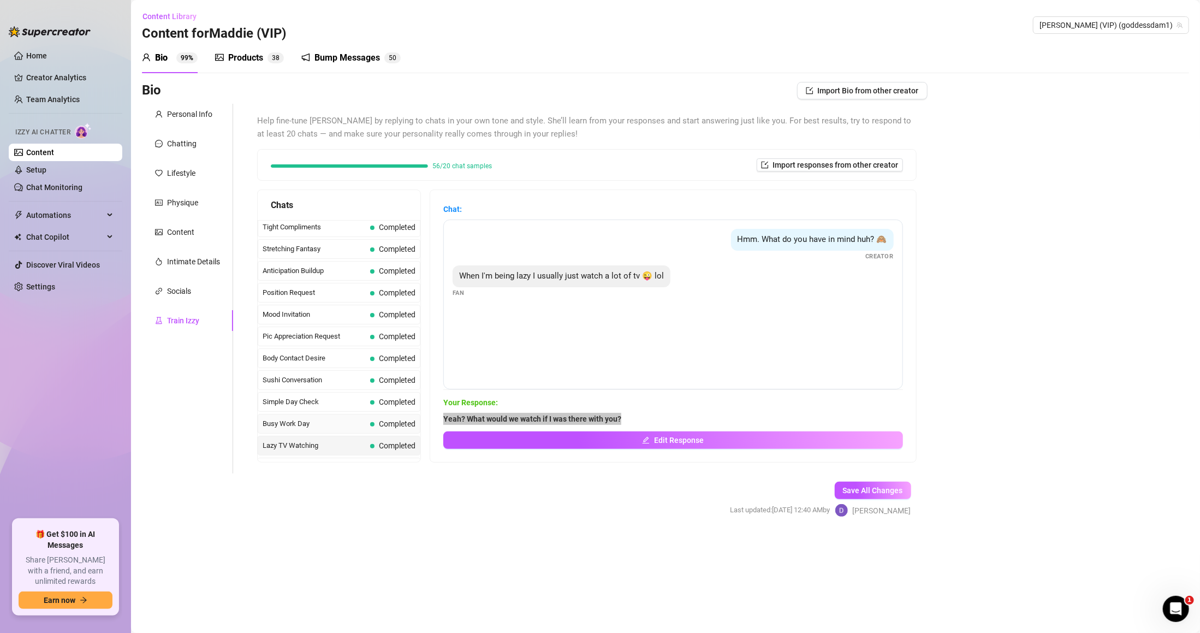
scroll to position [540, 0]
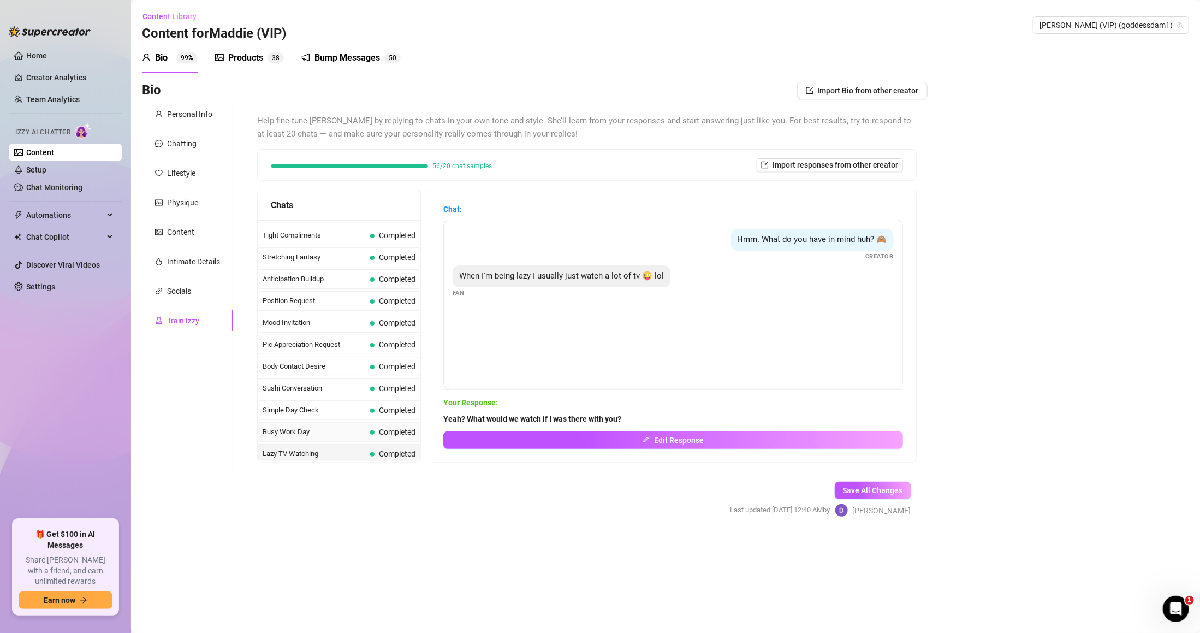
click at [387, 436] on span "Completed" at bounding box center [397, 431] width 37 height 9
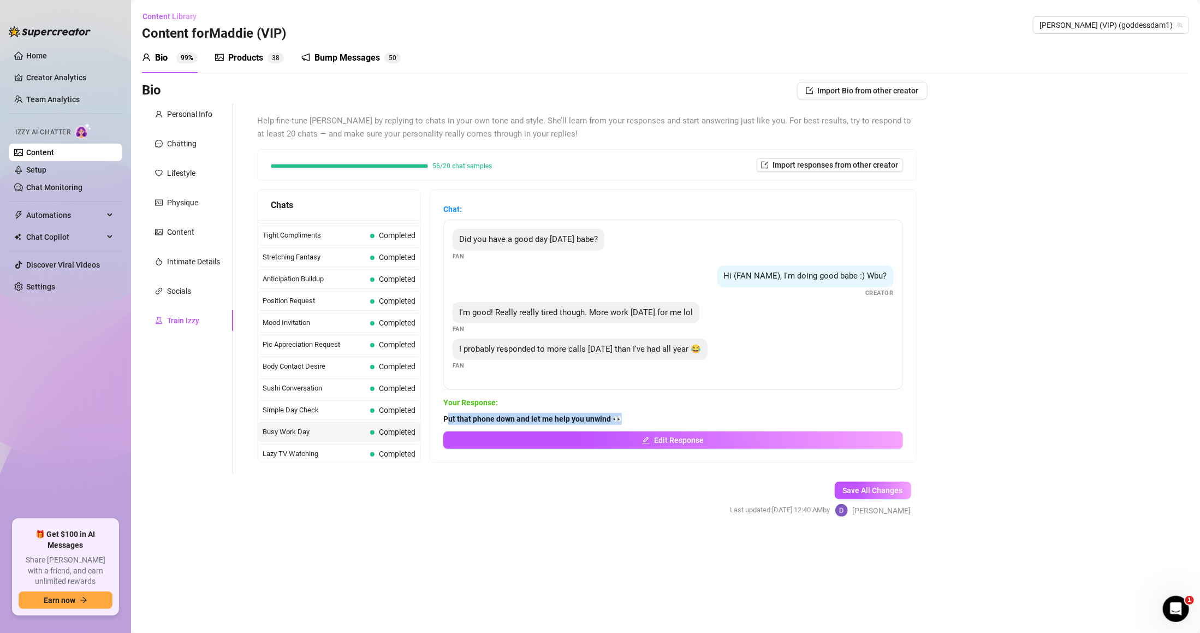
drag, startPoint x: 456, startPoint y: 421, endPoint x: 670, endPoint y: 414, distance: 214.1
click at [670, 413] on span "Put that phone down and let me help you unwind 👀" at bounding box center [673, 419] width 460 height 12
click at [332, 415] on span "Simple Day Check" at bounding box center [314, 409] width 103 height 11
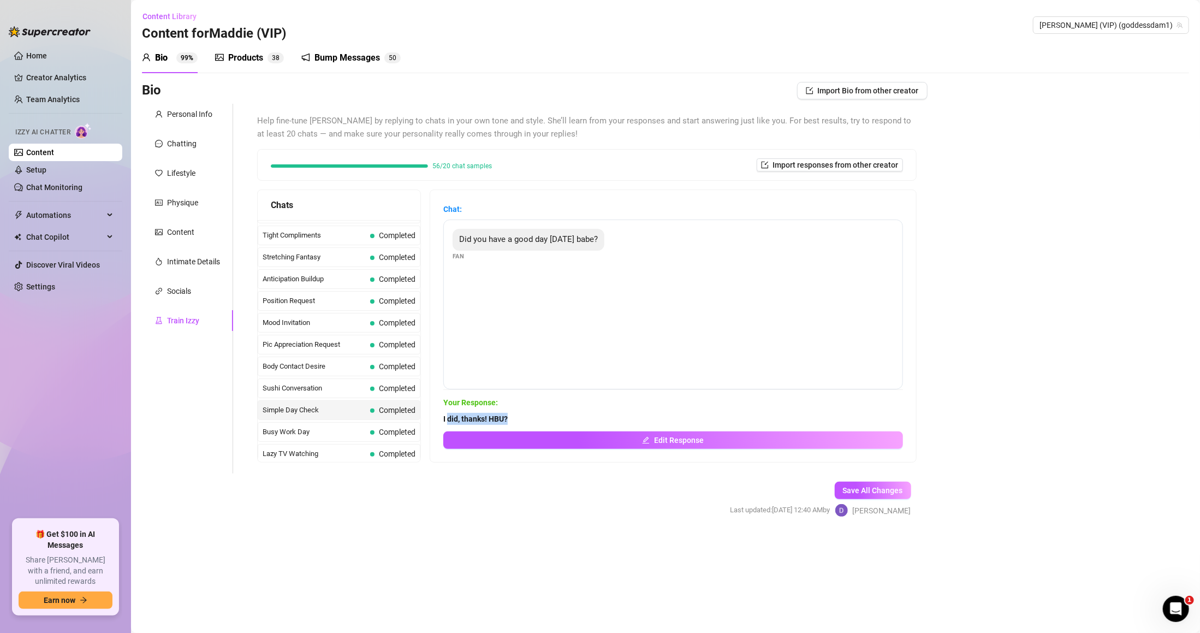
drag, startPoint x: 459, startPoint y: 418, endPoint x: 551, endPoint y: 418, distance: 92.2
click at [551, 418] on span "I did, thanks! HBU?" at bounding box center [673, 419] width 460 height 12
click at [455, 421] on strong "I did, thanks! HBU?" at bounding box center [475, 418] width 64 height 9
drag, startPoint x: 450, startPoint y: 420, endPoint x: 549, endPoint y: 420, distance: 98.8
click at [549, 420] on div "Chat: Did you have a good day [DATE] babe? Fan Your Response: I did, thanks! HB…" at bounding box center [673, 326] width 486 height 272
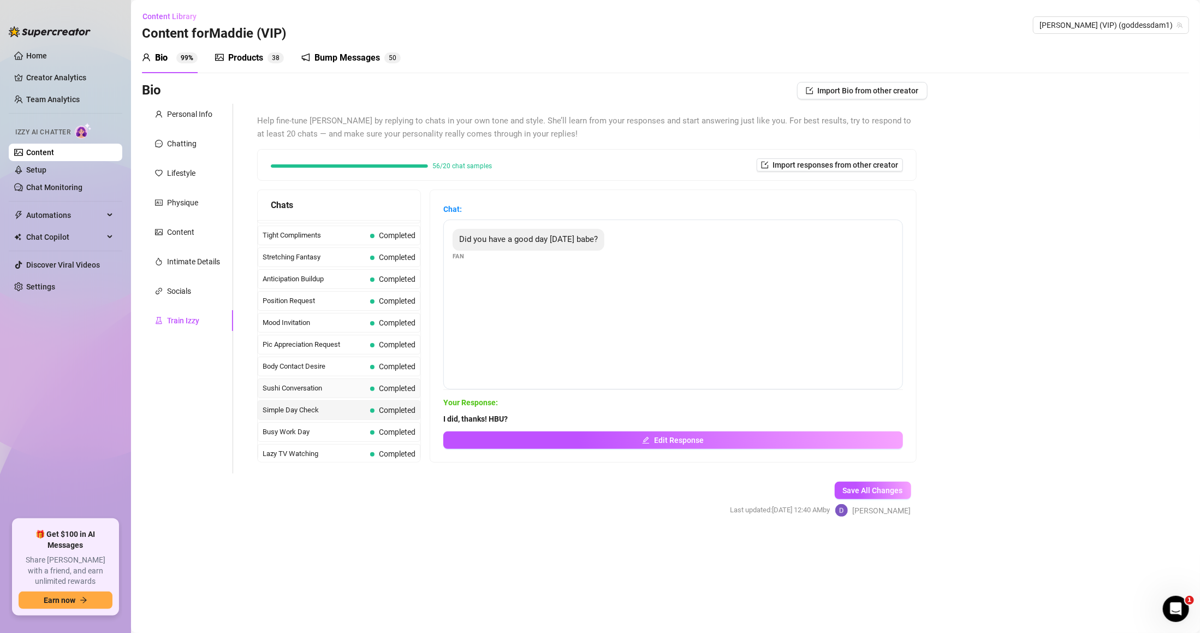
click at [345, 394] on span "Sushi Conversation" at bounding box center [314, 388] width 103 height 11
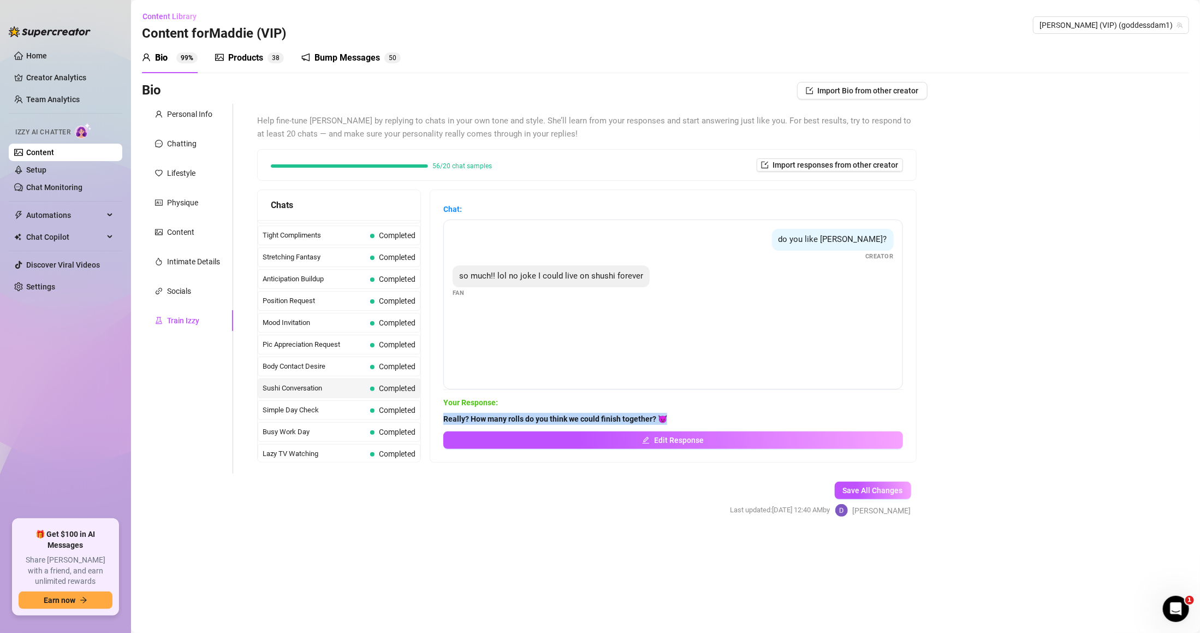
drag, startPoint x: 454, startPoint y: 421, endPoint x: 721, endPoint y: 424, distance: 266.9
click at [721, 424] on div "Chat: do you like shushi? Creator so much!! lol no joke I could live on shushi …" at bounding box center [673, 326] width 486 height 272
click at [385, 384] on div "Last Money Nipples Inquiry Completed Waiting For Payday Completed Not Pushy Fut…" at bounding box center [339, 290] width 163 height 1221
click at [381, 371] on span "Completed" at bounding box center [397, 366] width 37 height 9
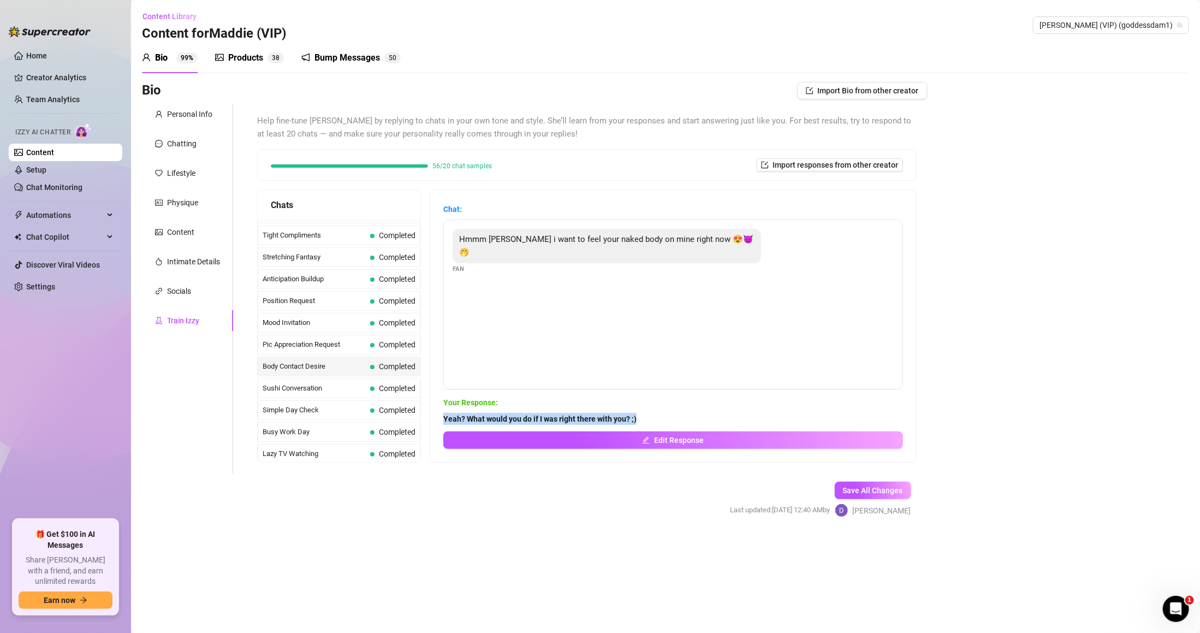
drag, startPoint x: 452, startPoint y: 416, endPoint x: 672, endPoint y: 416, distance: 220.5
click at [672, 416] on div "Chat: Hmmm [PERSON_NAME] i want to feel your naked body on mine right now 😍😈🤭 F…" at bounding box center [673, 326] width 486 height 272
click at [380, 354] on div "Pic Appreciation Request Completed" at bounding box center [339, 345] width 163 height 20
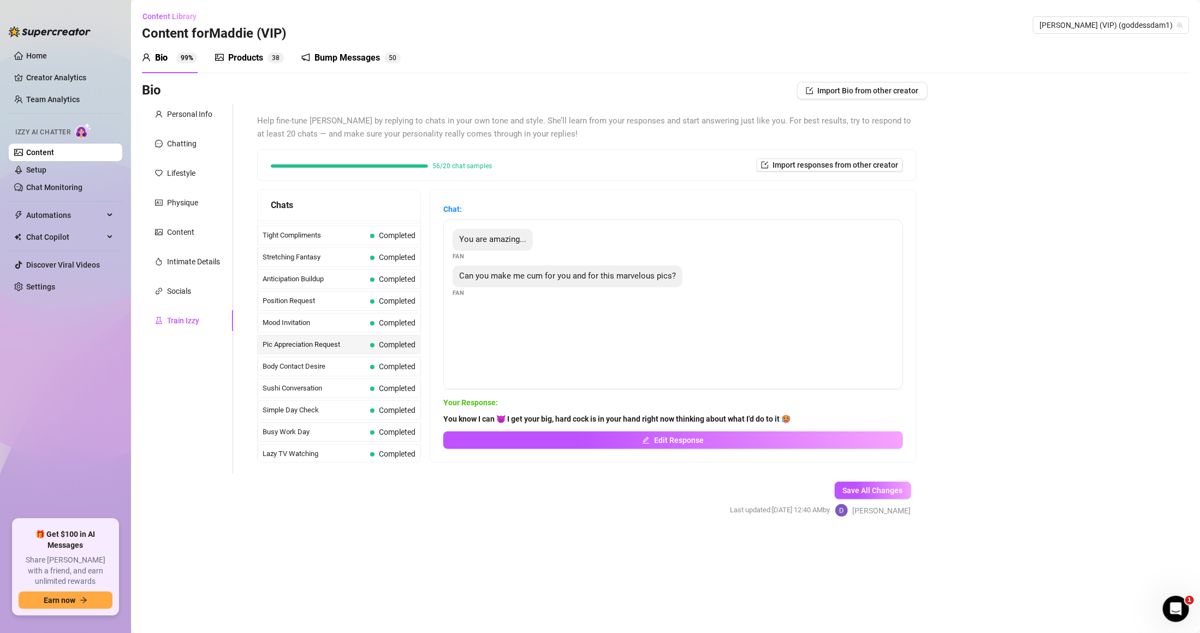
click at [379, 349] on span "Completed" at bounding box center [397, 344] width 37 height 9
drag, startPoint x: 454, startPoint y: 416, endPoint x: 865, endPoint y: 418, distance: 411.0
click at [865, 418] on div "Chat: You are amazing... Fan Can you make me cum for you and for this marvelous…" at bounding box center [673, 326] width 486 height 272
click at [360, 328] on span "Mood Invitation" at bounding box center [314, 322] width 103 height 11
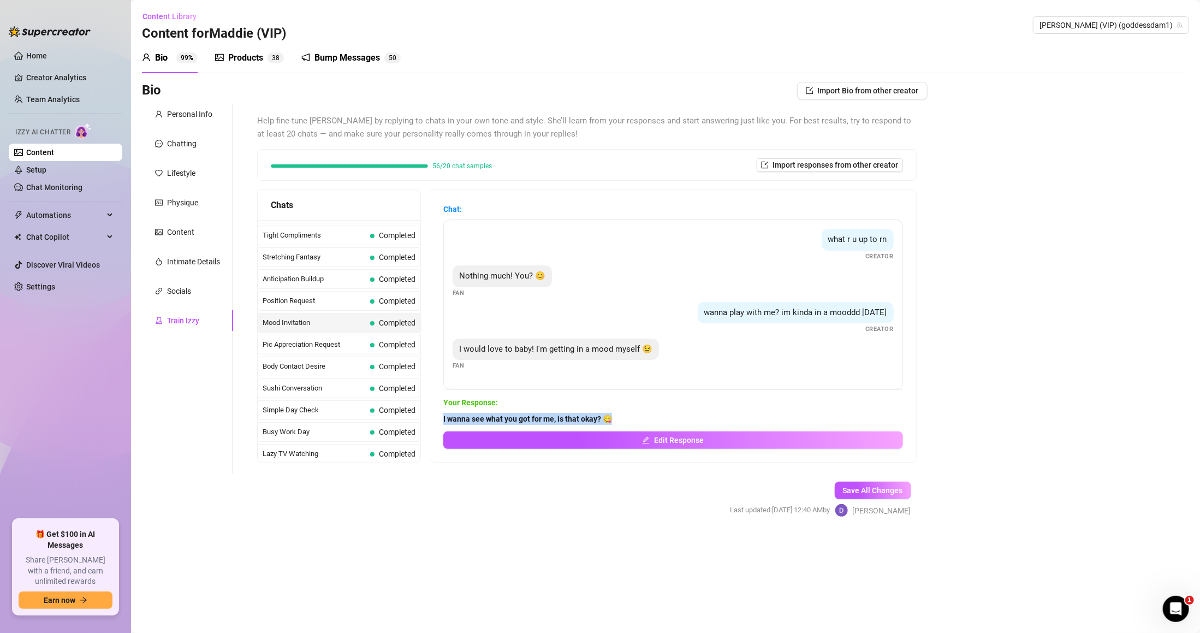
drag, startPoint x: 453, startPoint y: 412, endPoint x: 690, endPoint y: 420, distance: 237.6
click at [690, 420] on div "Chat: what r u up to rn Creator Nothing much! You? 😊 Fan wanna play with me? im…" at bounding box center [673, 326] width 486 height 272
click at [341, 295] on div "Last Money Nipples Inquiry Completed Waiting For Payday Completed Not Pushy Fut…" at bounding box center [339, 290] width 163 height 1221
click at [341, 303] on span "Position Request" at bounding box center [314, 300] width 103 height 11
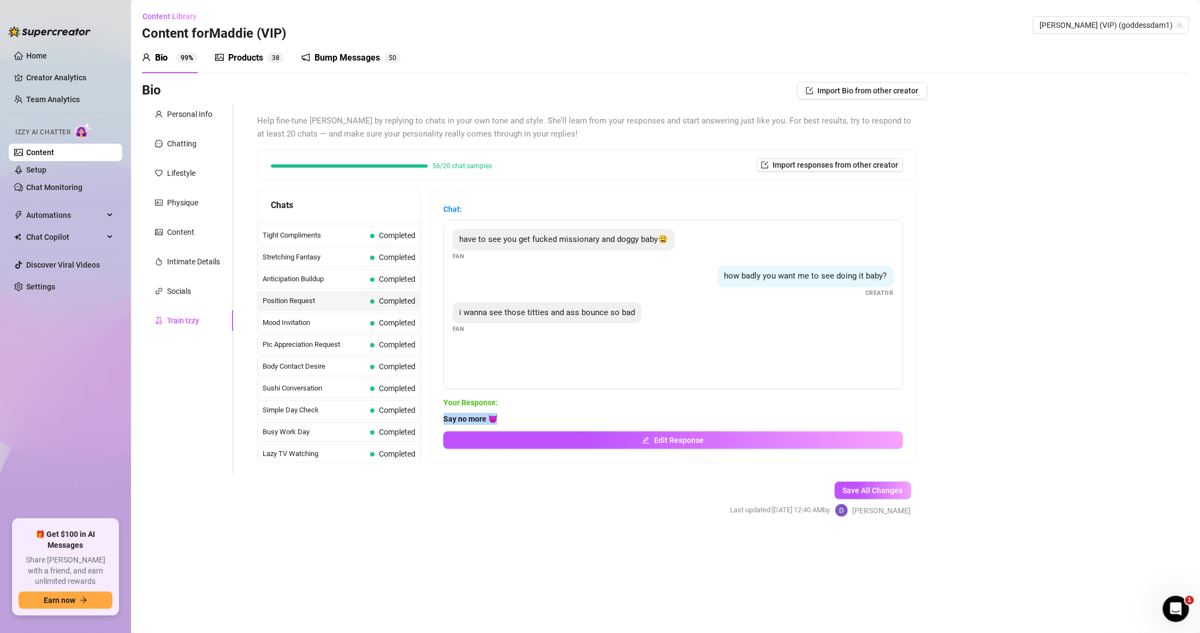
drag, startPoint x: 446, startPoint y: 413, endPoint x: 554, endPoint y: 413, distance: 107.5
click at [554, 413] on div "Chat: have to see you get fucked missionary and doggy baby😩 Fan how badly you w…" at bounding box center [673, 326] width 486 height 272
click at [359, 284] on span "Anticipation Buildup" at bounding box center [314, 278] width 103 height 11
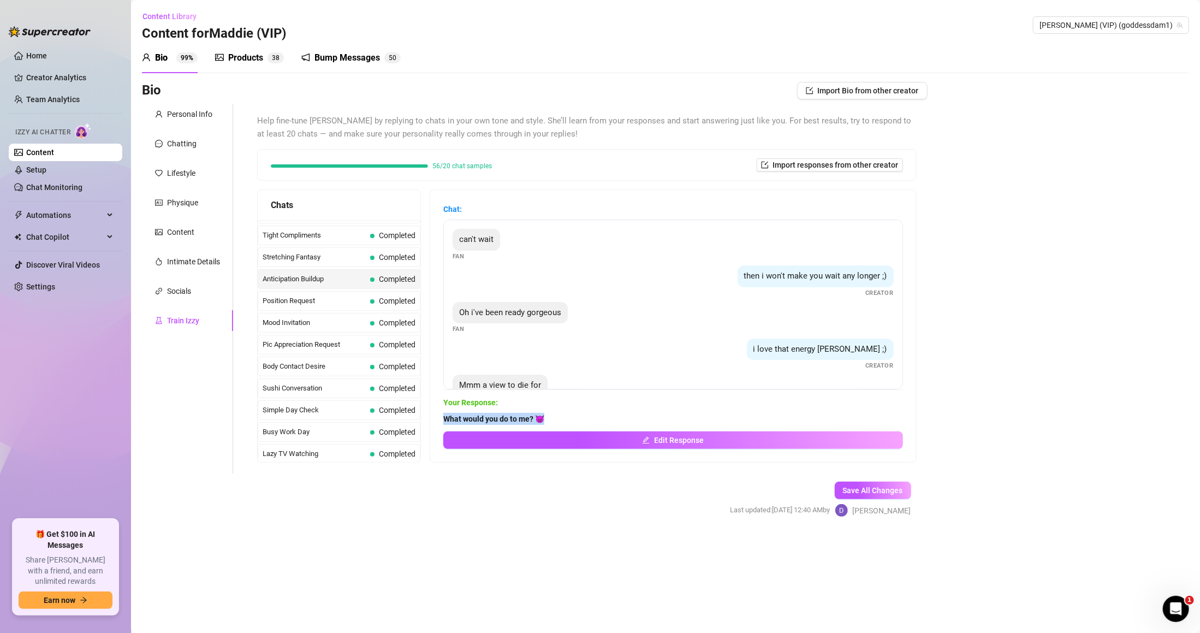
drag, startPoint x: 456, startPoint y: 413, endPoint x: 644, endPoint y: 416, distance: 187.2
click at [644, 416] on span "What would you do to me? 😈" at bounding box center [673, 419] width 460 height 12
click at [383, 275] on div "Anticipation Buildup Completed" at bounding box center [339, 279] width 163 height 20
click at [384, 245] on div "Tight Compliments Completed" at bounding box center [339, 235] width 163 height 20
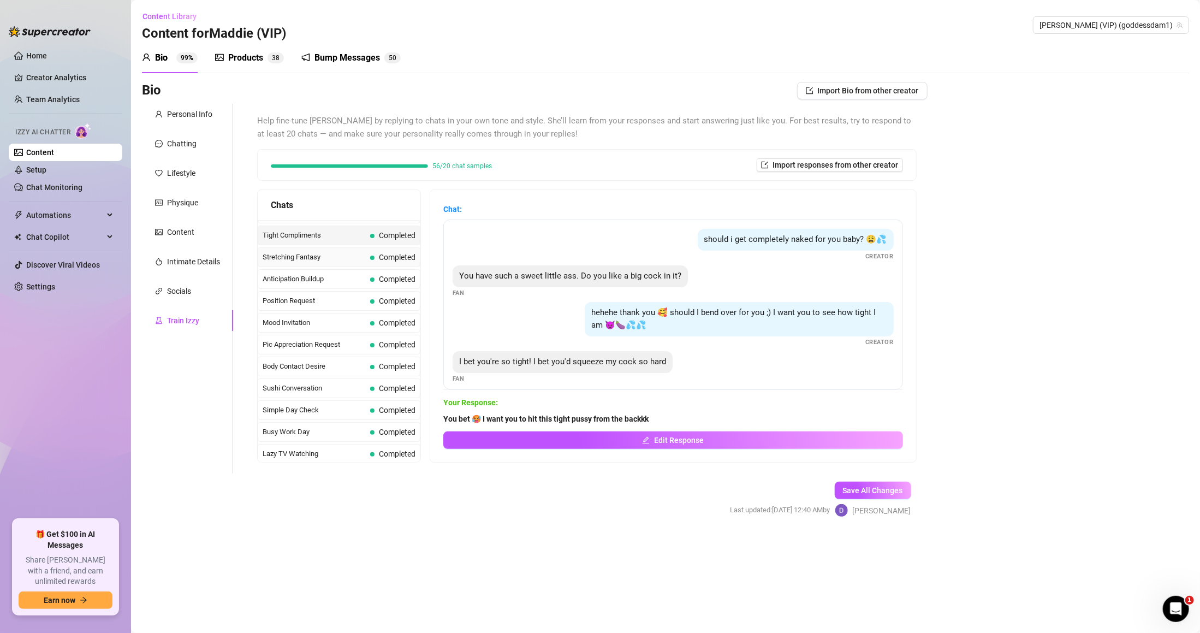
click at [390, 259] on span "Completed" at bounding box center [397, 257] width 37 height 9
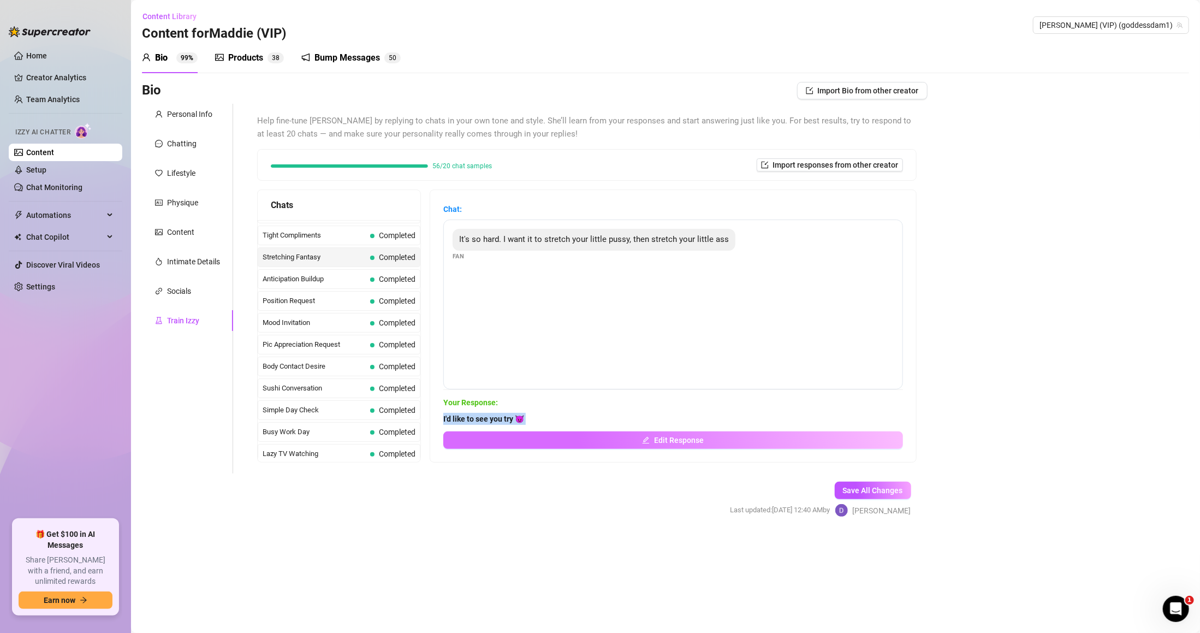
drag, startPoint x: 513, startPoint y: 430, endPoint x: 585, endPoint y: 434, distance: 72.8
click at [585, 434] on div "Chat: It's so hard. I want it to stretch your little pussy, then stretch your l…" at bounding box center [673, 326] width 486 height 272
click at [533, 377] on div "It's so hard. I want it to stretch your little pussy, then stretch your little …" at bounding box center [673, 304] width 460 height 170
drag, startPoint x: 450, startPoint y: 417, endPoint x: 577, endPoint y: 426, distance: 126.9
click at [577, 426] on div "Chat: It's so hard. I want it to stretch your little pussy, then stretch your l…" at bounding box center [673, 326] width 486 height 272
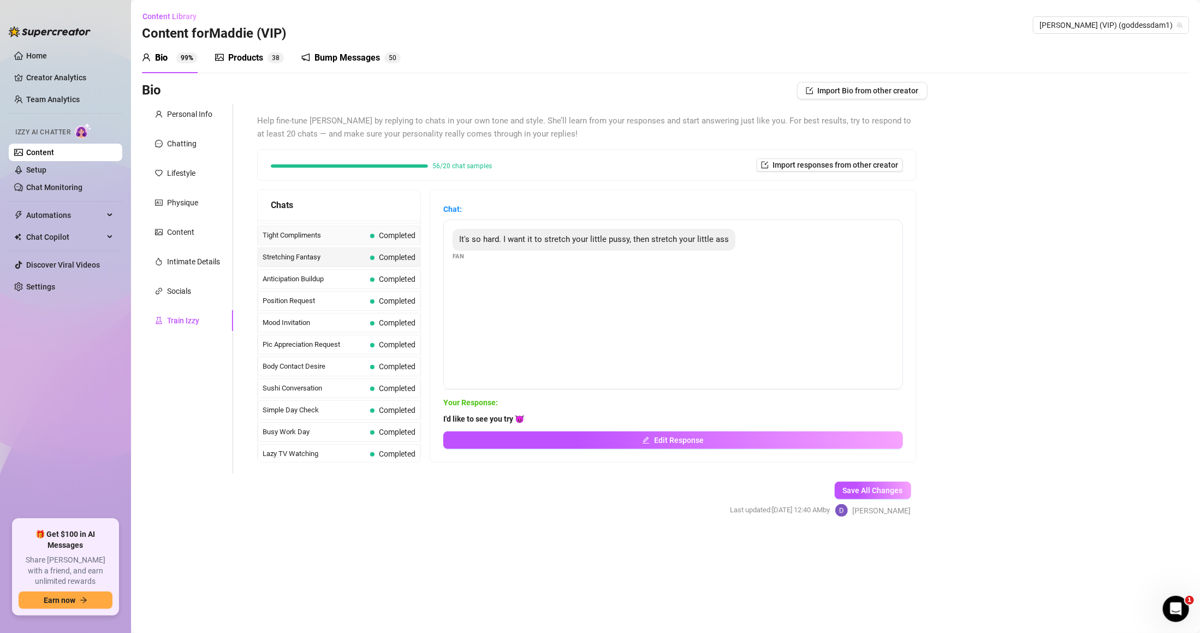
click at [361, 236] on span "Tight Compliments" at bounding box center [314, 235] width 103 height 11
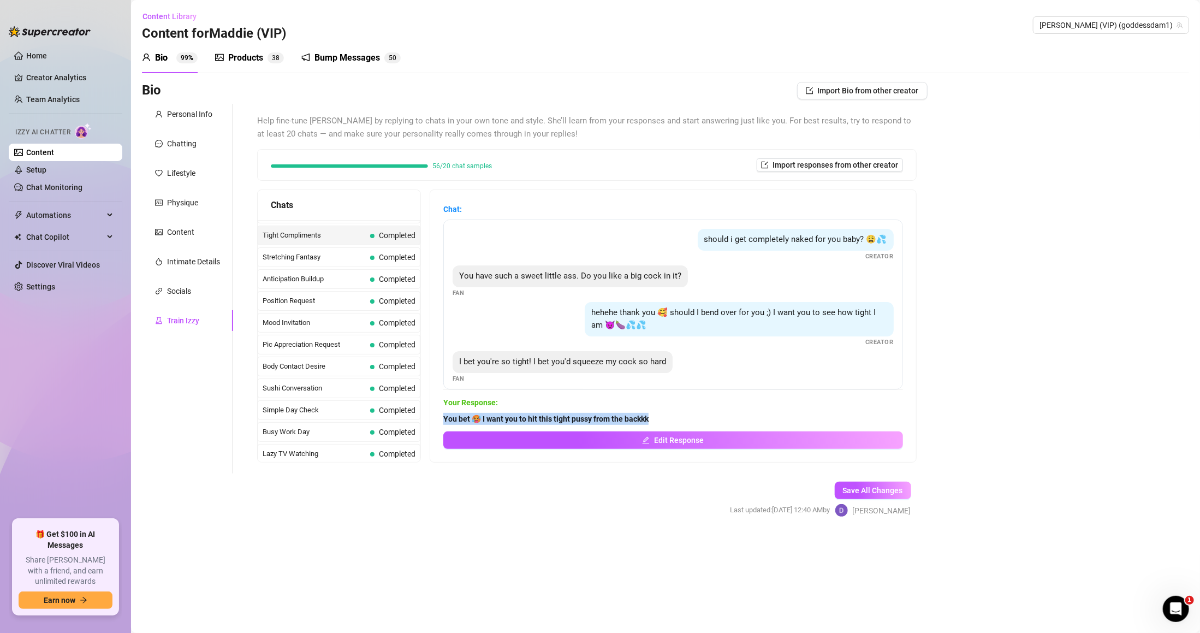
drag, startPoint x: 453, startPoint y: 414, endPoint x: 683, endPoint y: 422, distance: 230.5
click at [683, 422] on div "Chat: should i get completely naked for you baby? 😩💦 Creator You have such a sw…" at bounding box center [673, 326] width 486 height 272
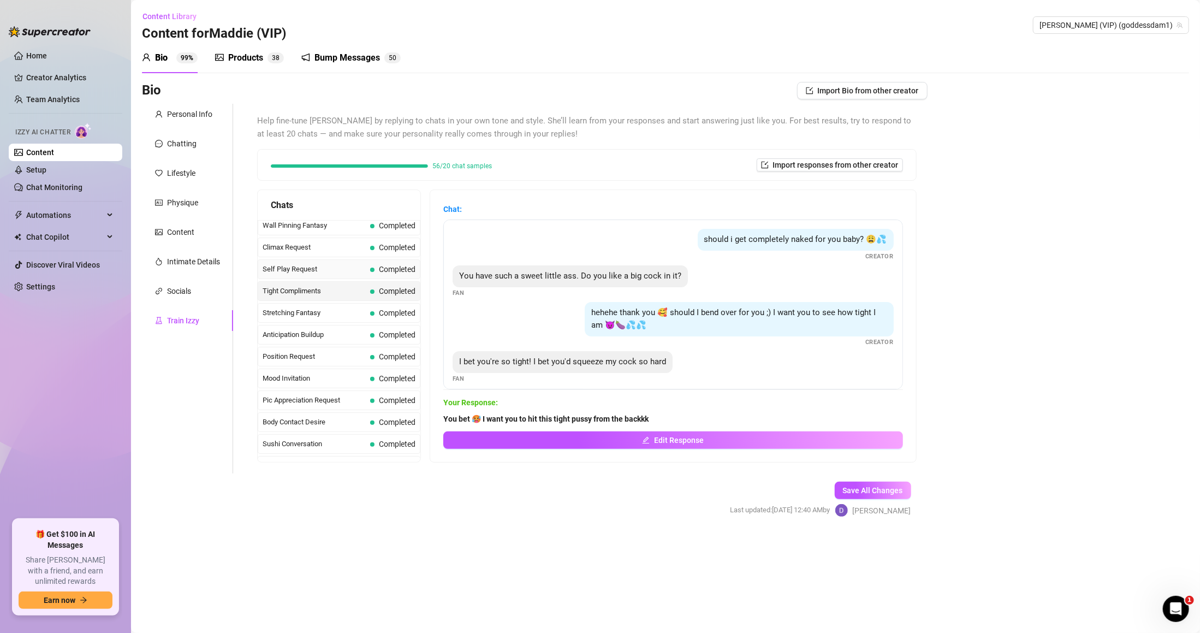
click at [396, 273] on span "Completed" at bounding box center [397, 269] width 37 height 9
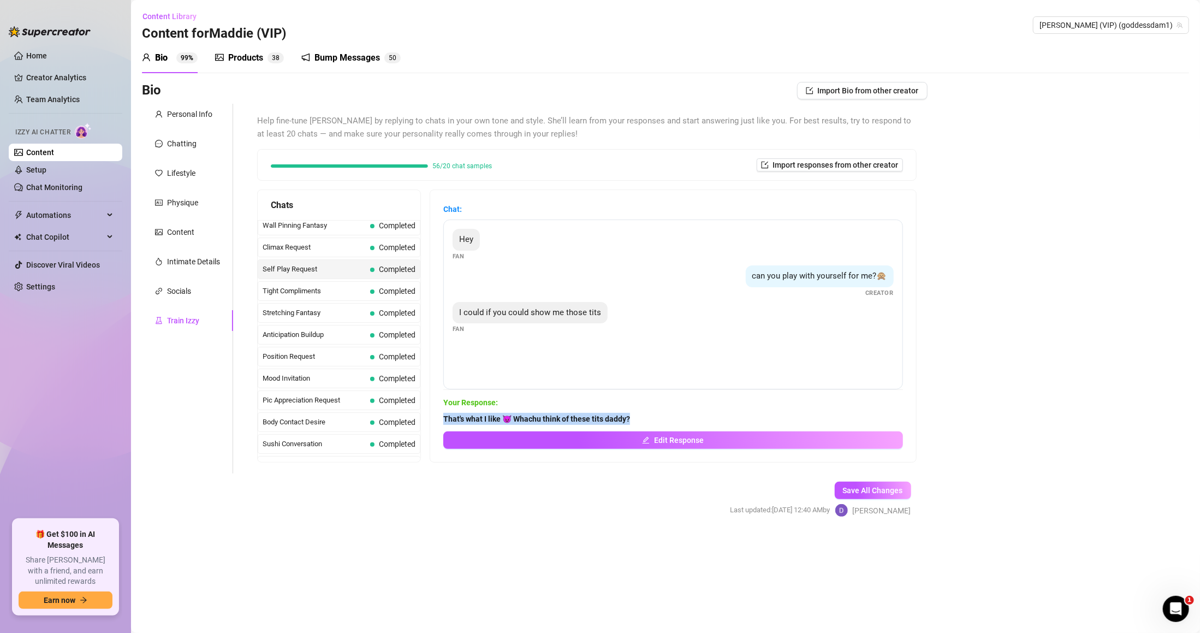
drag, startPoint x: 453, startPoint y: 424, endPoint x: 663, endPoint y: 416, distance: 209.7
click at [663, 416] on div "Chat: Hey Fan can you play with yourself for me?🙊 Creator I could if you could …" at bounding box center [673, 326] width 486 height 272
click at [764, 437] on button "Edit Response" at bounding box center [673, 439] width 460 height 17
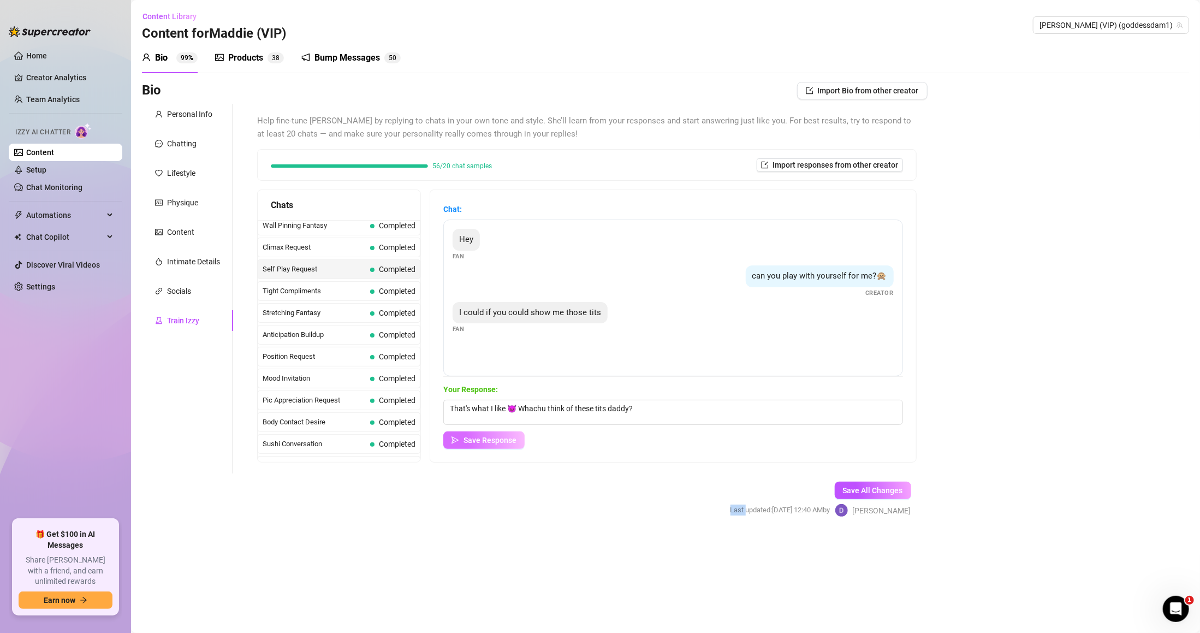
click at [516, 439] on span "Save Response" at bounding box center [489, 440] width 53 height 9
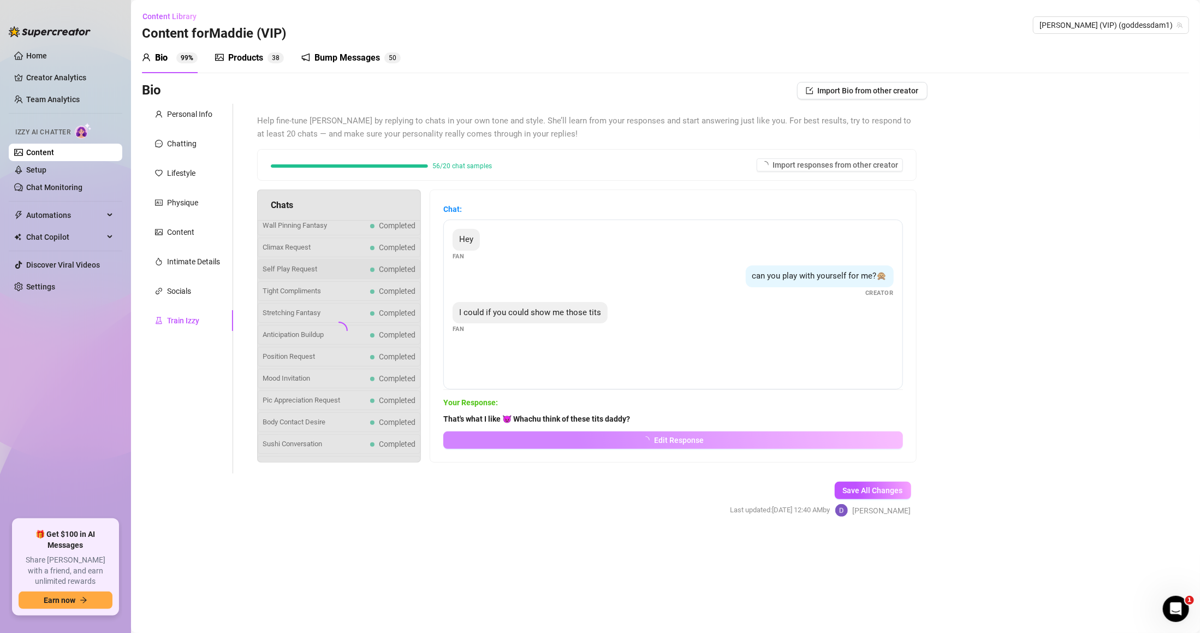
click at [702, 485] on form "Personal Info Chatting Lifestyle Physique Content Intimate Details Socials Trai…" at bounding box center [534, 320] width 785 height 432
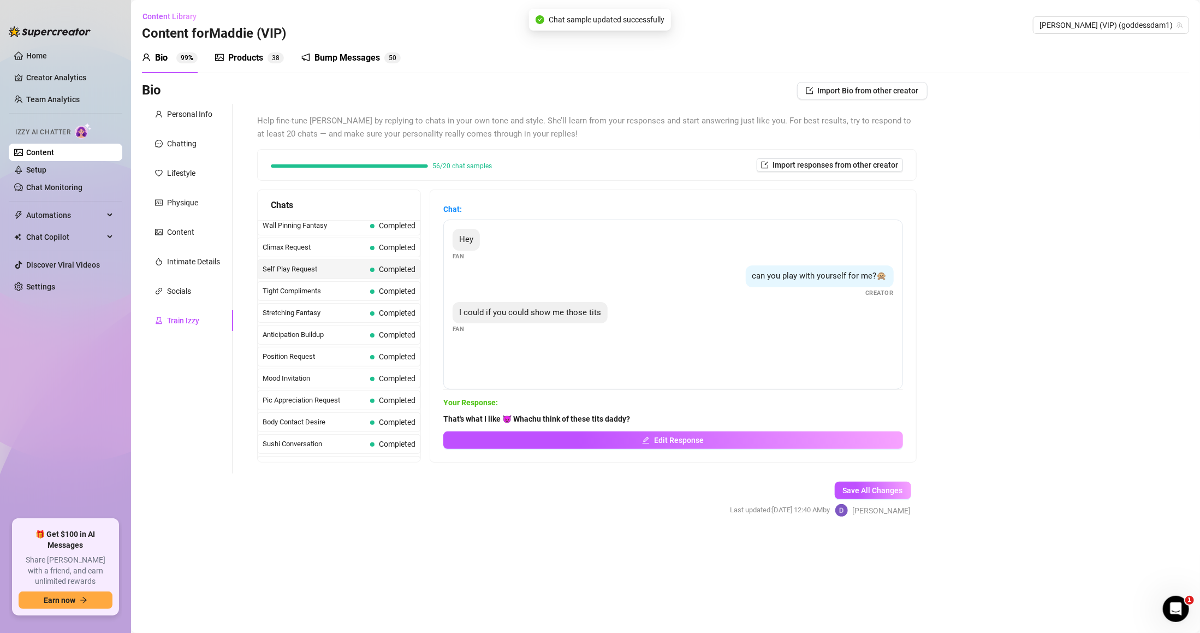
click at [185, 318] on div "Train Izzy" at bounding box center [183, 320] width 32 height 12
